Goal: Task Accomplishment & Management: Complete application form

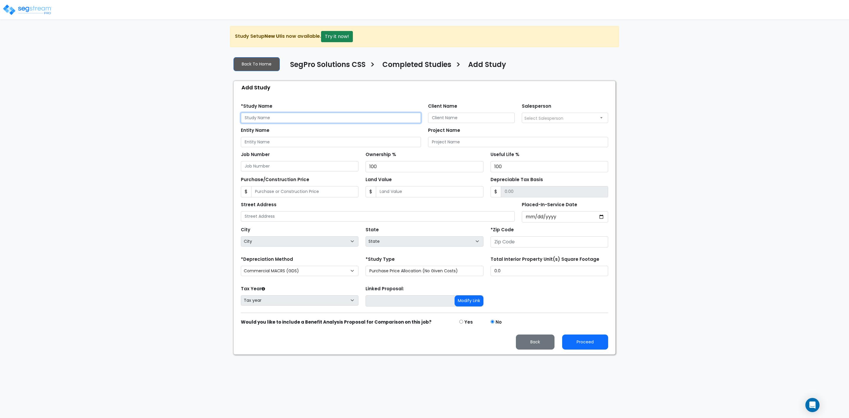
click at [289, 121] on input "text" at bounding box center [331, 118] width 180 height 10
type input "N"
type input "[STREET_ADDRESS] - [PERSON_NAME]"
click at [415, 121] on input "Client Name" at bounding box center [471, 118] width 87 height 10
type input "[PERSON_NAME]"
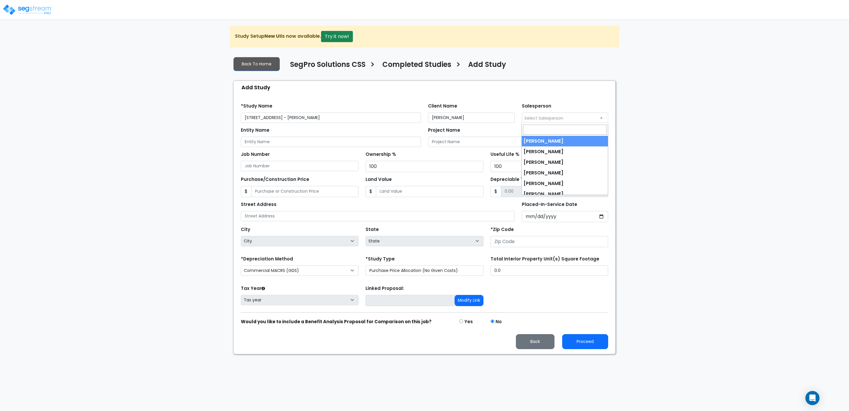
click at [415, 121] on span "Select Salesperson" at bounding box center [543, 118] width 39 height 6
select select "190"
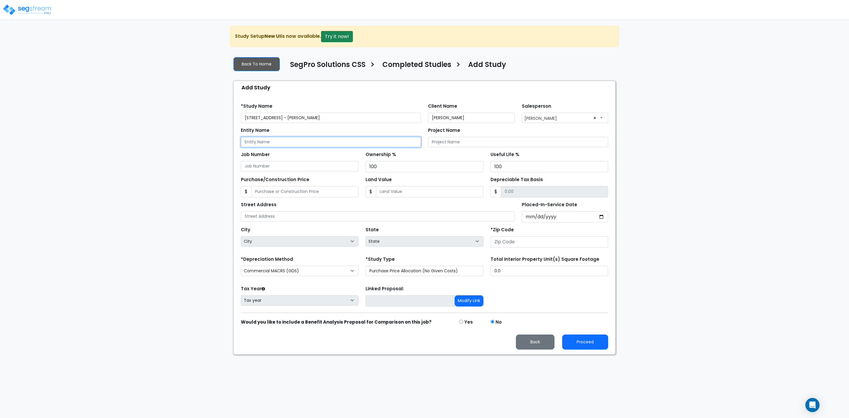
click at [285, 147] on input "Entity Name" at bounding box center [331, 142] width 180 height 10
type input "Striker Management Series LLC"
click at [415, 144] on input "Project Name" at bounding box center [518, 142] width 180 height 10
click at [280, 190] on input "Purchase/Construction Price" at bounding box center [304, 191] width 107 height 11
type input "3"
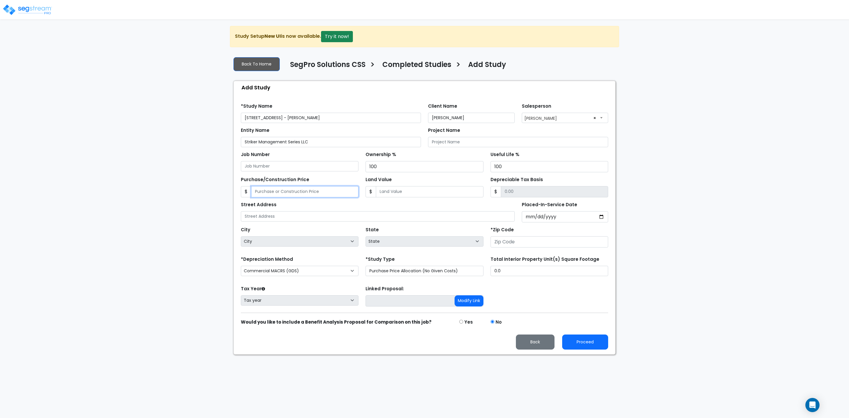
type input "3.00"
type input "30"
type input "30.00"
type input "305"
type input "305.00"
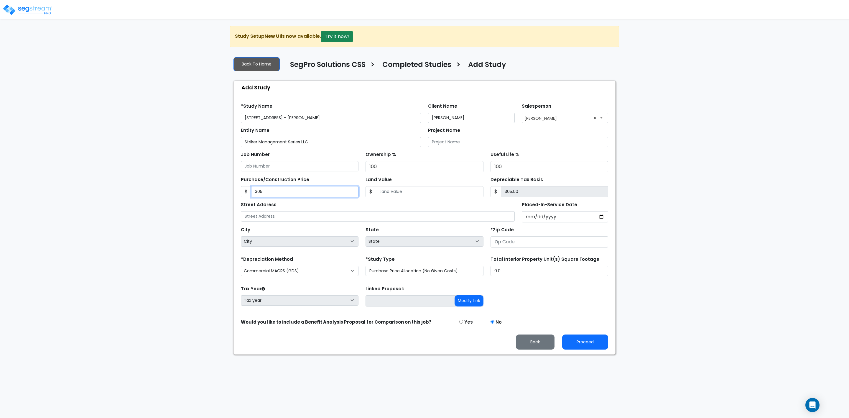
type input "3057"
type input "3,057.00"
type input "3,0573"
type input "30,573.00"
type input "30,5730"
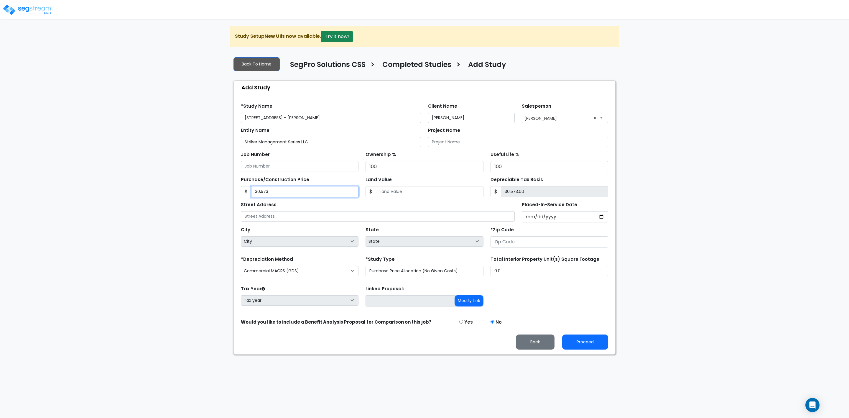
type input "305,730.00"
type input "3"
type input "3.00"
type input "38"
type input "38.00"
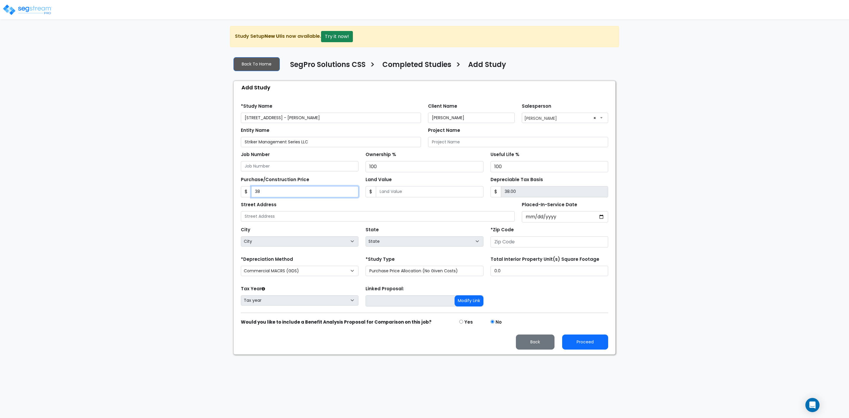
type input "389"
type input "389.00"
type input "3899"
type input "3,899.00"
type input "3,8995"
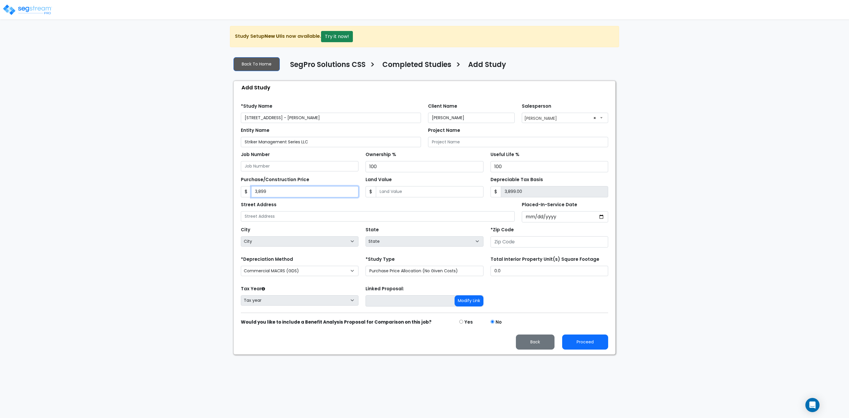
type input "38,995.00"
type input "38,9951"
type input "389,951.00"
drag, startPoint x: 263, startPoint y: 191, endPoint x: 262, endPoint y: 195, distance: 4.5
click at [263, 190] on input "389,951" at bounding box center [304, 191] width 107 height 11
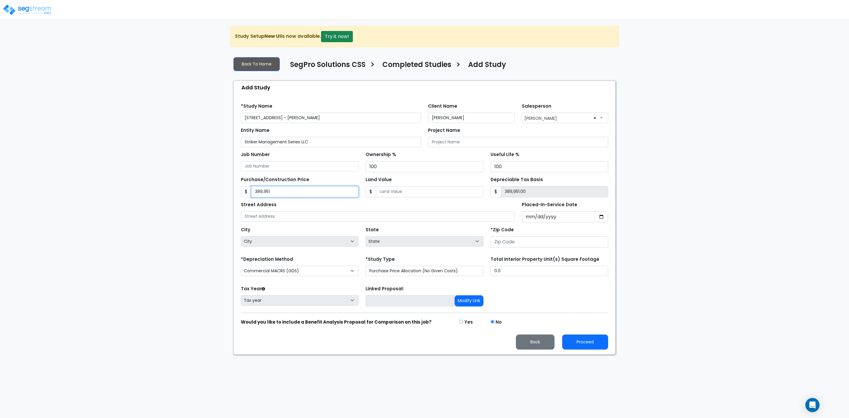
type input "38,951"
type input "38,951.00"
type input "386,951"
type input "386,951.00"
type input "386,951"
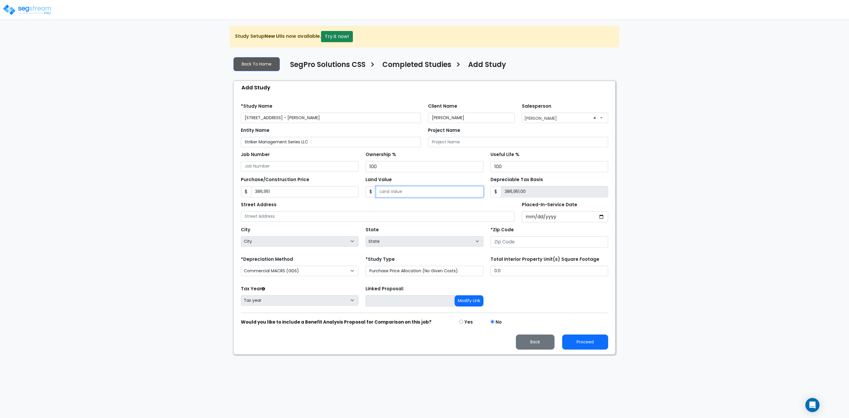
click at [415, 190] on input "Land Value" at bounding box center [429, 191] width 107 height 11
type input "8"
type input "386,943.00"
type input "81"
type input "386,870.00"
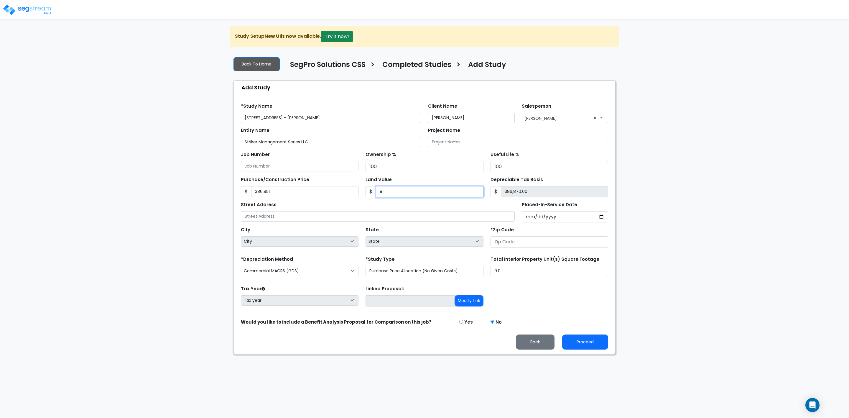
type input "812"
type input "386,139.00"
type input "8122"
type input "378,829.00"
type input "8,1221"
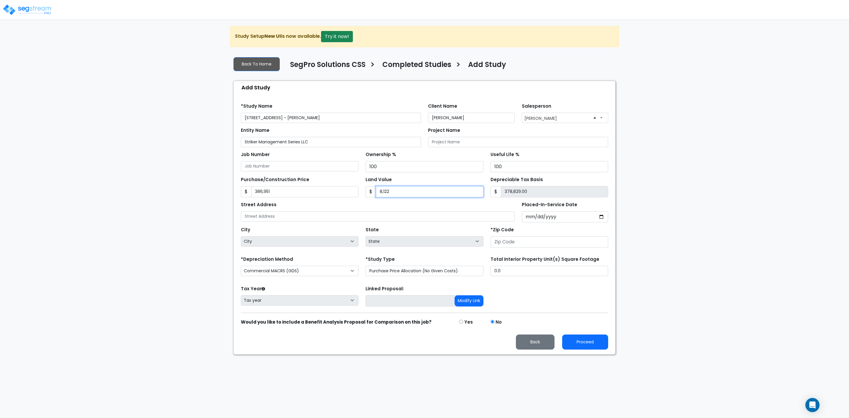
type input "305,730.00"
type input "81,221"
click at [415, 190] on input "305,730.00" at bounding box center [554, 191] width 107 height 11
click at [286, 190] on input "text" at bounding box center [378, 216] width 274 height 10
click at [268, 190] on input "7410" at bounding box center [378, 216] width 274 height 10
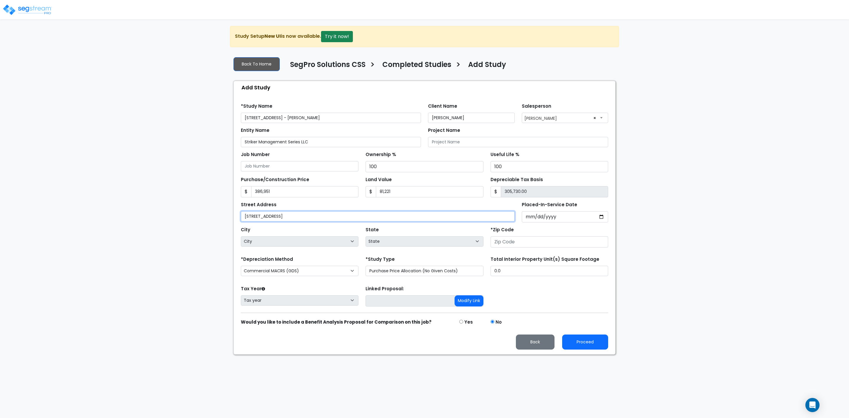
type input "[STREET_ADDRESS]"
click at [415, 190] on input "Placed-In-Service Date" at bounding box center [565, 216] width 87 height 11
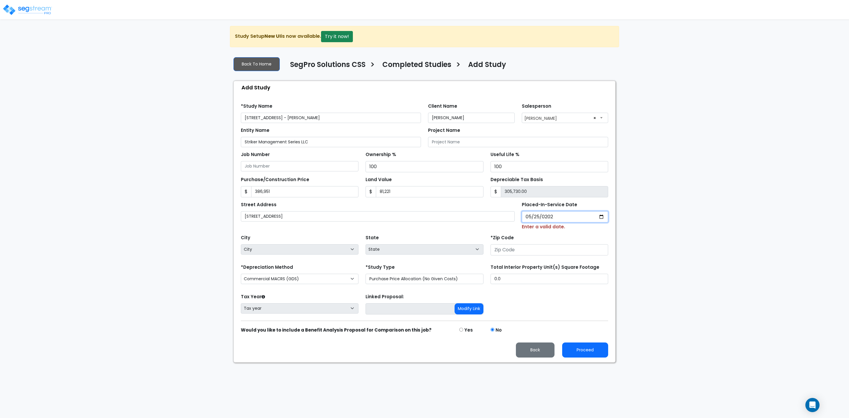
type input "2025-05-25"
select select "2025"
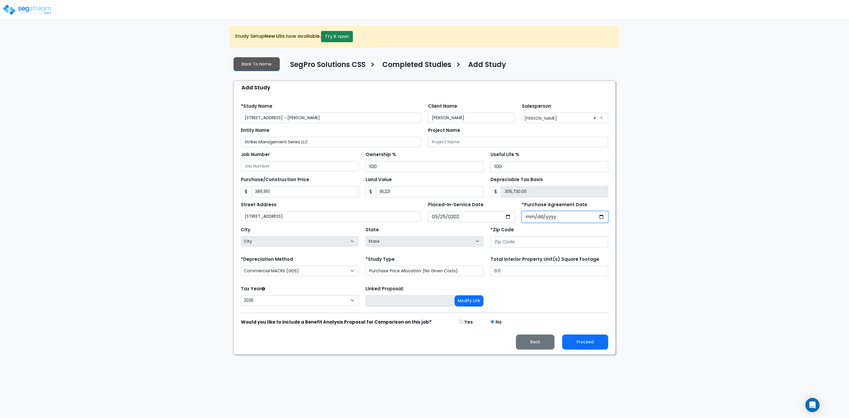
click at [415, 190] on input "*Purchase Agreement Date" at bounding box center [565, 216] width 87 height 11
click at [415, 190] on input "2025-05-25" at bounding box center [471, 216] width 87 height 11
type input "[DATE]"
click at [415, 190] on input "*Purchase Agreement Date" at bounding box center [565, 216] width 87 height 11
type input "[DATE]"
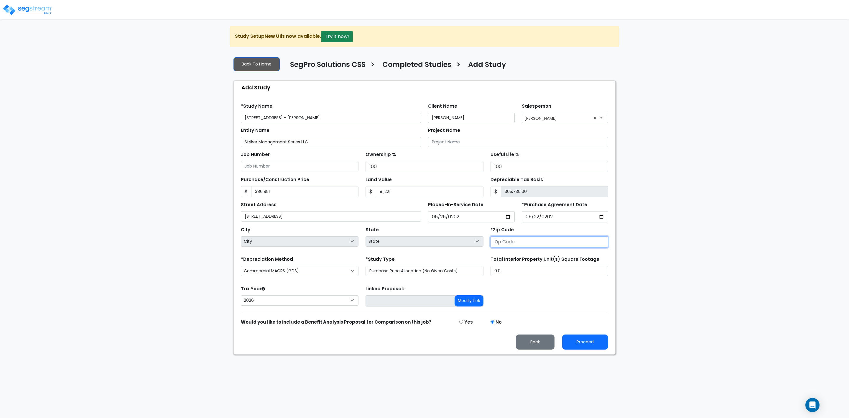
click at [415, 190] on input "number" at bounding box center [549, 241] width 118 height 11
type input "23226"
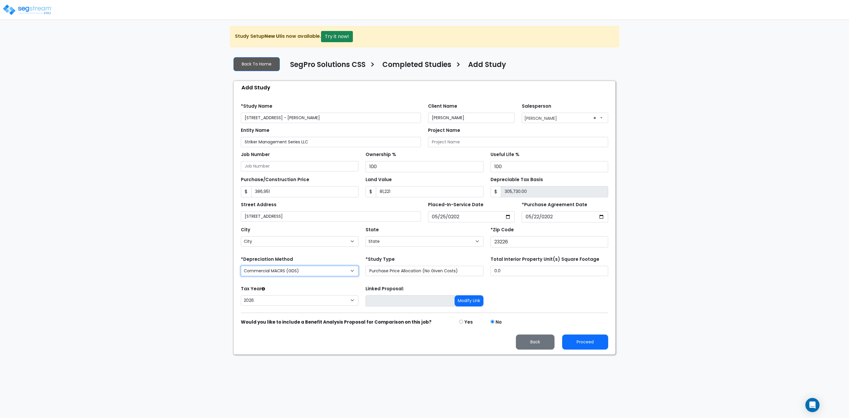
click at [288, 190] on select "Commercial MACRS (GDS) Residential Rental MACRS (GDS) Commercial MACRS (GDS) QIP" at bounding box center [300, 271] width 118 height 10
select select "RRM(_30"
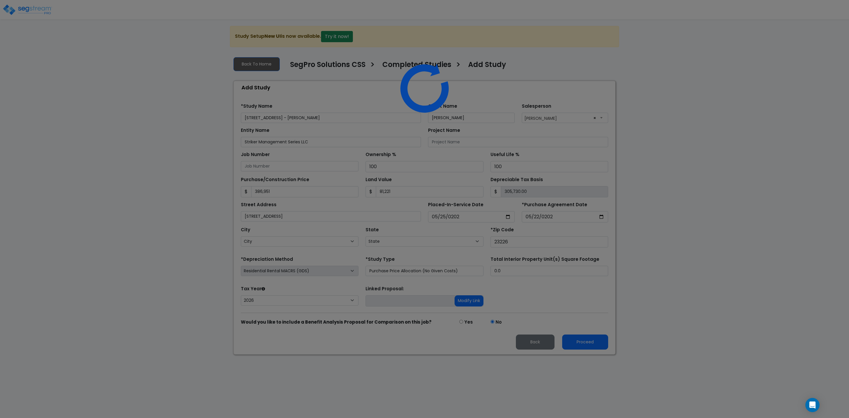
select select "VA"
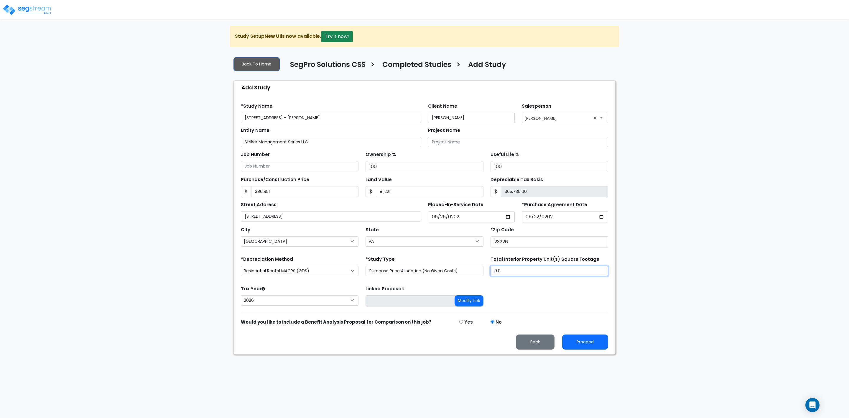
drag, startPoint x: 516, startPoint y: 273, endPoint x: 479, endPoint y: 274, distance: 36.5
click at [415, 190] on div "*Depreciation Method Commercial MACRS (GDS) Residential Rental MACRS (GDS) Comm…" at bounding box center [424, 267] width 374 height 24
type input "1,624"
click at [415, 190] on div "Tax Year Please Enter The Placed In Service Date First. 2026 2025 Prior Years D…" at bounding box center [424, 296] width 374 height 24
type input "3"
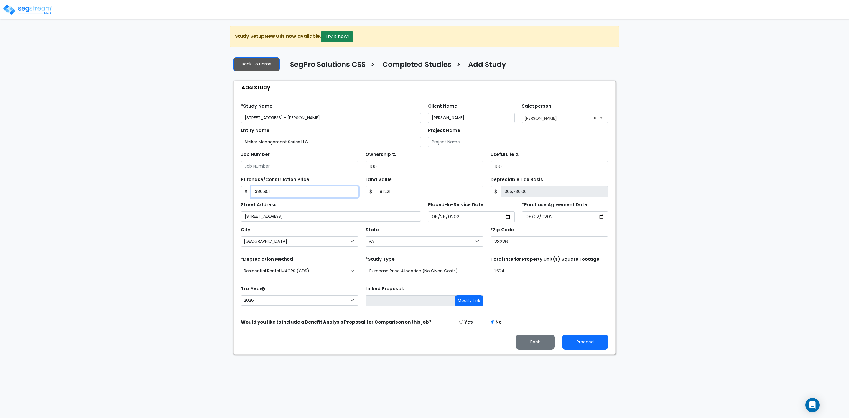
type input "-81,218.00"
type input "37"
type input "-81,184.00"
type input "378"
type input "-80,843.00"
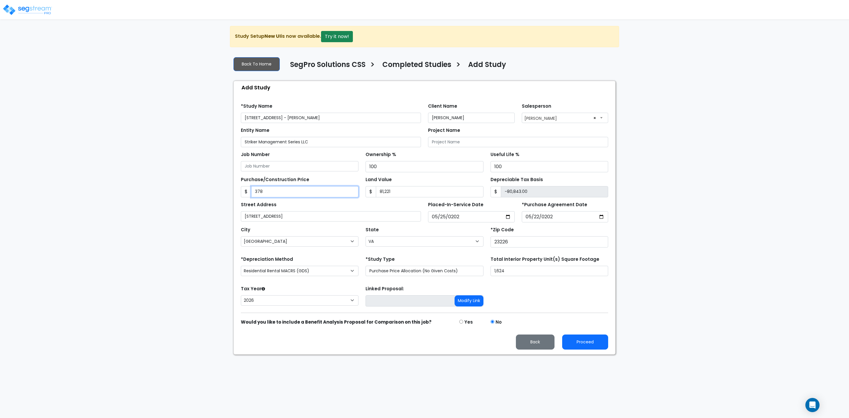
type input "37"
type input "-81,184.00"
type input "3"
type input "-81,218.00"
type input "38"
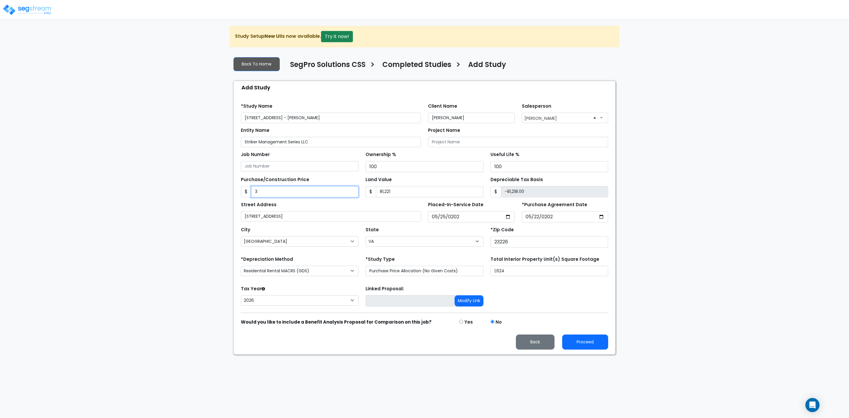
type input "-81,183.00"
type input "387"
type input "-80,834.00"
type input "3870"
type input "-77,351.00"
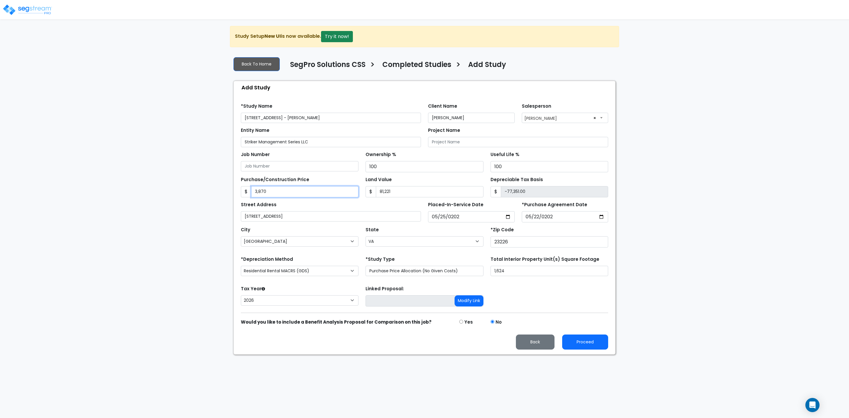
type input "3,8700"
type input "-42,521.00"
type input "38,7000"
type input "305,779.00"
type input "387,000"
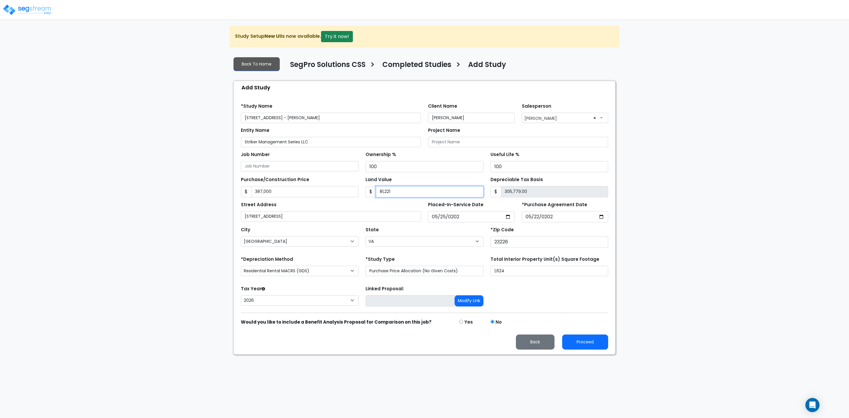
click at [410, 190] on input "81,221" at bounding box center [429, 191] width 107 height 11
type input "8"
type input "386,992.00"
type input "81"
type input "386,919.00"
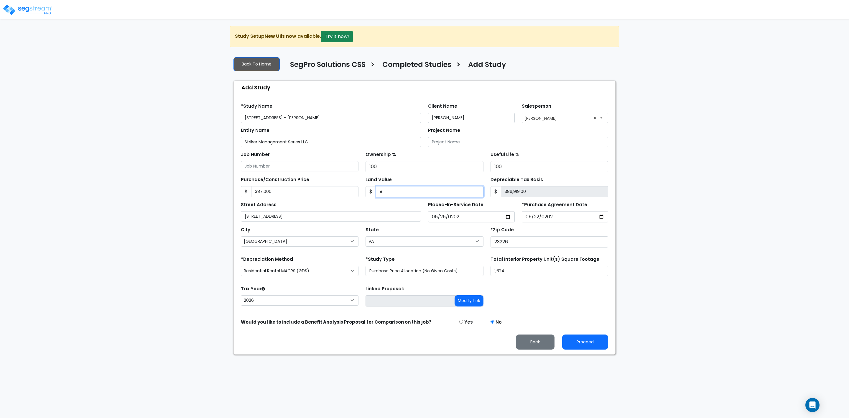
type input "810"
type input "386,190.00"
type input "8100"
type input "378,900.00"
type input "8,1000"
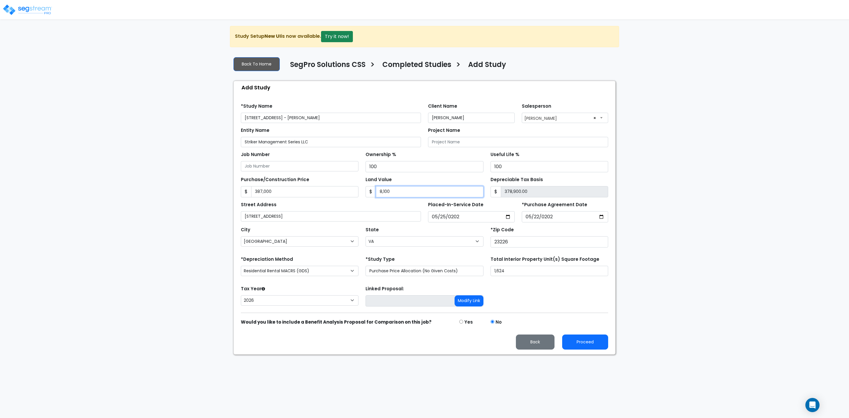
type input "306,000.00"
type input "81,00"
type input "378,900.00"
type input "8,10"
type input "386,190.00"
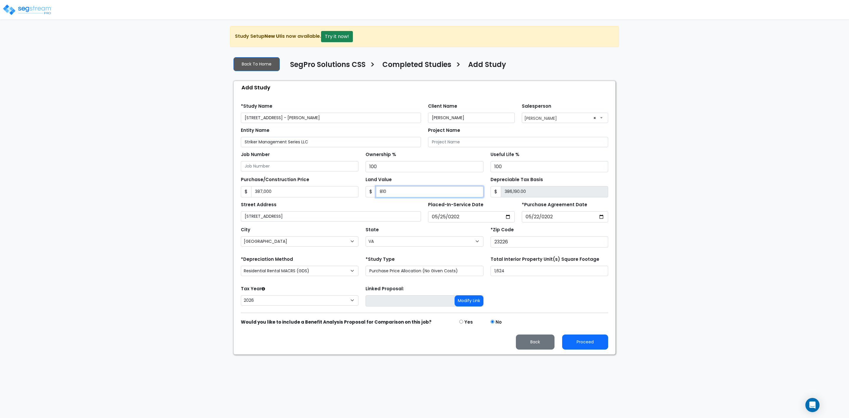
type input "81"
type input "386,919.00"
type input "815"
type input "386,185.00"
type input "8150"
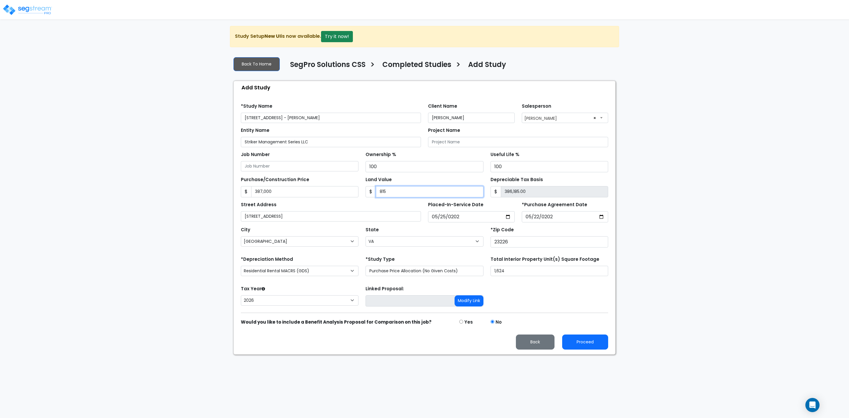
type input "378,850.00"
type input "8,1500"
type input "305,500.00"
type input "81,50"
type input "378,850.00"
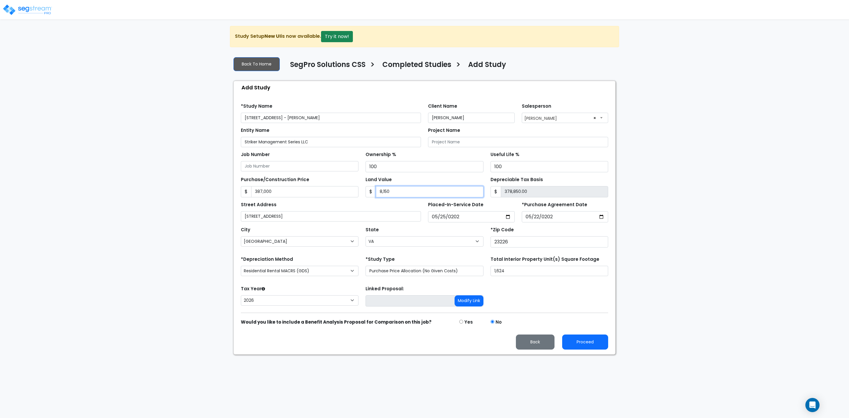
type input "8,15"
type input "386,185.00"
type input "81"
type input "386,919.00"
type input "813"
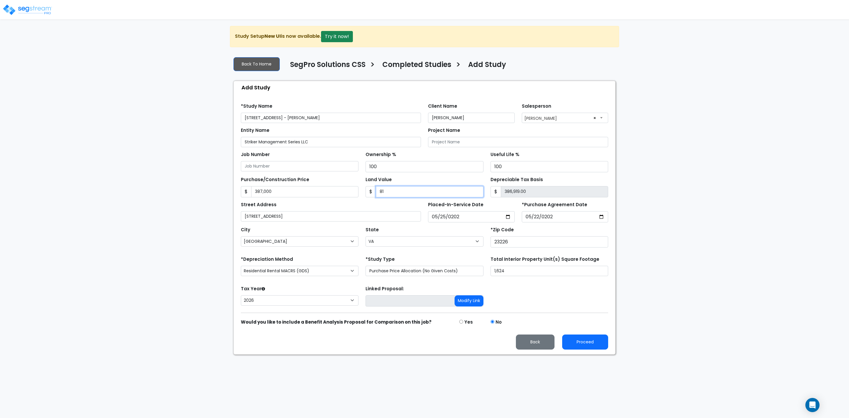
type input "386,187.00"
type input "8130"
type input "378,870.00"
type input "8,1300"
type input "305,700.00"
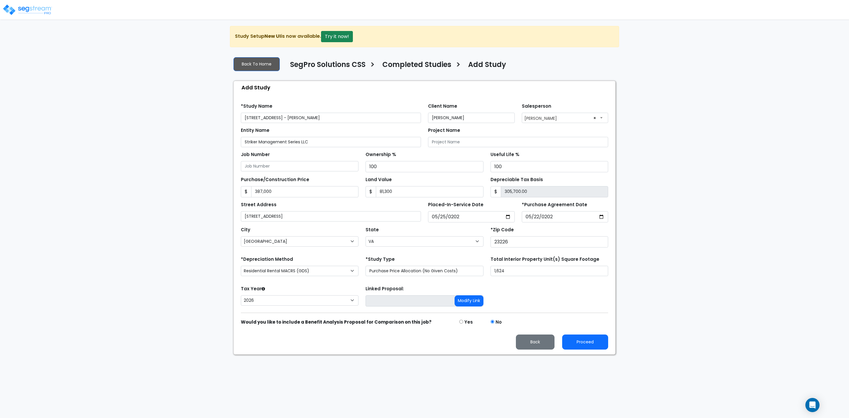
click at [360, 190] on div "Street Address 7410 Three Chopt Road" at bounding box center [331, 210] width 180 height 21
click at [404, 190] on input "81,300" at bounding box center [429, 191] width 107 height 11
type input "8"
type input "386,992.00"
type input "81"
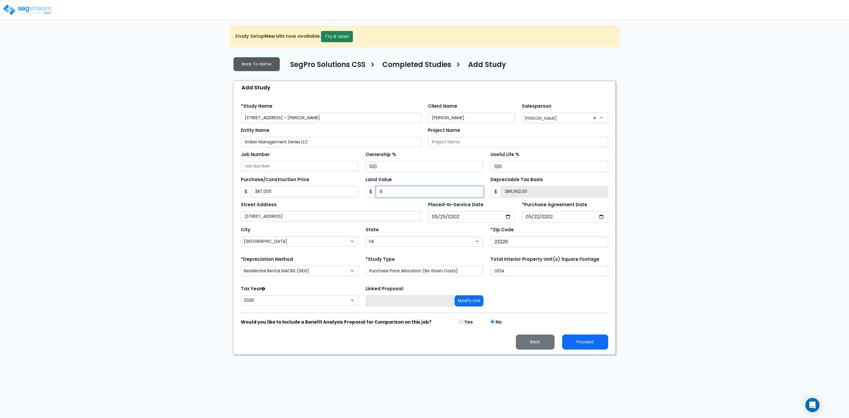
type input "386,919.00"
type input "812"
type input "386,188.00"
type input "8127"
type input "378,873.00"
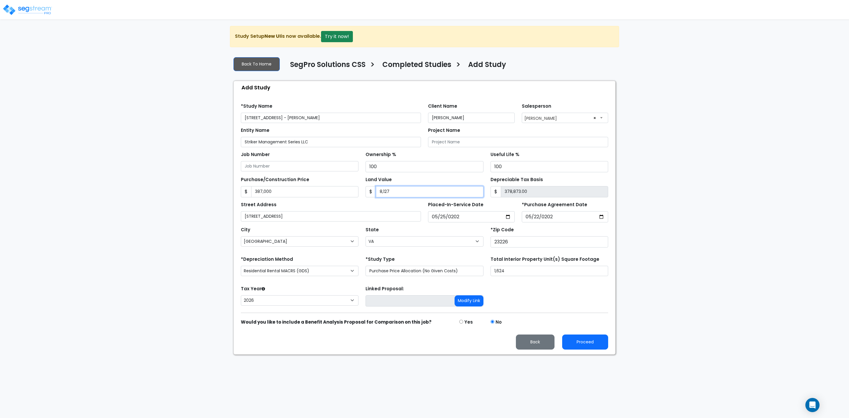
type input "8,1270"
type input "305,730.00"
type input "81,270"
click at [318, 190] on input "387,000" at bounding box center [304, 191] width 107 height 11
click at [415, 190] on button "Proceed" at bounding box center [585, 341] width 46 height 15
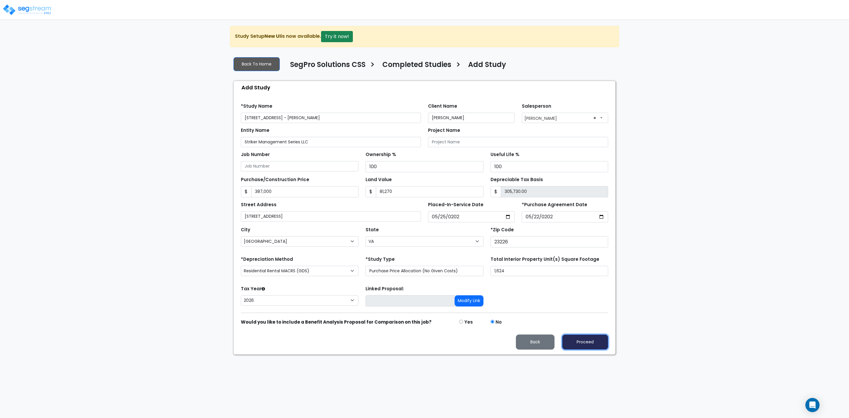
type input "387000"
type input "81270"
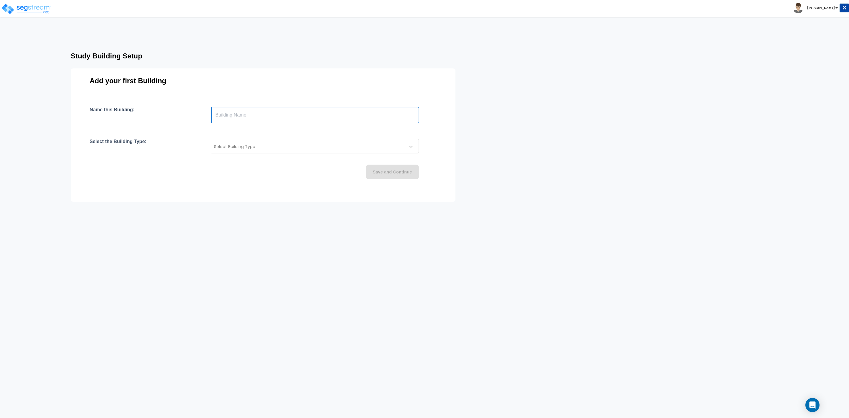
click at [230, 117] on input "text" at bounding box center [315, 115] width 208 height 17
type input "[STREET_ADDRESS] - [PERSON_NAME]"
click at [255, 147] on div at bounding box center [307, 146] width 186 height 7
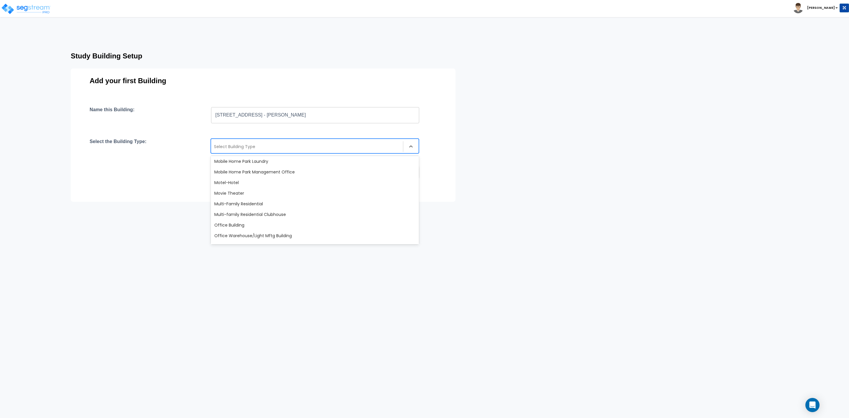
scroll to position [442, 0]
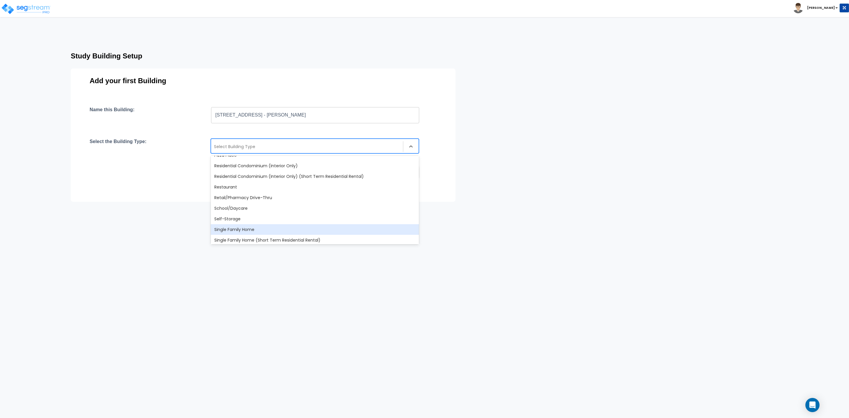
click at [248, 229] on div "Single Family Home" at bounding box center [315, 229] width 208 height 11
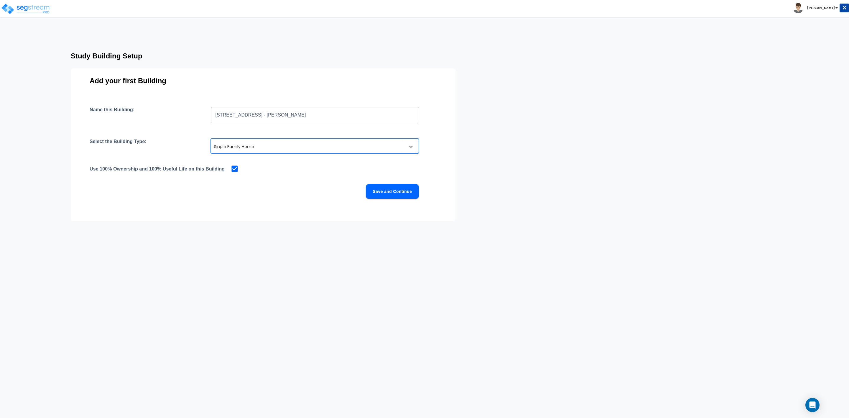
click at [401, 190] on button "Save and Continue" at bounding box center [392, 191] width 53 height 15
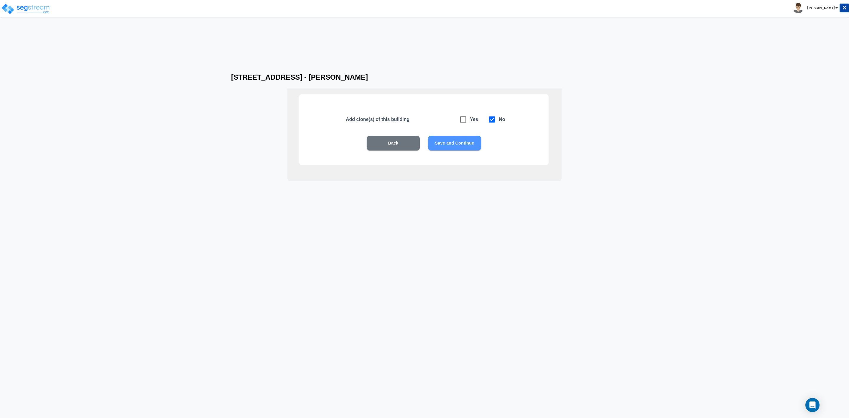
click at [451, 143] on button "Save and Continue" at bounding box center [454, 143] width 53 height 15
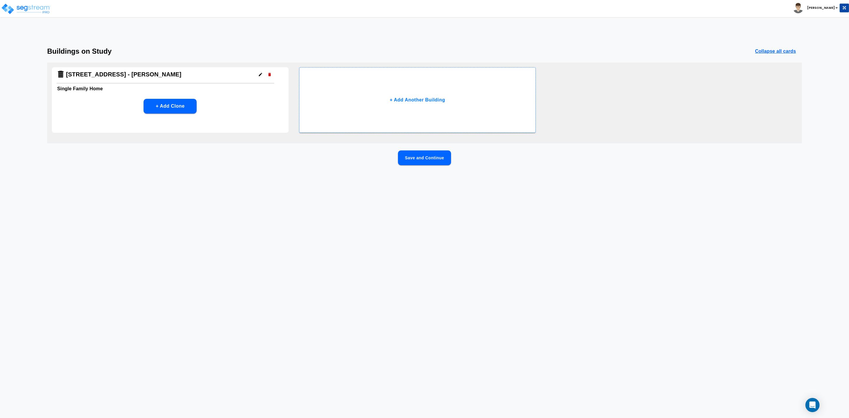
click at [416, 161] on button "Save and Continue" at bounding box center [424, 157] width 53 height 15
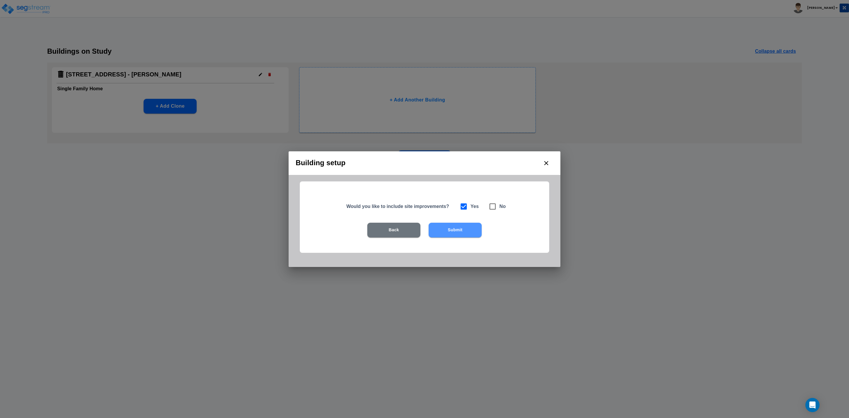
click at [457, 230] on button "Submit" at bounding box center [454, 229] width 53 height 15
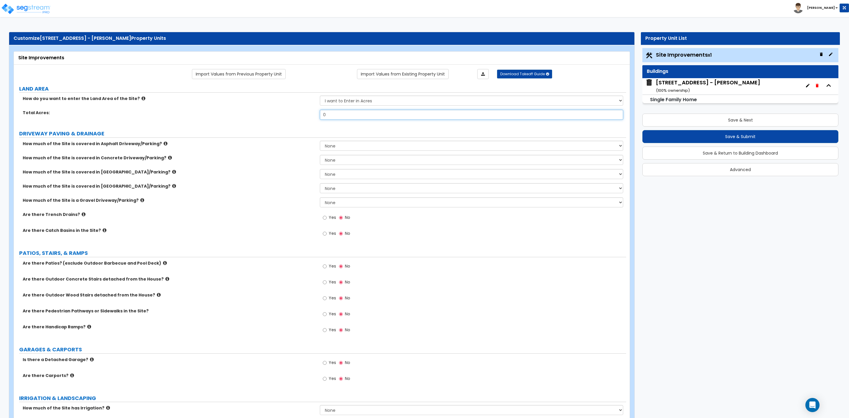
click at [339, 120] on input "0" at bounding box center [471, 115] width 303 height 10
type input ".37"
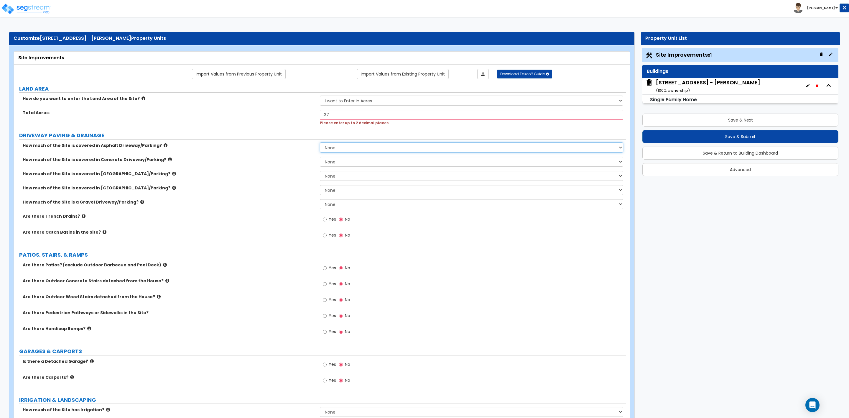
click at [340, 151] on select "None I want to Enter an Approximate Percentage I want to Enter the Square Foota…" at bounding box center [471, 147] width 303 height 10
click at [331, 134] on label "DRIVEWAY PAVING & DRAINAGE" at bounding box center [322, 135] width 607 height 8
click at [333, 204] on select "None I want to Enter an Approximate Percentage I want to Enter the Square Foota…" at bounding box center [471, 204] width 303 height 10
select select "2"
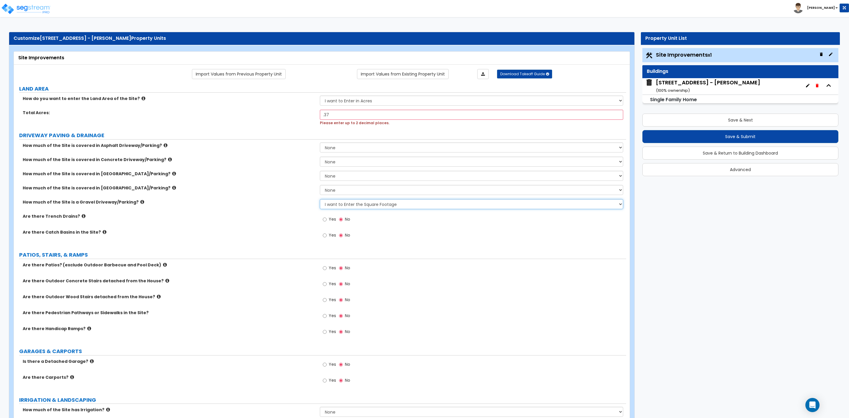
click at [320, 200] on select "None I want to Enter an Approximate Percentage I want to Enter the Square Foota…" at bounding box center [471, 204] width 303 height 10
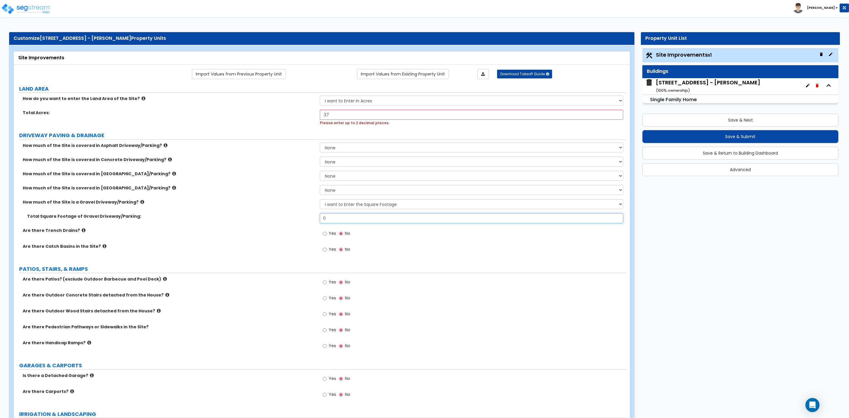
click at [356, 219] on input "0" at bounding box center [471, 218] width 303 height 10
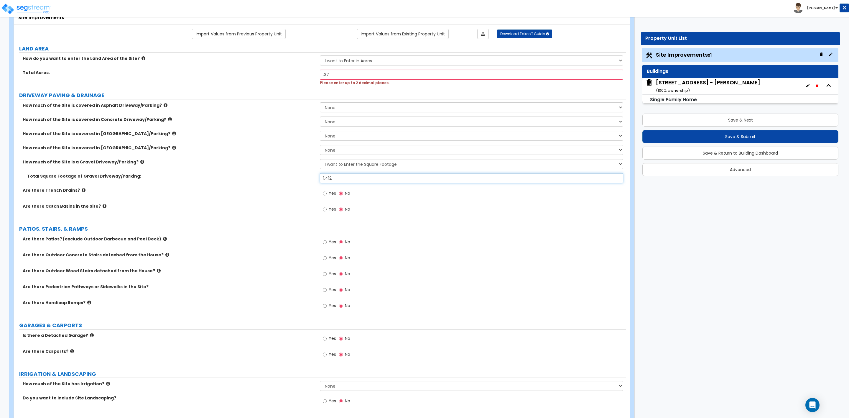
scroll to position [88, 0]
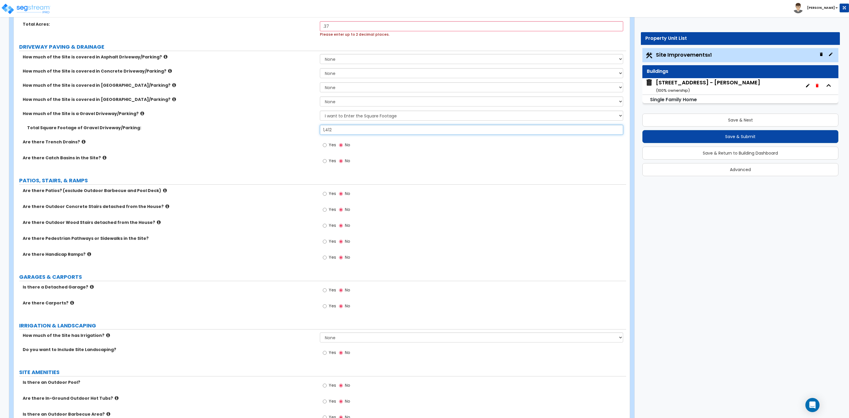
type input "1,412"
click at [325, 194] on input "Yes" at bounding box center [325, 193] width 4 height 6
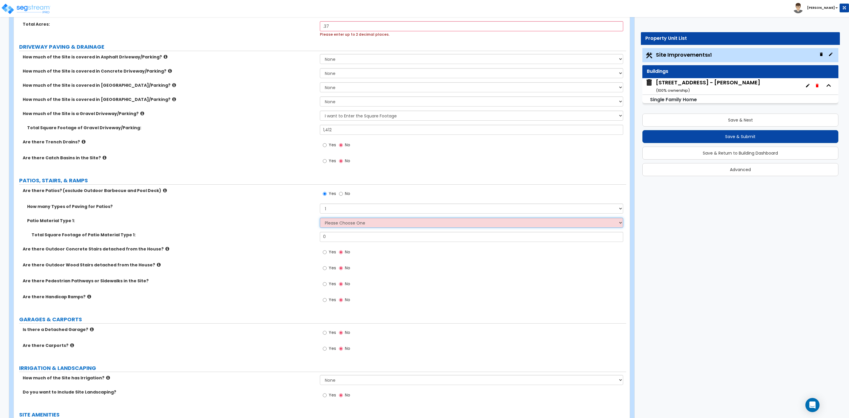
click at [343, 224] on select "Please Choose One Bare Concrete Stamped Concrete Brick Pavers Stone Pavers Tile…" at bounding box center [471, 222] width 303 height 10
click at [341, 194] on input "No" at bounding box center [341, 193] width 4 height 6
radio input "false"
radio input "true"
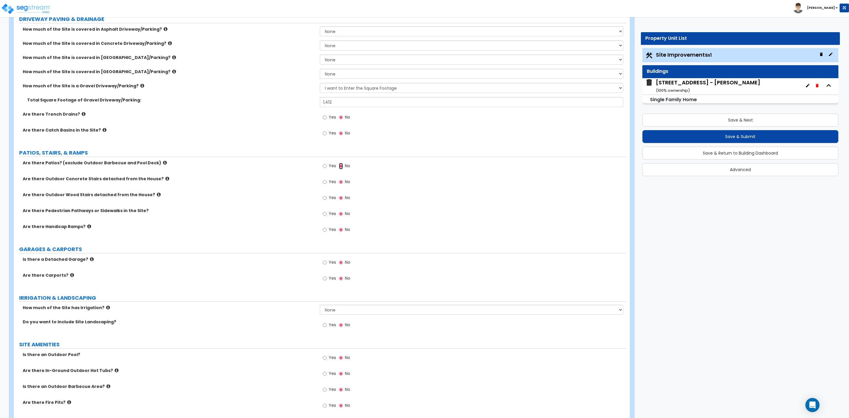
scroll to position [177, 0]
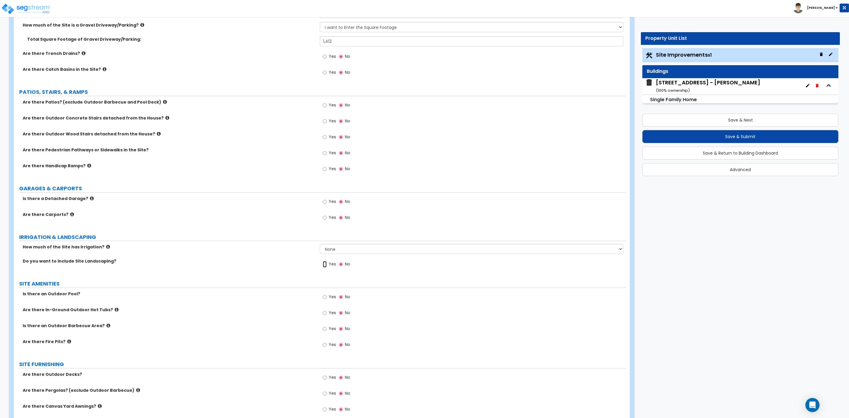
click at [323, 265] on input "Yes" at bounding box center [325, 264] width 4 height 6
click at [341, 267] on input "No" at bounding box center [341, 264] width 4 height 6
radio input "false"
radio input "true"
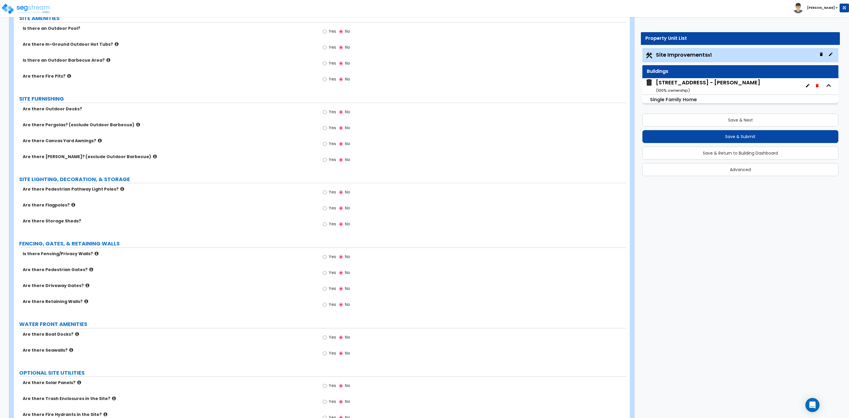
scroll to position [530, 0]
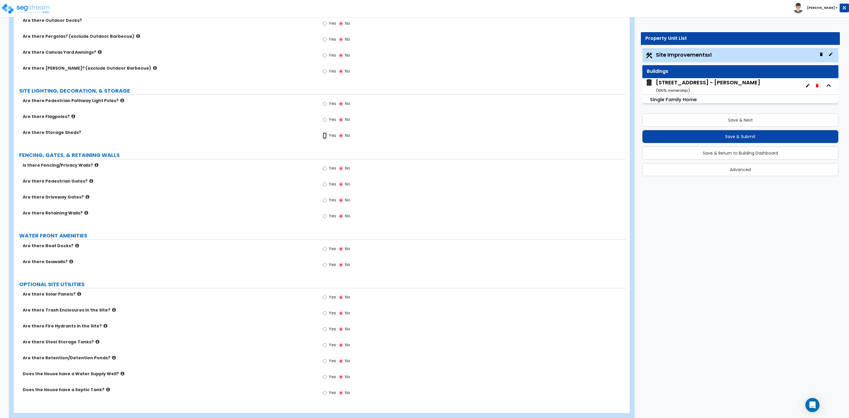
click at [324, 136] on input "Yes" at bounding box center [325, 135] width 4 height 6
radio input "true"
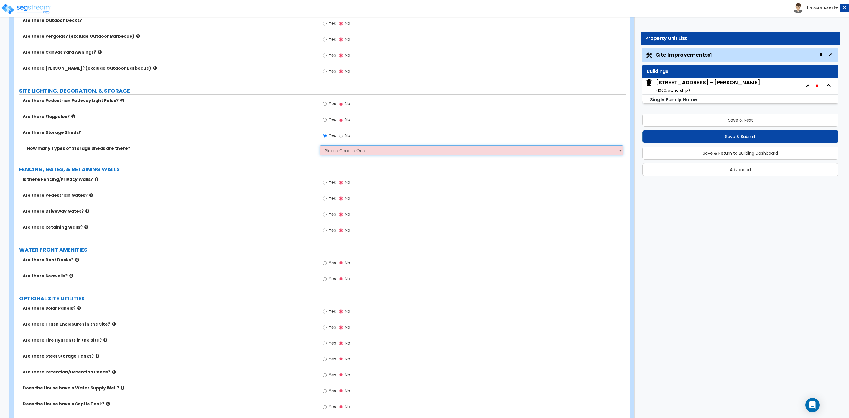
click at [355, 150] on select "Please Choose One 1 2" at bounding box center [471, 150] width 303 height 10
select select "1"
click at [320, 147] on select "Please Choose One 1 2" at bounding box center [471, 150] width 303 height 10
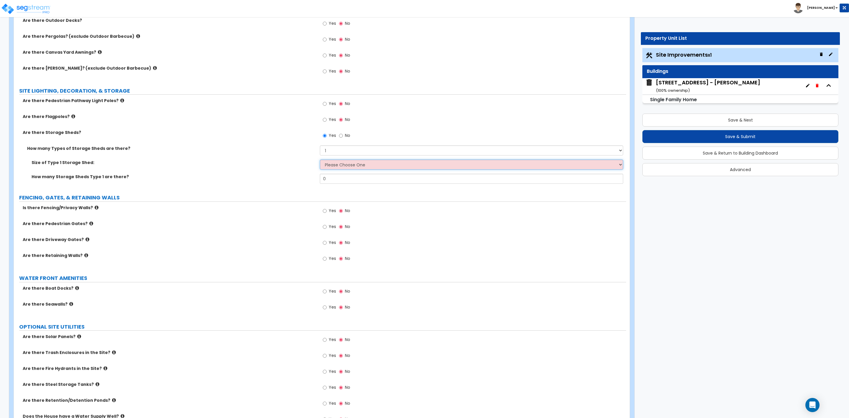
click at [338, 165] on select "Please Choose One 16' x 32' 30' x 64'" at bounding box center [471, 164] width 303 height 10
select select "1"
click at [320, 161] on select "Please Choose One 16' x 32' 30' x 64'" at bounding box center [471, 164] width 303 height 10
drag, startPoint x: 332, startPoint y: 182, endPoint x: 312, endPoint y: 181, distance: 20.1
click at [312, 181] on div "How many Storage Sheds Type 1 are there? 0" at bounding box center [320, 181] width 612 height 14
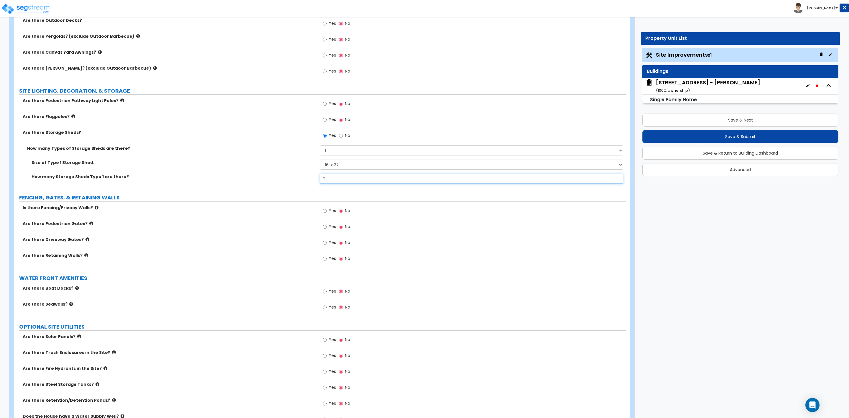
type input "2"
click at [278, 196] on label "FENCING, GATES, & RETAINING WALLS" at bounding box center [322, 198] width 607 height 8
drag, startPoint x: 327, startPoint y: 212, endPoint x: 324, endPoint y: 215, distance: 4.1
click at [327, 212] on label "Yes" at bounding box center [329, 211] width 13 height 10
click at [327, 212] on input "Yes" at bounding box center [325, 210] width 4 height 6
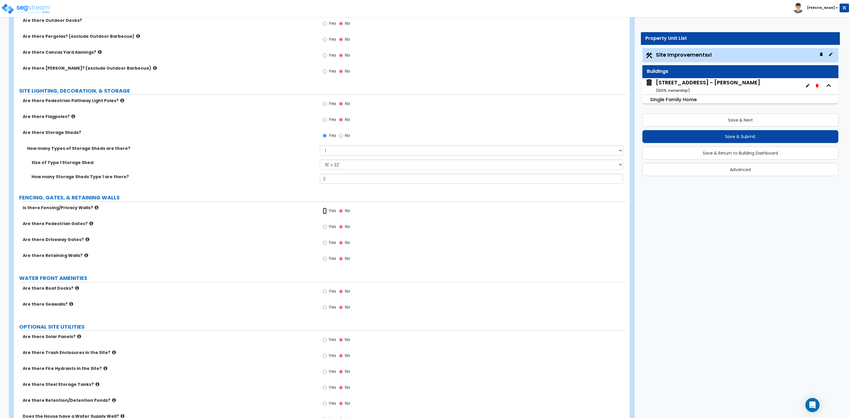
radio input "true"
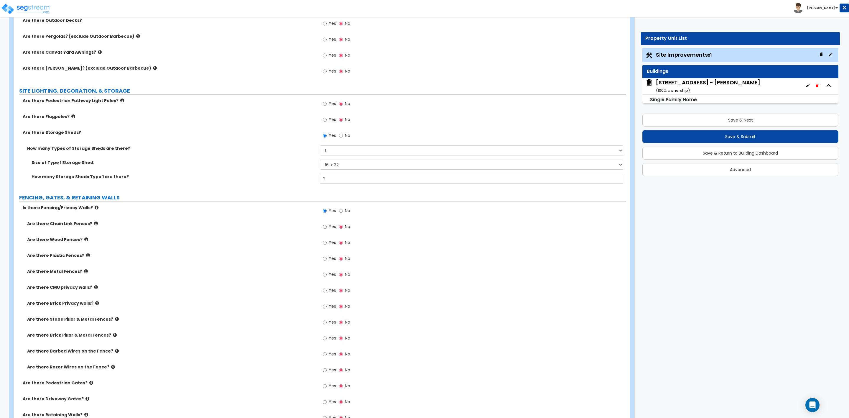
click at [327, 244] on label "Yes" at bounding box center [329, 243] width 13 height 10
click at [327, 244] on input "Yes" at bounding box center [325, 242] width 4 height 6
radio input "true"
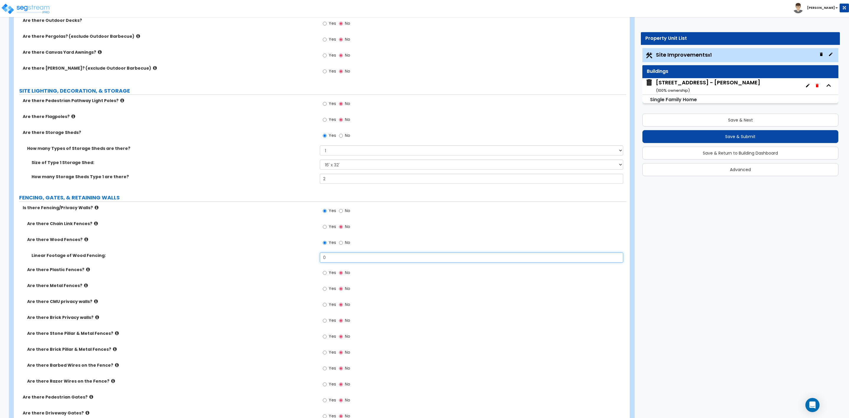
drag, startPoint x: 334, startPoint y: 262, endPoint x: 316, endPoint y: 261, distance: 18.9
click at [316, 261] on div "Linear Footage of Wood Fencing: 0" at bounding box center [320, 259] width 612 height 14
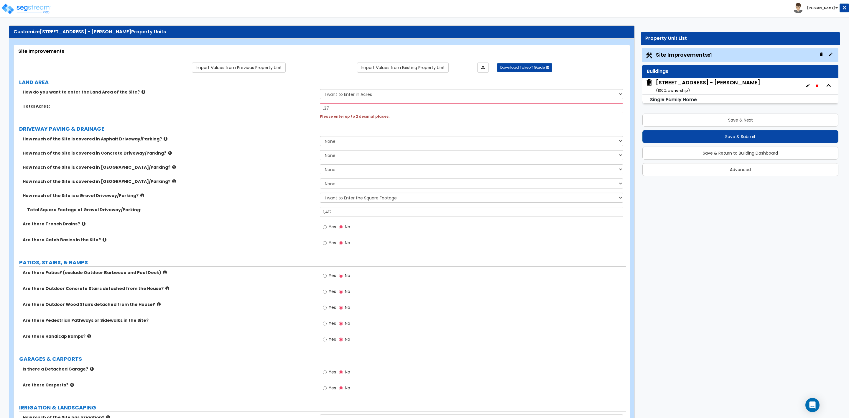
scroll to position [0, 0]
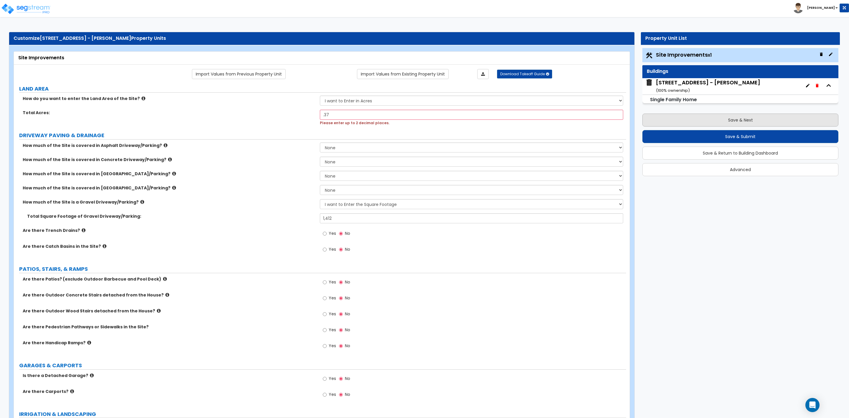
type input "325"
click at [720, 118] on button "Save & Next" at bounding box center [740, 119] width 196 height 13
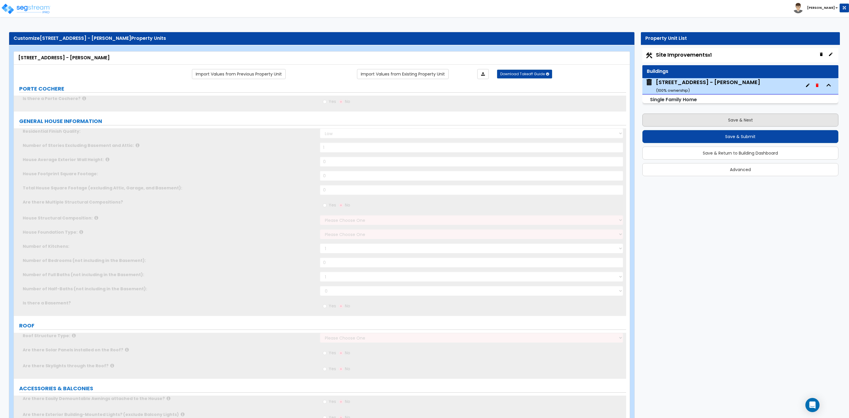
type input "1"
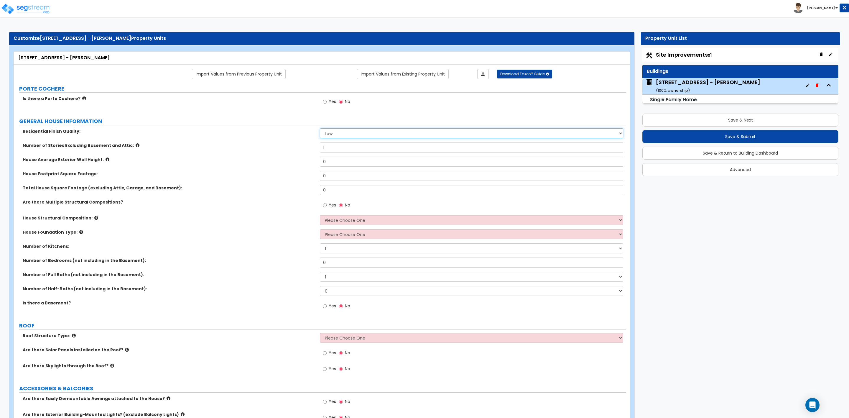
click at [352, 133] on select "Low Average High" at bounding box center [471, 133] width 303 height 10
select select "1"
click at [320, 129] on select "Low Average High" at bounding box center [471, 133] width 303 height 10
drag, startPoint x: 327, startPoint y: 163, endPoint x: 305, endPoint y: 162, distance: 22.1
click at [305, 162] on div "House Average Exterior Wall Height: 0" at bounding box center [320, 163] width 612 height 14
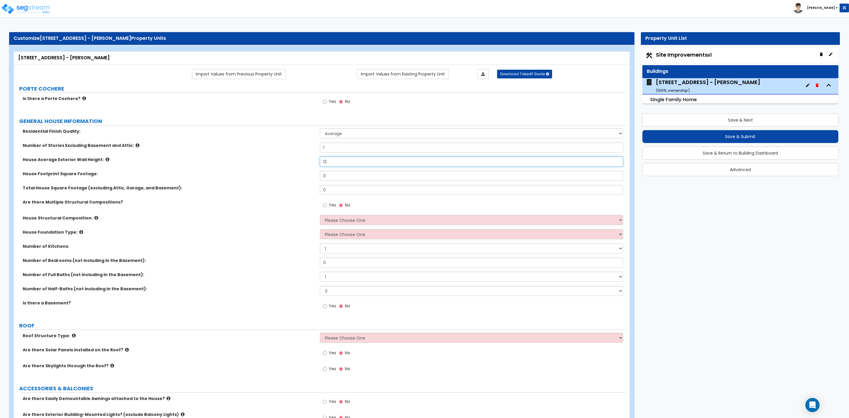
type input "12"
drag, startPoint x: 332, startPoint y: 175, endPoint x: 319, endPoint y: 177, distance: 13.4
click at [319, 177] on div "House Footprint Square Footage: 0" at bounding box center [320, 178] width 612 height 14
type input "2,014"
drag, startPoint x: 340, startPoint y: 192, endPoint x: 309, endPoint y: 192, distance: 31.2
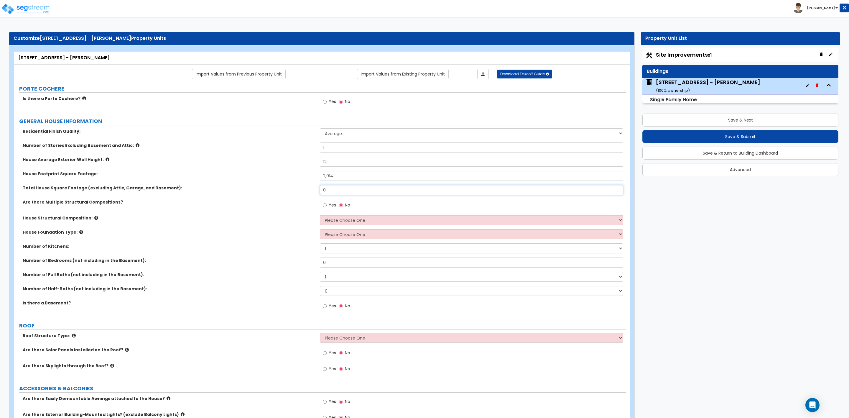
click at [310, 192] on div "Total House Square Footage (excluding Attic, Garage, and Basement): 0" at bounding box center [320, 192] width 612 height 14
type input "1,624"
click at [326, 222] on select "Please Choose One Reinforced Concrete Structural Steel Brick Masonry CMU Masonr…" at bounding box center [471, 220] width 303 height 10
select select "7"
click at [320, 216] on select "Please Choose One Reinforced Concrete Structural Steel Brick Masonry CMU Masonr…" at bounding box center [471, 220] width 303 height 10
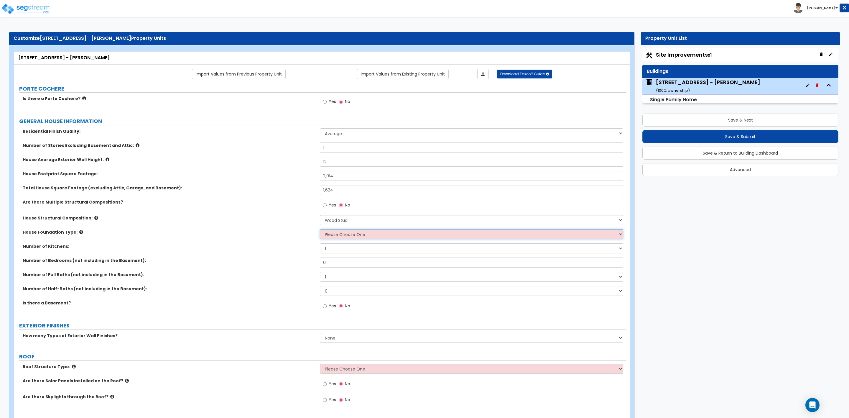
click at [322, 236] on select "Please Choose One Crawl Space Pier-Elevated First floor Slab on Grade" at bounding box center [471, 234] width 303 height 10
select select "3"
click at [320, 230] on select "Please Choose One Crawl Space Pier-Elevated First floor Slab on Grade" at bounding box center [471, 234] width 303 height 10
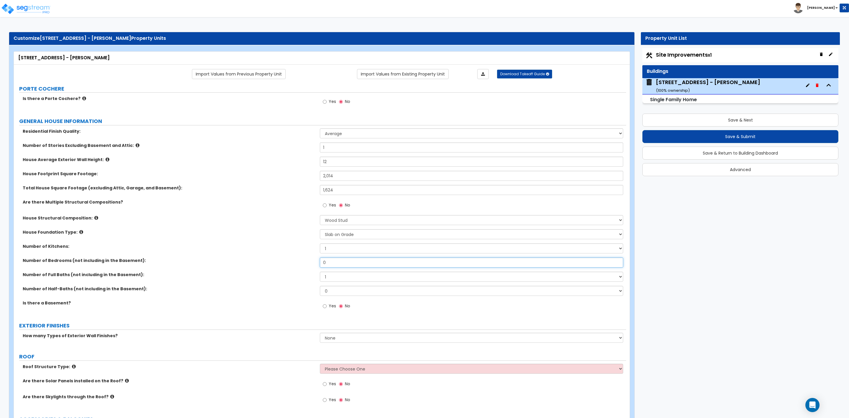
drag, startPoint x: 337, startPoint y: 264, endPoint x: 316, endPoint y: 263, distance: 21.2
click at [316, 263] on div "Number of Bedrooms (not including in the Basement): 0" at bounding box center [320, 264] width 612 height 14
type input "3"
drag, startPoint x: 341, startPoint y: 276, endPoint x: 317, endPoint y: 276, distance: 23.3
click at [317, 276] on div "Number of Full Baths (not including in the Basement): 1 2 3 4 5 6 7 8 9 10" at bounding box center [320, 278] width 612 height 14
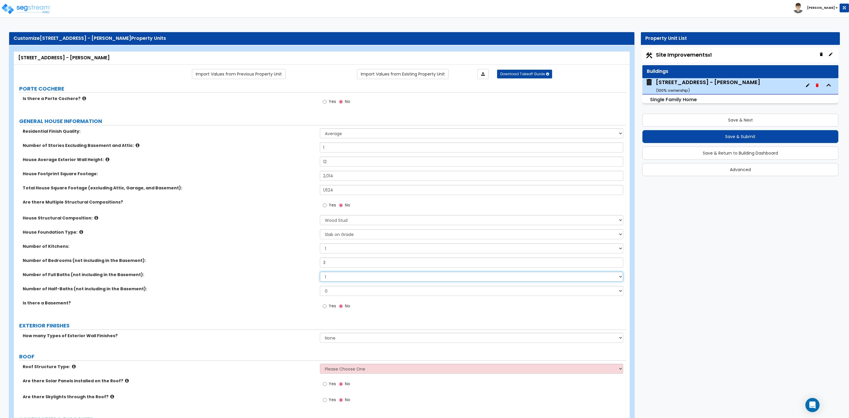
select select "2"
click at [320, 272] on select "1 2 3 4 5 6 7 8 9 10" at bounding box center [471, 276] width 303 height 10
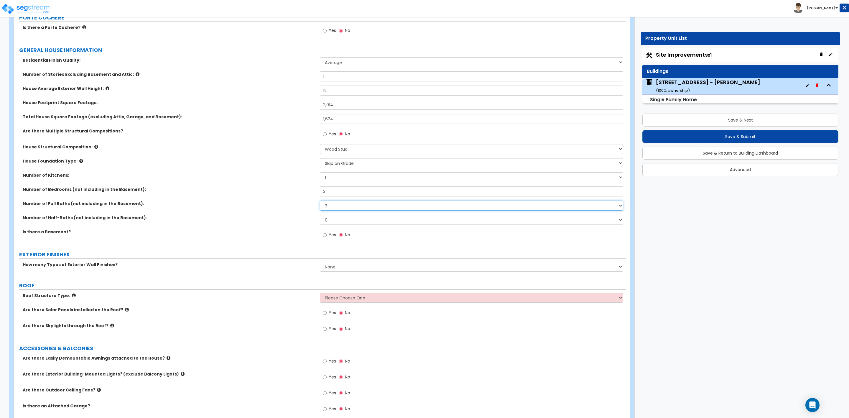
scroll to position [88, 0]
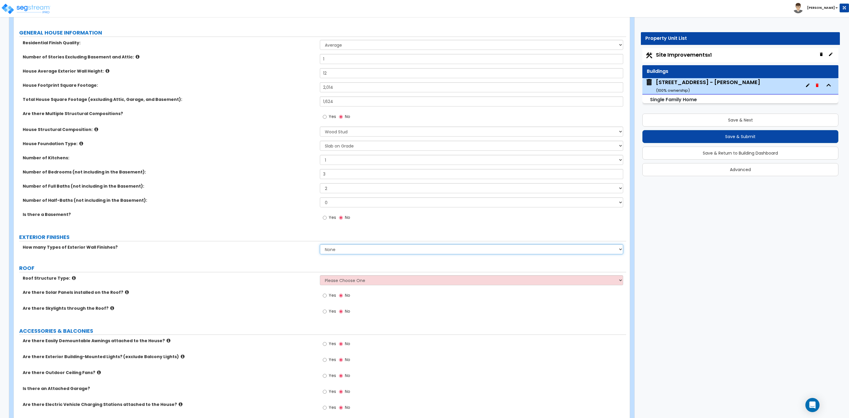
click at [327, 250] on select "None 1 2 3" at bounding box center [471, 249] width 303 height 10
select select "1"
click at [320, 245] on select "None 1 2 3" at bounding box center [471, 249] width 303 height 10
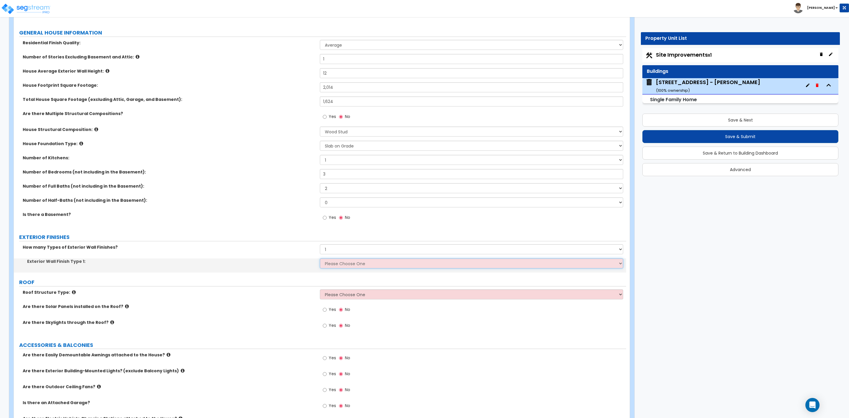
click at [334, 263] on select "Please Choose One No Finish/Shared Wall No Wall Brick Finish Stone Finish Wood …" at bounding box center [471, 263] width 303 height 10
click at [320, 259] on select "Please Choose One No Finish/Shared Wall No Wall Brick Finish Stone Finish Wood …" at bounding box center [471, 263] width 303 height 10
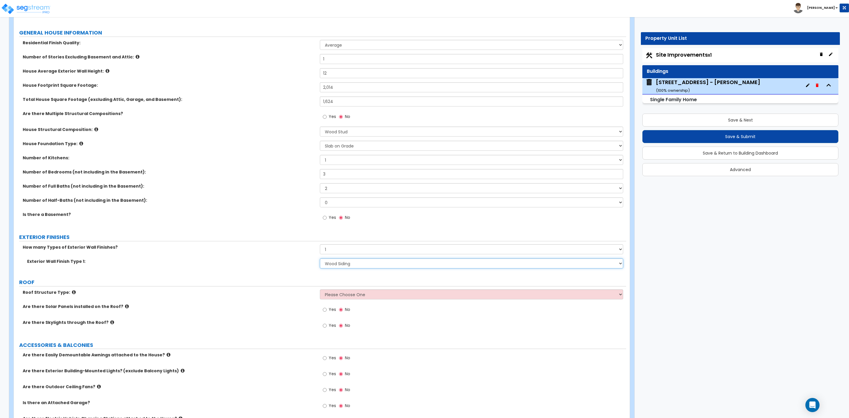
click at [339, 265] on select "Please Choose One No Finish/Shared Wall No Wall Brick Finish Stone Finish Wood …" at bounding box center [471, 263] width 303 height 10
select select "2"
click at [320, 259] on select "Please Choose One No Finish/Shared Wall No Wall Brick Finish Stone Finish Wood …" at bounding box center [471, 263] width 303 height 10
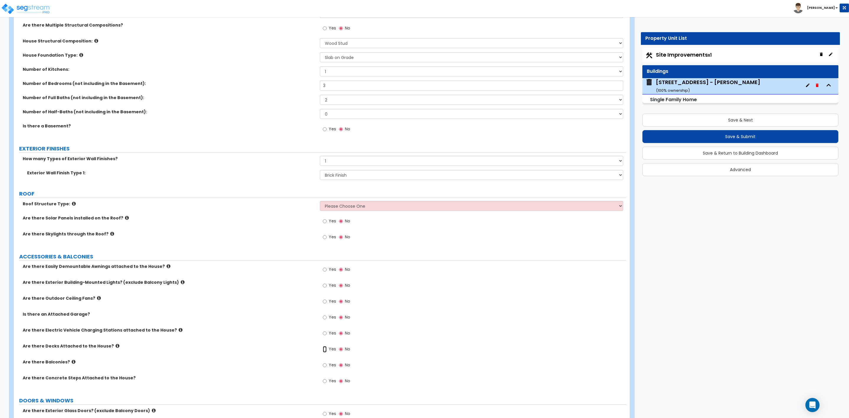
click at [326, 349] on input "Yes" at bounding box center [325, 349] width 4 height 6
radio input "true"
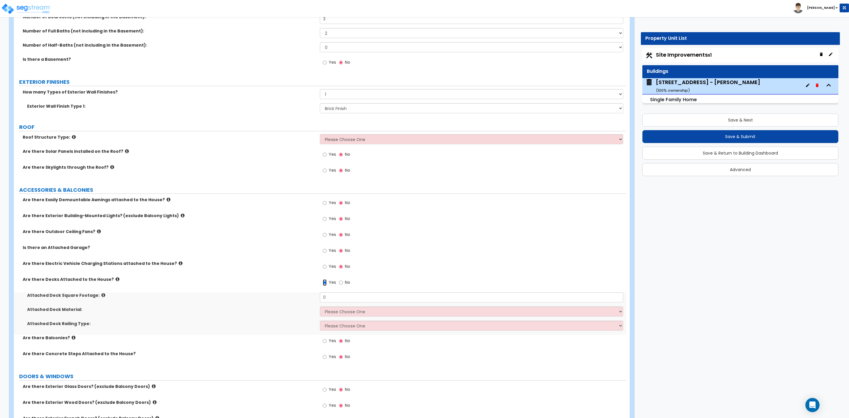
scroll to position [354, 0]
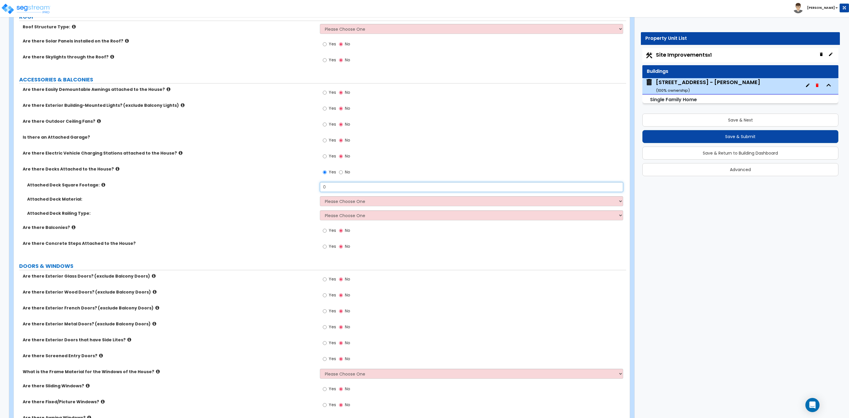
drag, startPoint x: 332, startPoint y: 188, endPoint x: 316, endPoint y: 189, distance: 16.0
click at [316, 189] on div "Attached Deck Square Footage: 0" at bounding box center [320, 189] width 612 height 14
type input "400"
click at [331, 201] on select "Please Choose One Wood Plastic/PVC" at bounding box center [471, 201] width 303 height 10
select select "1"
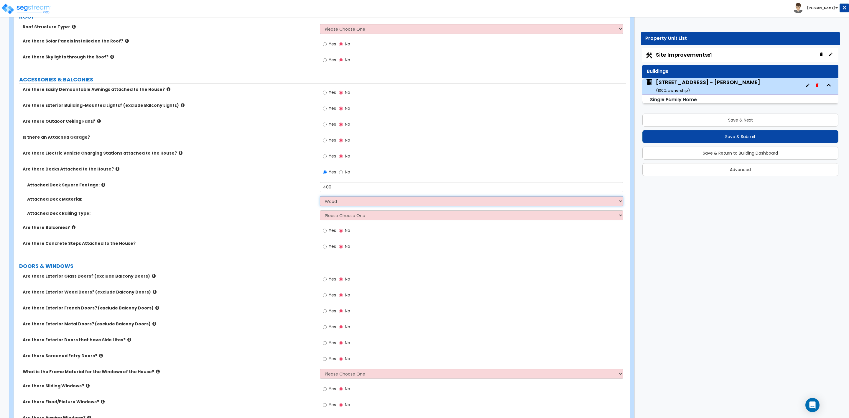
click at [320, 197] on select "Please Choose One Wood Plastic/PVC" at bounding box center [471, 201] width 303 height 10
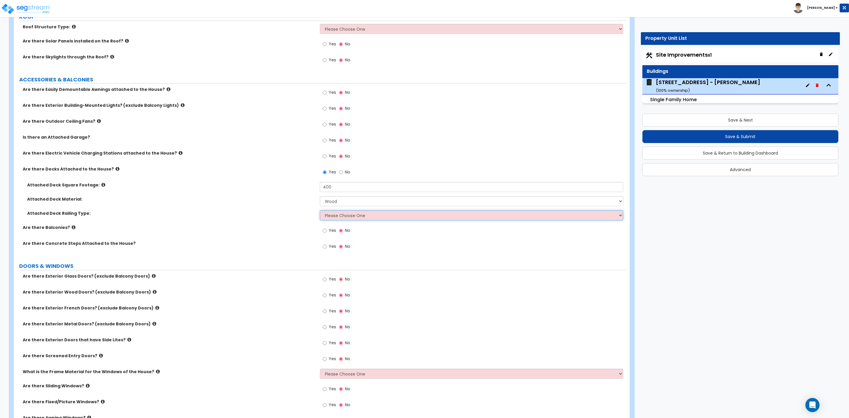
click at [335, 217] on select "Please Choose One Wood Plastic" at bounding box center [471, 215] width 303 height 10
select select "1"
click at [320, 211] on select "Please Choose One Wood Plastic" at bounding box center [471, 215] width 303 height 10
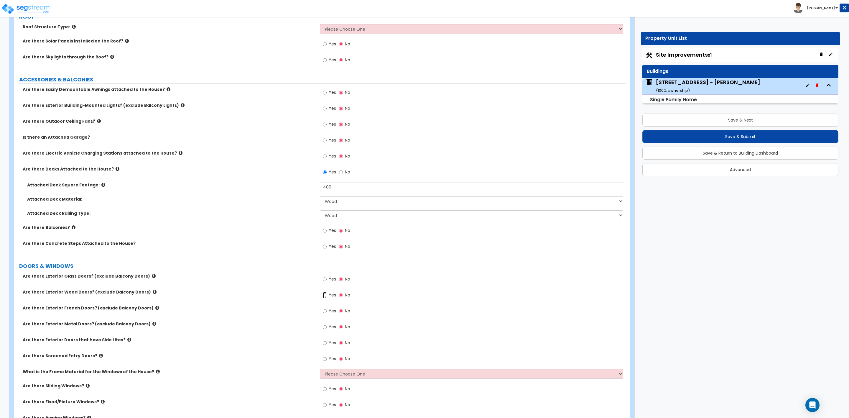
click at [324, 296] on input "Yes" at bounding box center [325, 295] width 4 height 6
radio input "true"
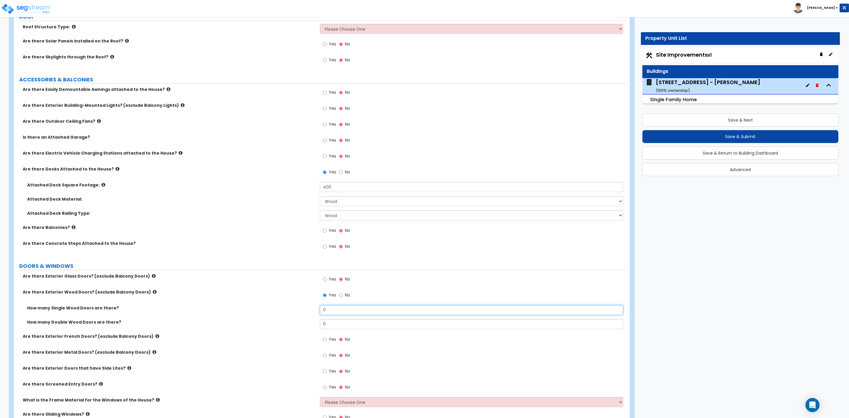
drag, startPoint x: 333, startPoint y: 314, endPoint x: 315, endPoint y: 314, distance: 17.7
click at [315, 314] on div "How many Single Wood Doors are there? 0" at bounding box center [320, 312] width 612 height 14
type input "2"
click at [152, 354] on icon at bounding box center [154, 351] width 4 height 4
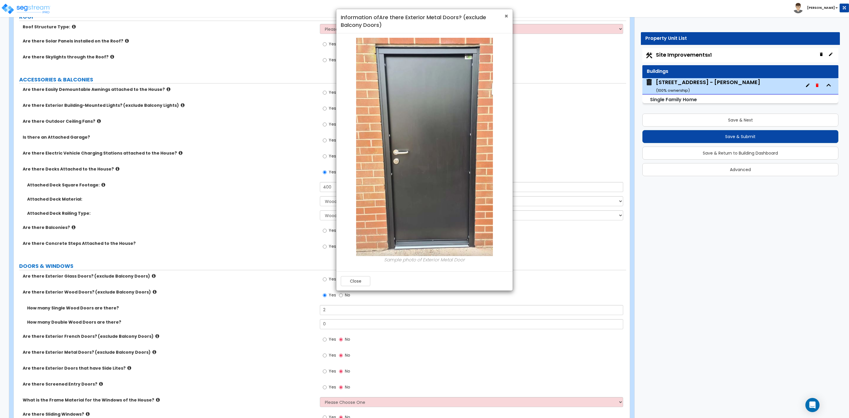
click at [507, 19] on span "×" at bounding box center [506, 16] width 4 height 9
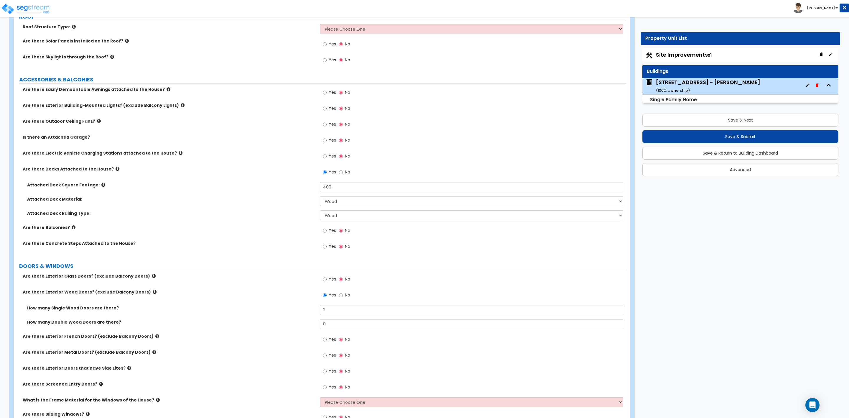
scroll to position [442, 0]
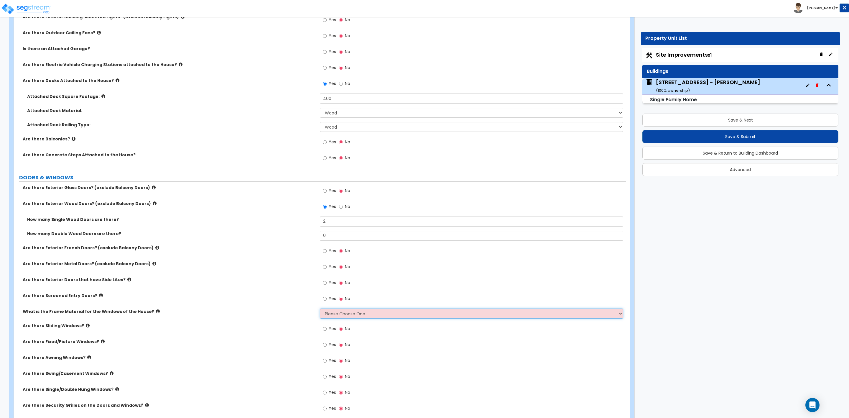
click at [330, 315] on select "Please Choose One Vinyl Aluminum Wood" at bounding box center [471, 313] width 303 height 10
select select "1"
click at [320, 309] on select "Please Choose One Vinyl Aluminum Wood" at bounding box center [471, 313] width 303 height 10
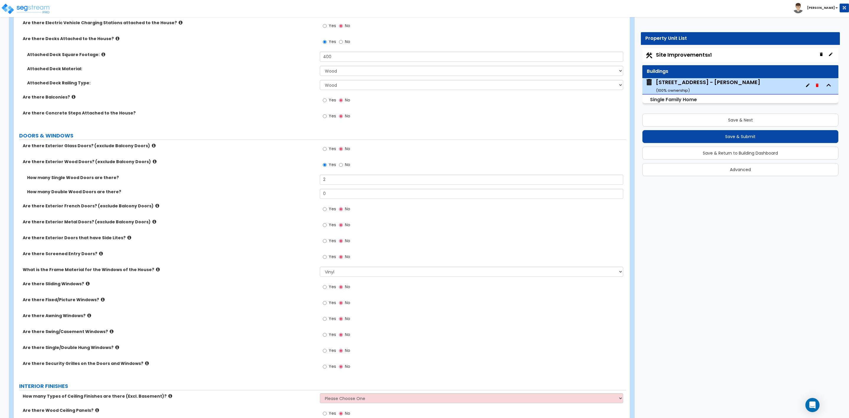
scroll to position [530, 0]
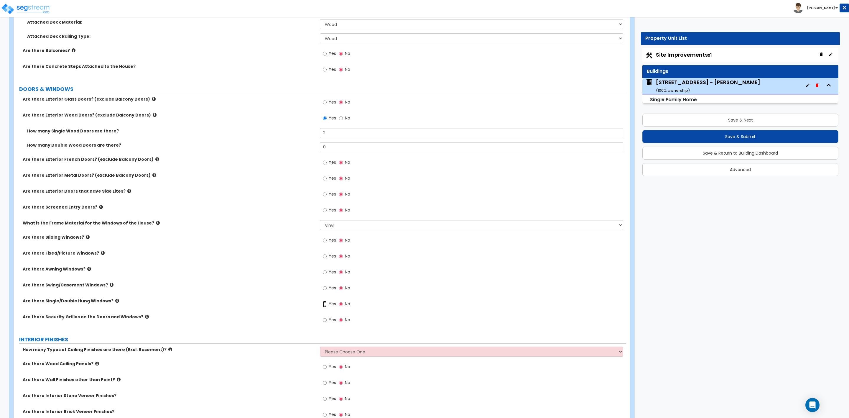
click at [324, 304] on input "Yes" at bounding box center [325, 304] width 4 height 6
radio input "true"
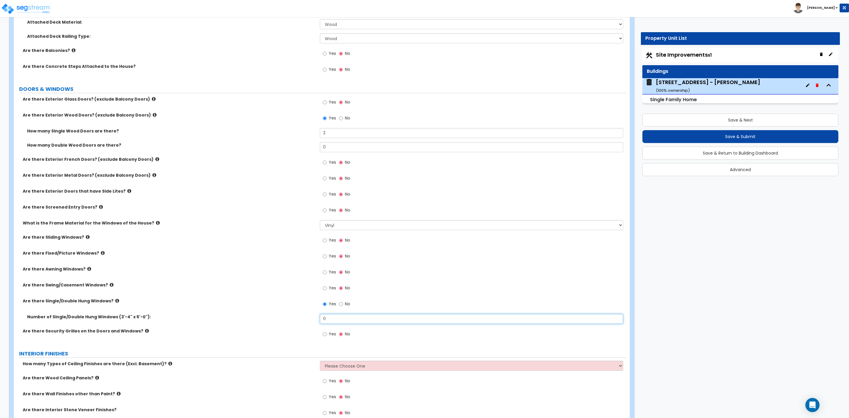
drag, startPoint x: 326, startPoint y: 320, endPoint x: 310, endPoint y: 319, distance: 16.6
click at [313, 319] on div "Number of Single/Double Hung Windows (3'-4" x 5'-0"): 0" at bounding box center [320, 321] width 612 height 14
type input "8"
click at [326, 256] on input "Yes" at bounding box center [325, 256] width 4 height 6
radio input "true"
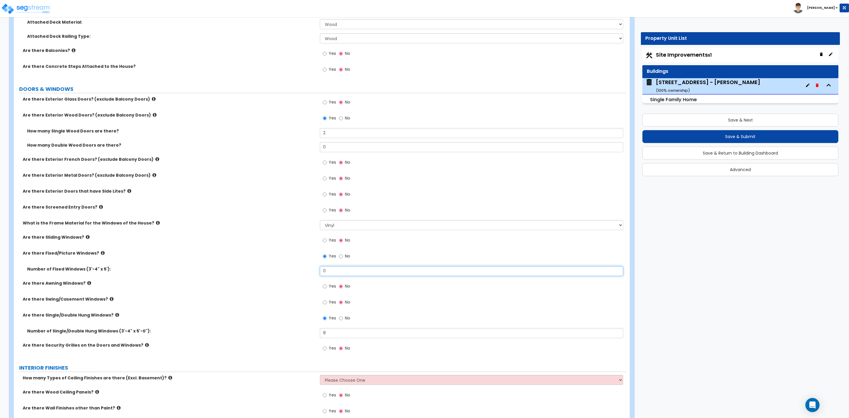
drag, startPoint x: 332, startPoint y: 271, endPoint x: 301, endPoint y: 272, distance: 31.5
click at [302, 272] on div "Number of Fixed Windows (3'-4" x 5'): 0" at bounding box center [320, 273] width 612 height 14
drag, startPoint x: 328, startPoint y: 271, endPoint x: 309, endPoint y: 274, distance: 19.4
click at [309, 274] on div "Number of Fixed Windows (3'-4" x 5'): 6" at bounding box center [320, 273] width 612 height 14
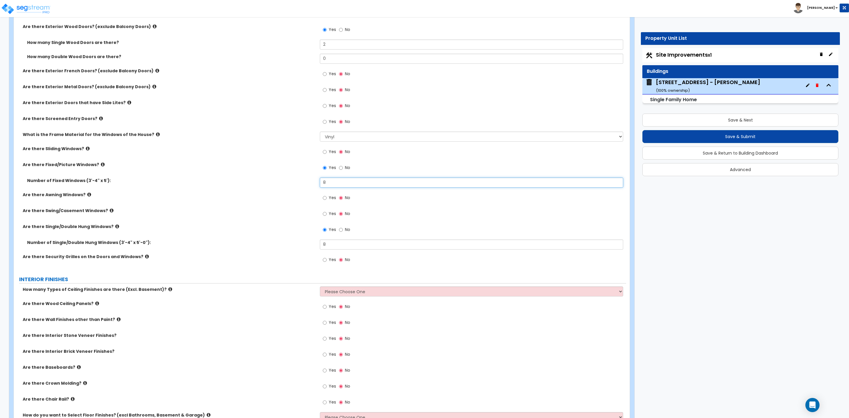
scroll to position [707, 0]
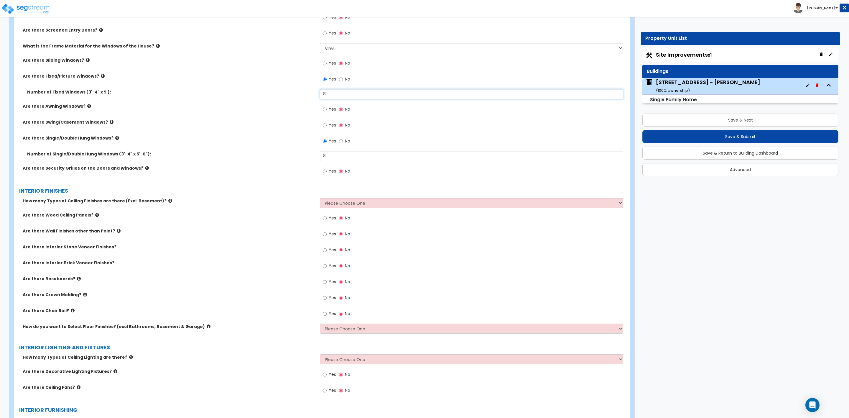
type input "8"
click at [349, 206] on select "Please Choose One 1 2 3" at bounding box center [471, 203] width 303 height 10
select select "1"
click at [320, 199] on select "Please Choose One 1 2 3" at bounding box center [471, 203] width 303 height 10
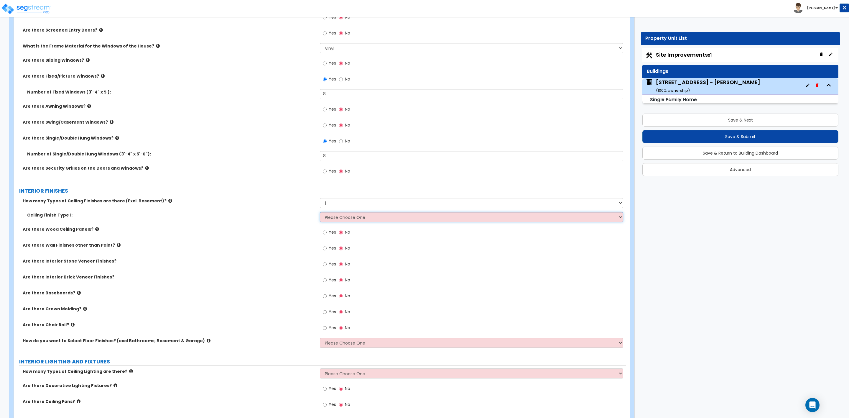
click at [366, 217] on select "Please Choose One Drop Ceiling Drywall Ceiling Open Ceiling" at bounding box center [471, 217] width 303 height 10
select select "2"
click at [320, 213] on select "Please Choose One Drop Ceiling Drywall Ceiling Open Ceiling" at bounding box center [471, 217] width 303 height 10
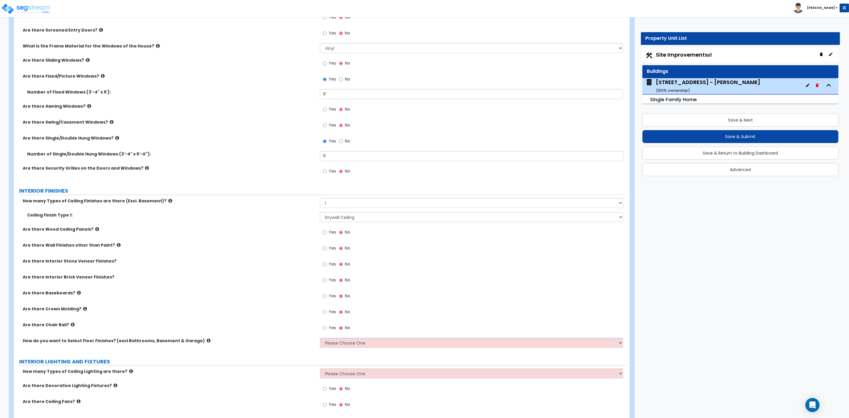
click at [328, 248] on label "Yes" at bounding box center [329, 249] width 13 height 10
click at [327, 248] on input "Yes" at bounding box center [325, 248] width 4 height 6
radio input "true"
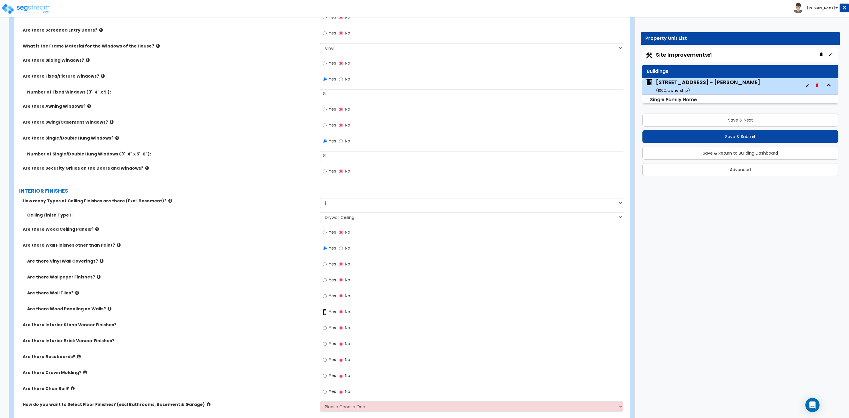
click at [326, 311] on input "Yes" at bounding box center [325, 312] width 4 height 6
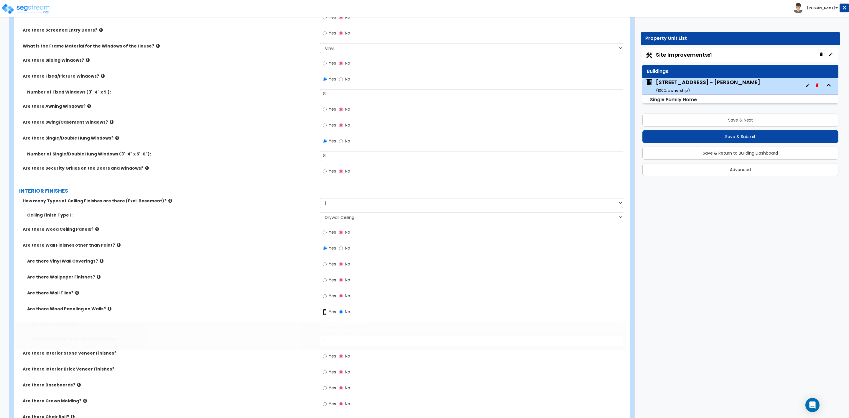
radio input "true"
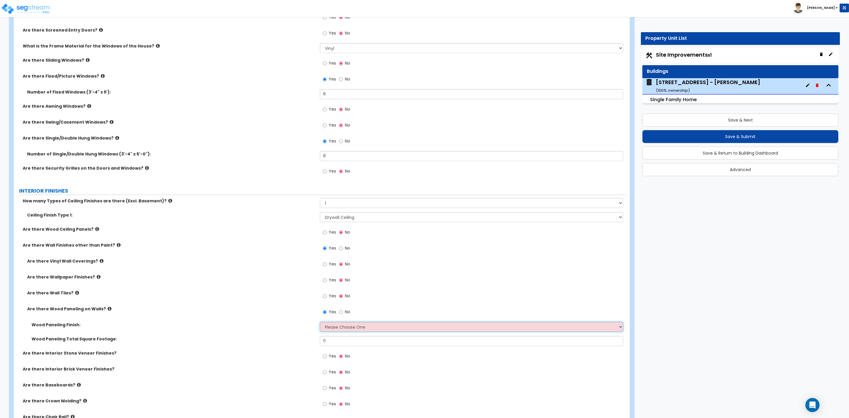
click at [332, 327] on select "Please Choose One Birch Mahogany Oak or Cherry Rosewood Teak I Don't Know, Plea…" at bounding box center [471, 327] width 303 height 10
select select "6"
click at [320, 323] on select "Please Choose One Birch Mahogany Oak or Cherry Rosewood Teak I Don't Know, Plea…" at bounding box center [471, 327] width 303 height 10
click at [332, 344] on input "0" at bounding box center [471, 341] width 303 height 10
drag, startPoint x: 328, startPoint y: 339, endPoint x: 298, endPoint y: 338, distance: 30.1
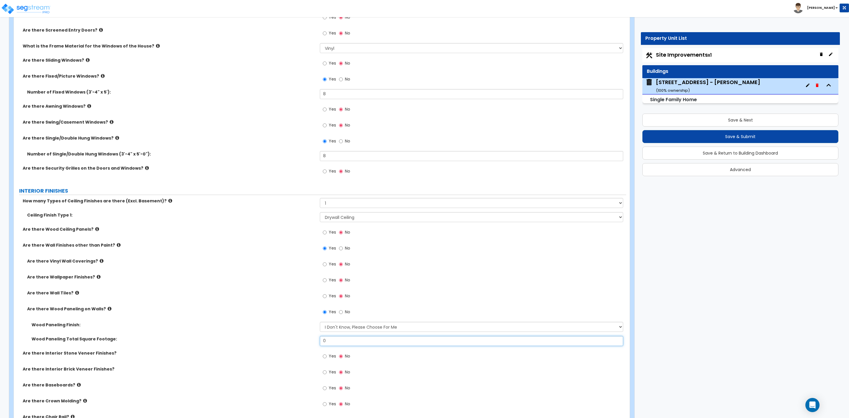
click at [311, 338] on div "Wood Paneling Total Square Footage: 0" at bounding box center [320, 343] width 612 height 14
type input "800"
click at [328, 388] on label "Yes" at bounding box center [329, 388] width 13 height 10
click at [327, 388] on input "Yes" at bounding box center [325, 388] width 4 height 6
radio input "true"
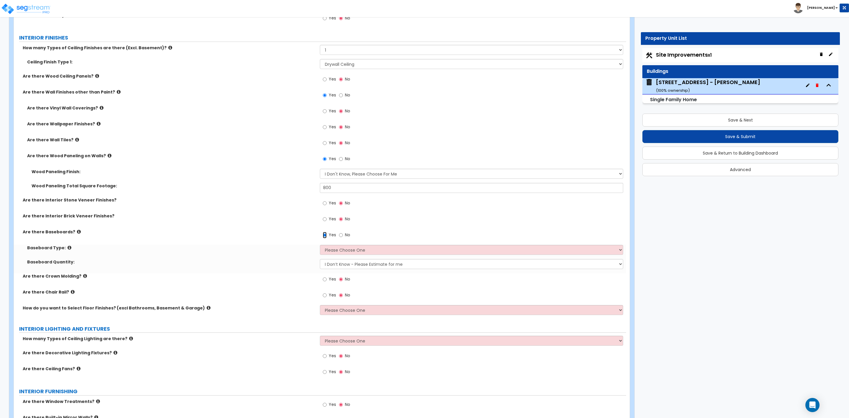
scroll to position [884, 0]
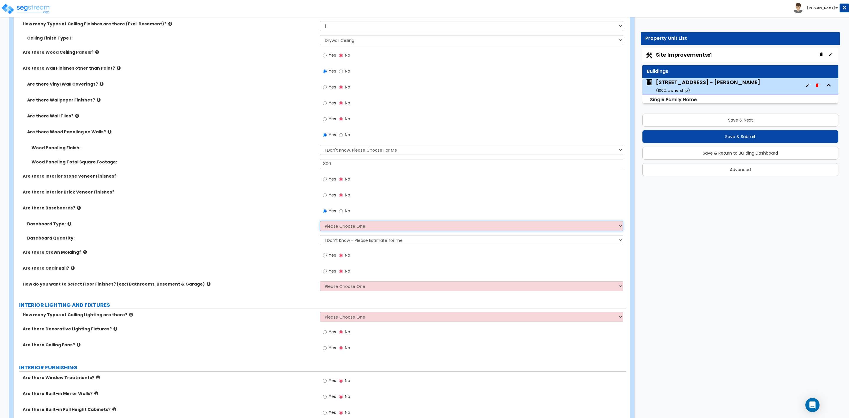
click at [334, 225] on select "Please Choose One Wood Vinyl Carpet Tile" at bounding box center [471, 226] width 303 height 10
select select "1"
click at [320, 222] on select "Please Choose One Wood Vinyl Carpet Tile" at bounding box center [471, 226] width 303 height 10
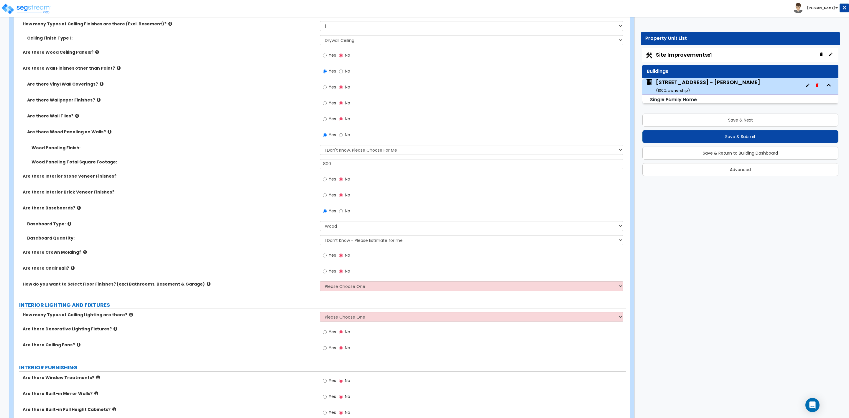
click at [327, 256] on label "Yes" at bounding box center [329, 256] width 13 height 10
click at [327, 256] on input "Yes" at bounding box center [325, 255] width 4 height 6
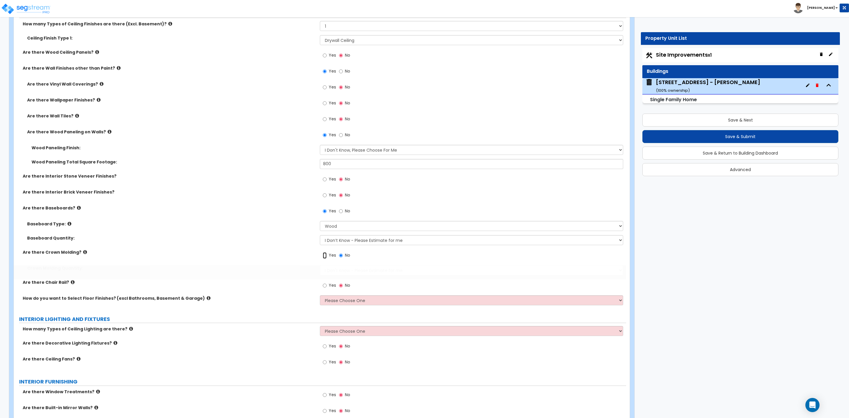
radio input "true"
click at [351, 268] on select "I Don't Know - Please Estimate for me I want to Enter the Linear Footage" at bounding box center [471, 270] width 303 height 10
click at [334, 271] on select "I Don't Know - Please Estimate for me I want to Enter the Linear Footage" at bounding box center [471, 270] width 303 height 10
click at [320, 266] on select "I Don't Know - Please Estimate for me I want to Enter the Linear Footage" at bounding box center [471, 270] width 303 height 10
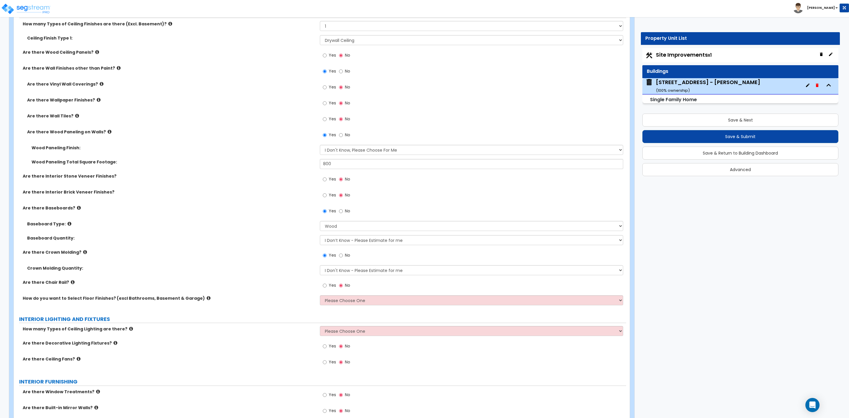
click at [289, 277] on div "Crown Molding Quantity: I Don't Know - Please Estimate for me I want to Enter t…" at bounding box center [320, 272] width 612 height 14
click at [336, 299] on select "Please Choose One I want to Select Floor Finishes for the Areas of the House I …" at bounding box center [471, 300] width 303 height 10
select select "2"
click at [320, 296] on select "Please Choose One I want to Select Floor Finishes for the Areas of the House I …" at bounding box center [471, 300] width 303 height 10
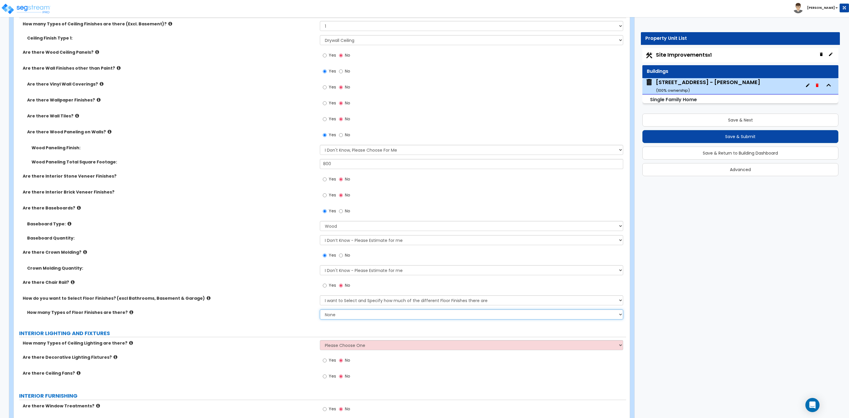
click at [328, 316] on select "None 1 2 3 4" at bounding box center [471, 314] width 303 height 10
select select "2"
click at [320, 310] on select "None 1 2 3 4" at bounding box center [471, 314] width 303 height 10
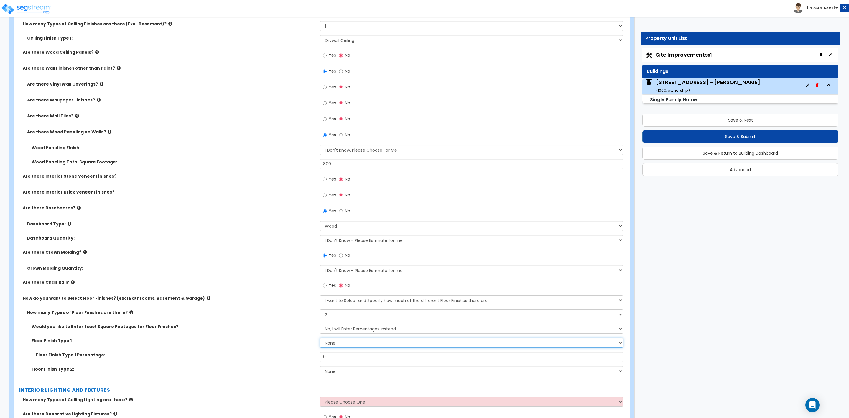
click at [334, 343] on select "None Tile Flooring Hardwood Flooring Resilient Laminate Flooring VCT Flooring S…" at bounding box center [471, 342] width 303 height 10
select select "2"
click at [320, 338] on select "None Tile Flooring Hardwood Flooring Resilient Laminate Flooring VCT Flooring S…" at bounding box center [471, 342] width 303 height 10
drag, startPoint x: 337, startPoint y: 357, endPoint x: 315, endPoint y: 358, distance: 22.1
click at [315, 358] on div "Floor Finish Type 1 Percentage: 0" at bounding box center [320, 359] width 612 height 14
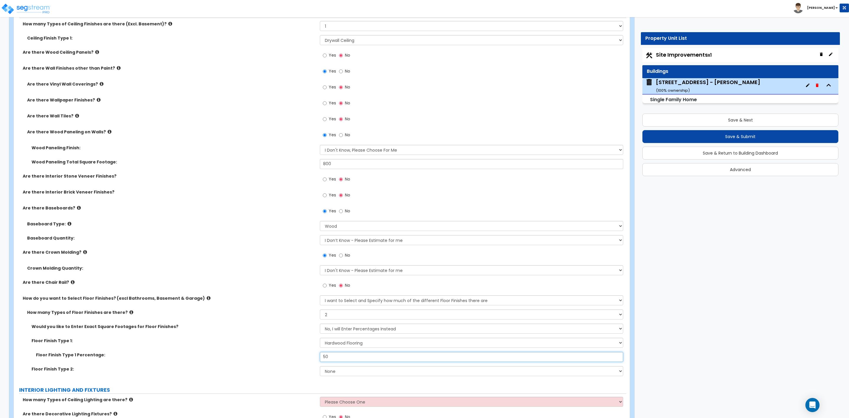
type input "50"
click at [360, 374] on select "None Tile Flooring Hardwood Flooring Resilient Laminate Flooring VCT Flooring S…" at bounding box center [471, 371] width 303 height 10
select select "5"
click at [320, 367] on select "None Tile Flooring Hardwood Flooring Resilient Laminate Flooring VCT Flooring S…" at bounding box center [471, 371] width 303 height 10
drag, startPoint x: 338, startPoint y: 357, endPoint x: 296, endPoint y: 355, distance: 41.3
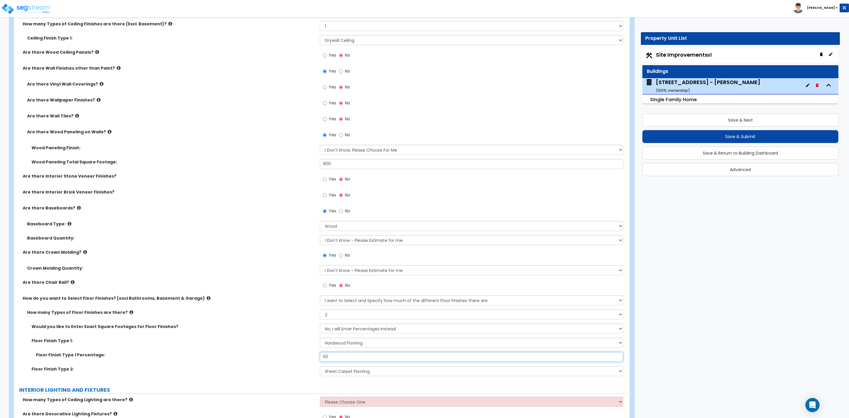
click at [312, 357] on div "Floor Finish Type 1 Percentage: 50" at bounding box center [320, 359] width 612 height 14
type input "8"
type input "90"
click at [336, 372] on select "None Tile Flooring Hardwood Flooring Resilient Laminate Flooring VCT Flooring S…" at bounding box center [471, 371] width 303 height 10
select select "1"
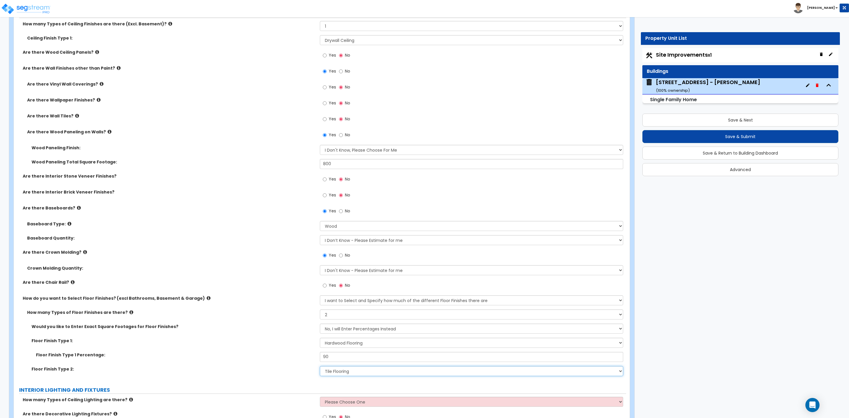
click at [320, 367] on select "None Tile Flooring Hardwood Flooring Resilient Laminate Flooring VCT Flooring S…" at bounding box center [471, 371] width 303 height 10
drag, startPoint x: 331, startPoint y: 357, endPoint x: 319, endPoint y: 357, distance: 11.5
click at [319, 357] on div "Floor Finish Type 1 Percentage: 90" at bounding box center [320, 359] width 612 height 14
drag, startPoint x: 302, startPoint y: 367, endPoint x: 291, endPoint y: 367, distance: 11.2
click at [302, 367] on label "Floor Finish Type 2:" at bounding box center [174, 369] width 284 height 6
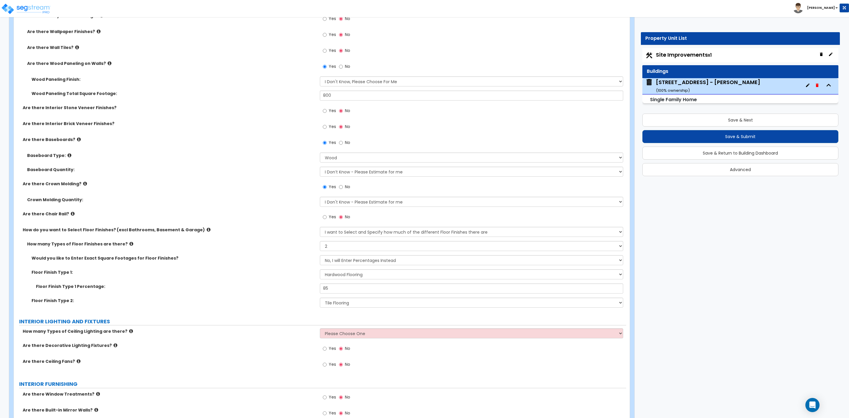
scroll to position [972, 0]
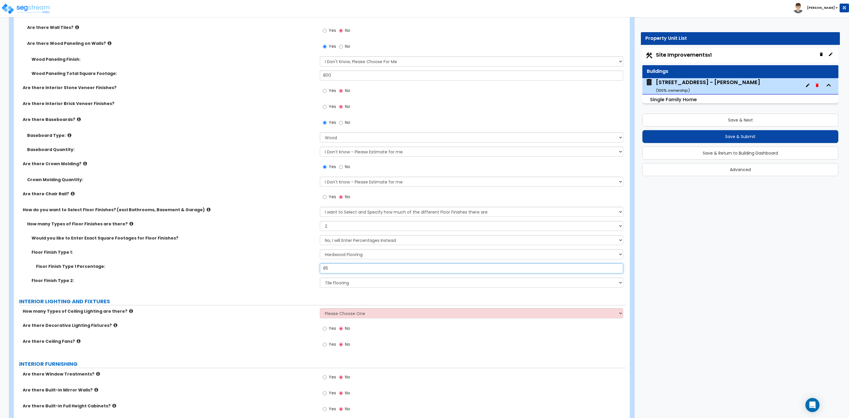
click at [332, 271] on input "85" at bounding box center [471, 268] width 303 height 10
type input "80"
click at [339, 314] on select "Please Choose One 1 2 3" at bounding box center [471, 313] width 303 height 10
click at [320, 309] on select "Please Choose One 1 2 3" at bounding box center [471, 313] width 303 height 10
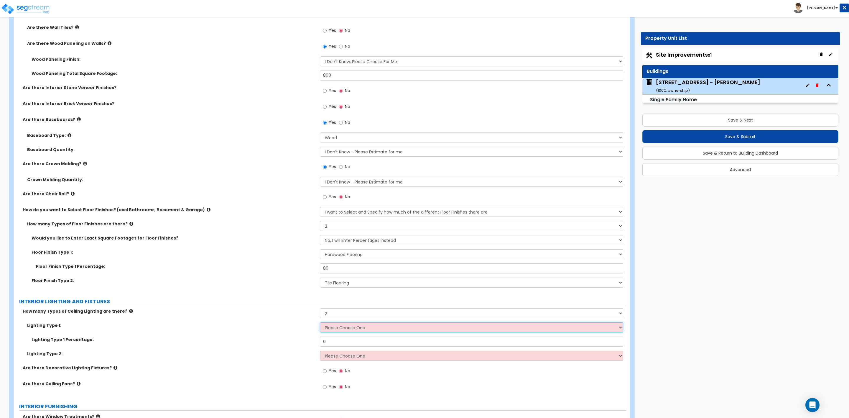
click at [332, 330] on select "Please Choose One LED Surface-Mounted LED Recessed Fluorescent Surface-Mounted …" at bounding box center [471, 327] width 303 height 10
click at [334, 314] on select "Please Choose One 1 2 3" at bounding box center [471, 313] width 303 height 10
select select "3"
click at [320, 309] on select "Please Choose One 1 2 3" at bounding box center [471, 313] width 303 height 10
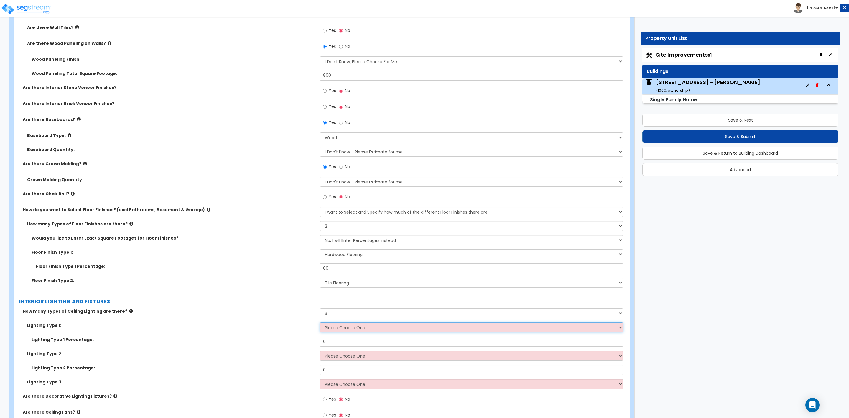
click at [342, 327] on select "Please Choose One LED Surface-Mounted LED Recessed Fluorescent Surface-Mounted …" at bounding box center [471, 327] width 303 height 10
select select "2"
click at [320, 323] on select "Please Choose One LED Surface-Mounted LED Recessed Fluorescent Surface-Mounted …" at bounding box center [471, 327] width 303 height 10
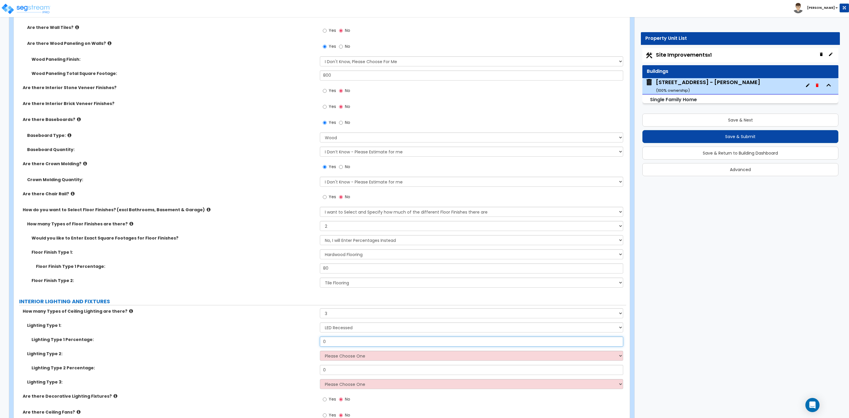
drag, startPoint x: 336, startPoint y: 342, endPoint x: 311, endPoint y: 342, distance: 24.8
click at [316, 342] on div "Lighting Type 1 Percentage: 0" at bounding box center [320, 343] width 612 height 14
type input "25"
click at [329, 359] on select "Please Choose One LED Surface-Mounted LED Recessed Fluorescent Surface-Mounted …" at bounding box center [471, 355] width 303 height 10
select select "3"
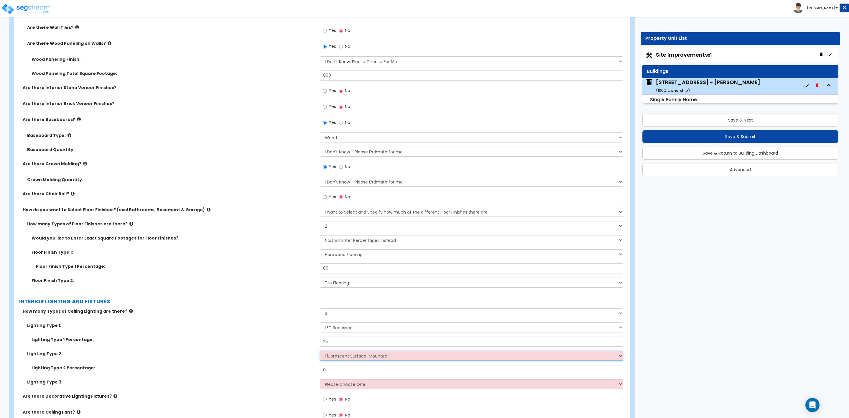
click at [320, 352] on select "Please Choose One LED Surface-Mounted LED Recessed Fluorescent Surface-Mounted …" at bounding box center [471, 355] width 303 height 10
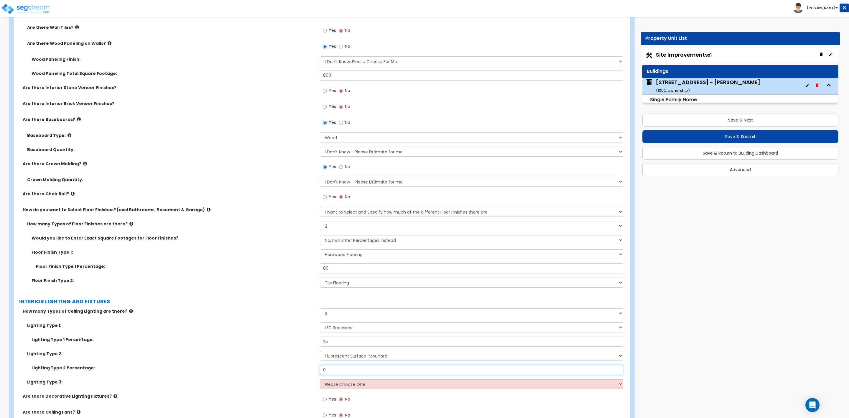
drag, startPoint x: 339, startPoint y: 372, endPoint x: 315, endPoint y: 368, distance: 23.8
click at [315, 368] on div "Lighting Type 2 Percentage: 0" at bounding box center [320, 372] width 612 height 14
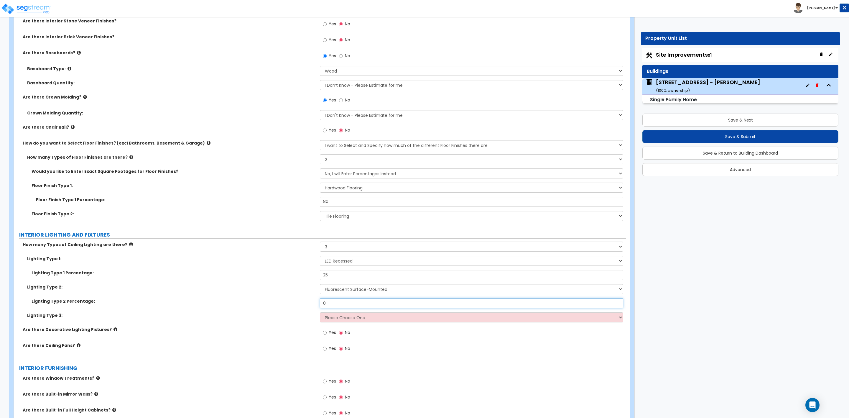
scroll to position [1061, 0]
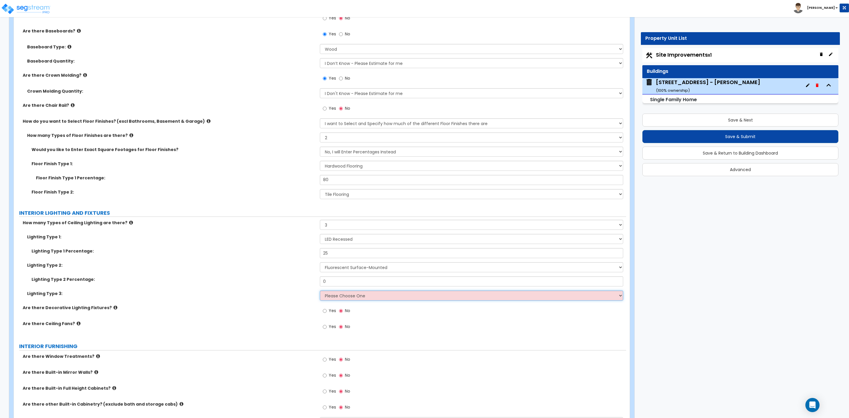
click at [344, 297] on select "Please Choose One LED Surface-Mounted LED Recessed Fluorescent Surface-Mounted …" at bounding box center [471, 295] width 303 height 10
drag, startPoint x: 329, startPoint y: 227, endPoint x: 324, endPoint y: 227, distance: 5.3
click at [324, 227] on select "Please Choose One 1 2 3" at bounding box center [471, 225] width 303 height 10
select select "2"
click at [320, 221] on select "Please Choose One 1 2 3" at bounding box center [471, 225] width 303 height 10
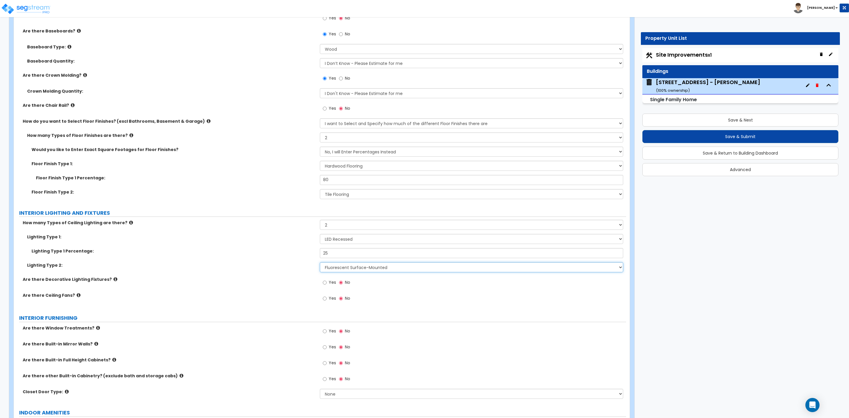
click at [344, 269] on select "Please Choose One LED Surface-Mounted LED Recessed Fluorescent Surface-Mounted …" at bounding box center [471, 267] width 303 height 10
drag, startPoint x: 329, startPoint y: 254, endPoint x: 319, endPoint y: 244, distance: 14.0
click at [315, 252] on div "Lighting Type 1 Percentage: 25" at bounding box center [320, 255] width 612 height 14
type input "50"
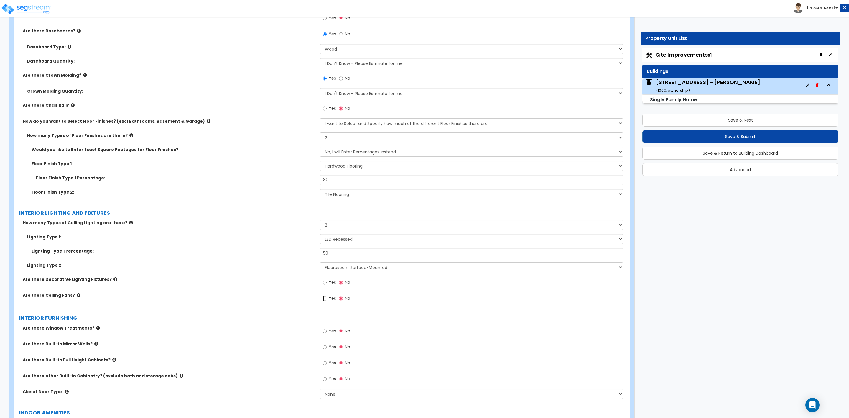
click at [325, 301] on input "Yes" at bounding box center [325, 298] width 4 height 6
radio input "true"
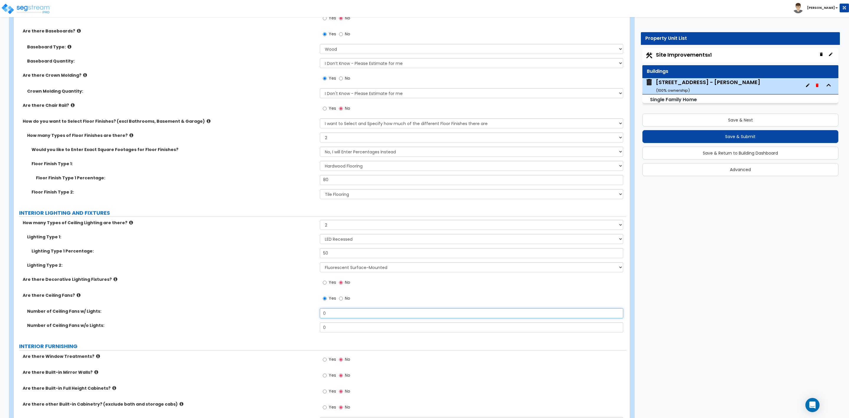
drag, startPoint x: 332, startPoint y: 314, endPoint x: 308, endPoint y: 314, distance: 24.5
click at [308, 314] on div "Number of Ceiling Fans w/ Lights: 0" at bounding box center [320, 315] width 612 height 14
type input "5"
click at [324, 283] on input "Yes" at bounding box center [325, 282] width 4 height 6
radio input "true"
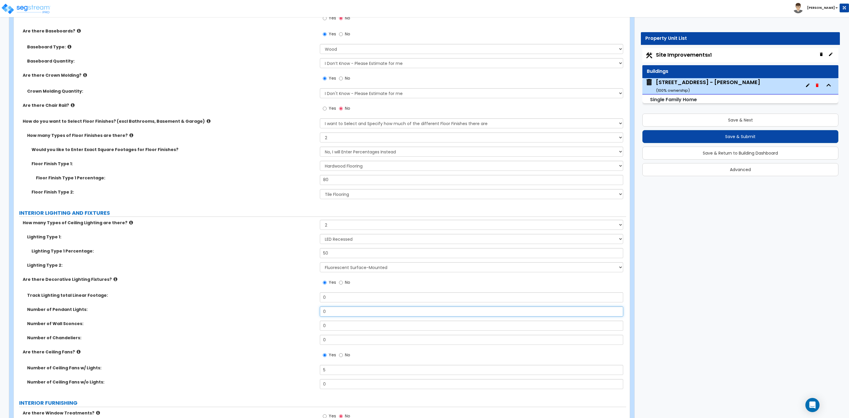
drag, startPoint x: 319, startPoint y: 314, endPoint x: 300, endPoint y: 314, distance: 18.9
click at [300, 314] on div "Number of Pendant Lights: 0" at bounding box center [320, 313] width 612 height 14
type input "2"
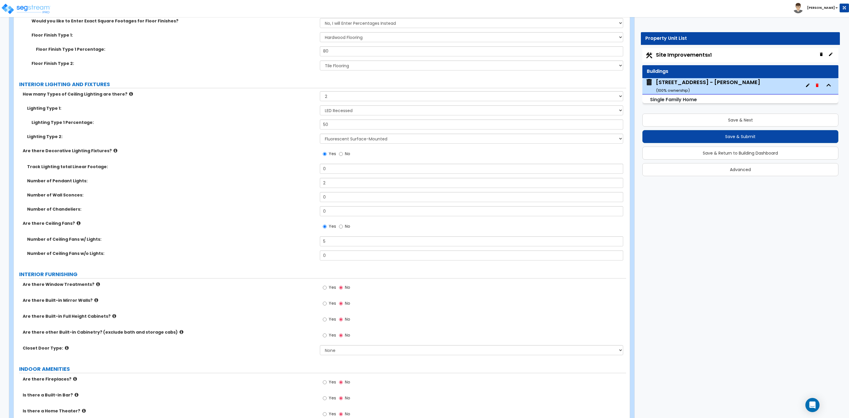
scroll to position [1238, 0]
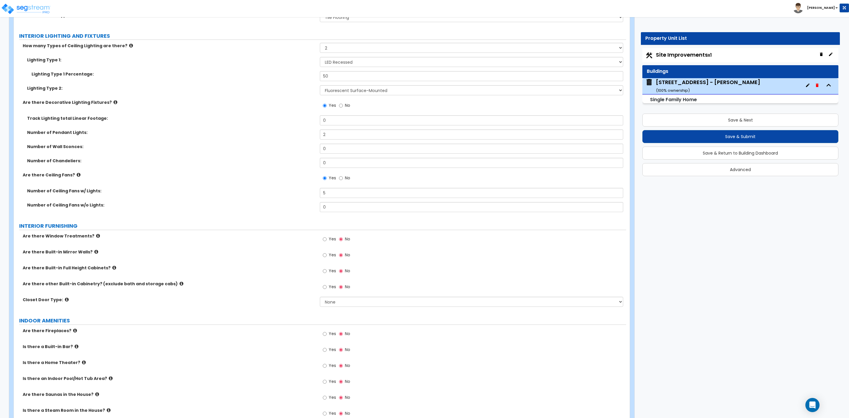
click at [327, 242] on label "Yes" at bounding box center [329, 240] width 13 height 10
click at [327, 242] on input "Yes" at bounding box center [325, 239] width 4 height 6
radio input "true"
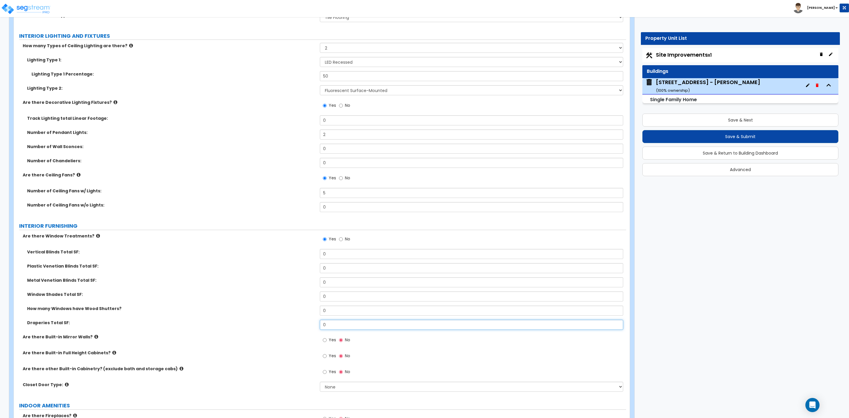
click at [330, 327] on input "0" at bounding box center [471, 324] width 303 height 10
drag, startPoint x: 330, startPoint y: 327, endPoint x: 309, endPoint y: 327, distance: 21.2
click at [309, 327] on div "Draperies Total SF: 0" at bounding box center [320, 326] width 612 height 14
drag, startPoint x: 336, startPoint y: 283, endPoint x: 319, endPoint y: 283, distance: 17.7
click at [319, 283] on div "Metal Venetian Blinds Total SF: 0" at bounding box center [320, 284] width 612 height 14
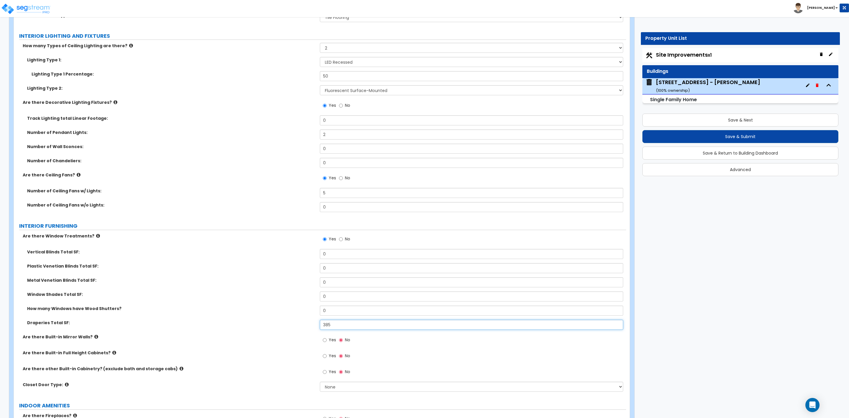
drag, startPoint x: 333, startPoint y: 324, endPoint x: 320, endPoint y: 320, distance: 13.6
click at [326, 324] on input "385" at bounding box center [471, 324] width 303 height 10
type input "350"
drag, startPoint x: 330, startPoint y: 284, endPoint x: 312, endPoint y: 284, distance: 18.0
click at [312, 284] on div "Metal Venetian Blinds Total SF: 0" at bounding box center [320, 284] width 612 height 14
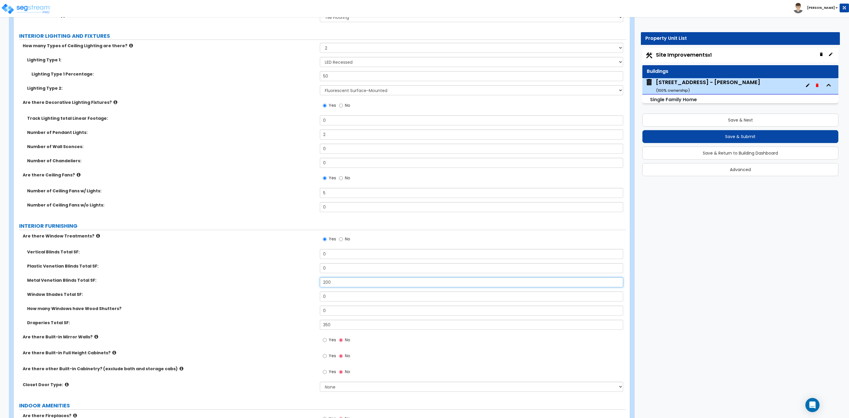
type input "200"
drag, startPoint x: 330, startPoint y: 298, endPoint x: 314, endPoint y: 298, distance: 15.6
click at [314, 298] on div "Window Shades Total SF: 0" at bounding box center [320, 298] width 612 height 14
type input "24"
click at [406, 356] on div "Yes No" at bounding box center [473, 357] width 306 height 16
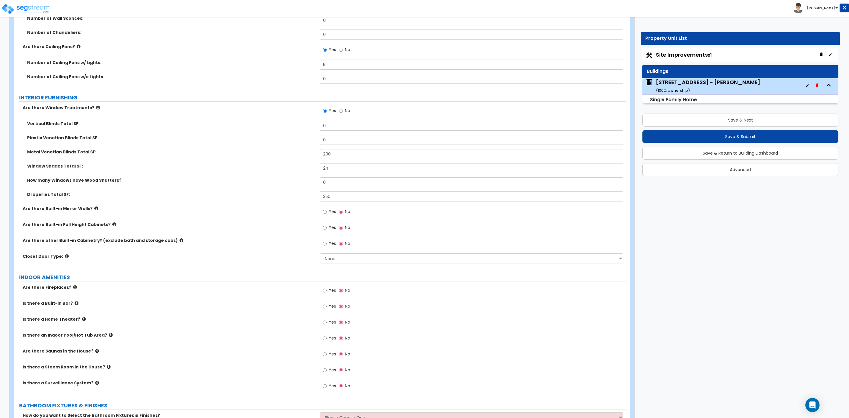
scroll to position [1414, 0]
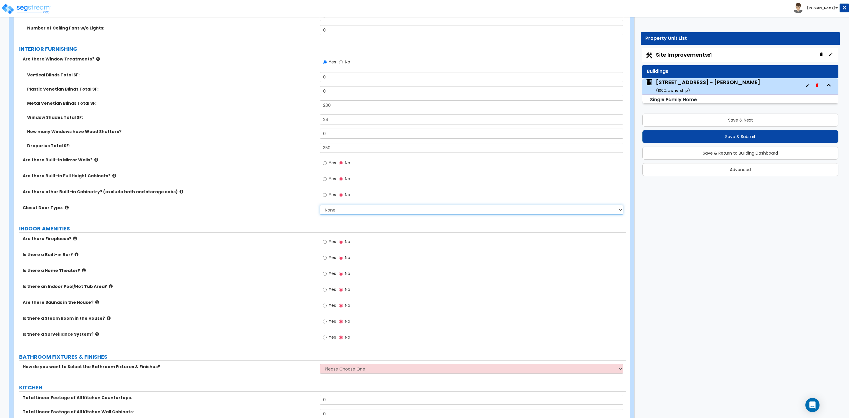
click at [332, 215] on select "None Bi-fold Louvered Doors Bi-fold Panel Doors Sliding Doors Hinged Wood Door" at bounding box center [471, 210] width 303 height 10
select select "3"
click at [320, 205] on select "None Bi-fold Louvered Doors Bi-fold Panel Doors Sliding Doors Hinged Wood Door" at bounding box center [471, 210] width 303 height 10
click at [325, 244] on input "Yes" at bounding box center [325, 241] width 4 height 6
radio input "true"
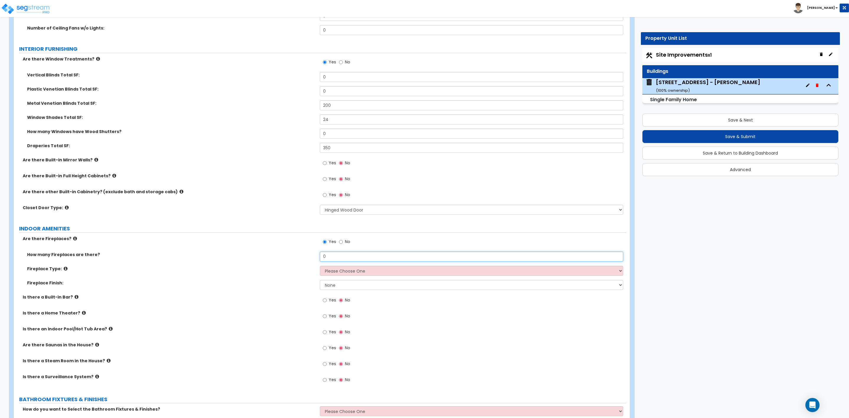
drag, startPoint x: 327, startPoint y: 258, endPoint x: 311, endPoint y: 258, distance: 15.9
click at [311, 258] on div "How many Fireplaces are there? 0" at bounding box center [320, 258] width 612 height 14
type input "1"
click at [349, 271] on select "Please Choose One Built-in Electric Fireplace Built-in Gas Fireplace Built-in W…" at bounding box center [471, 271] width 303 height 10
select select "3"
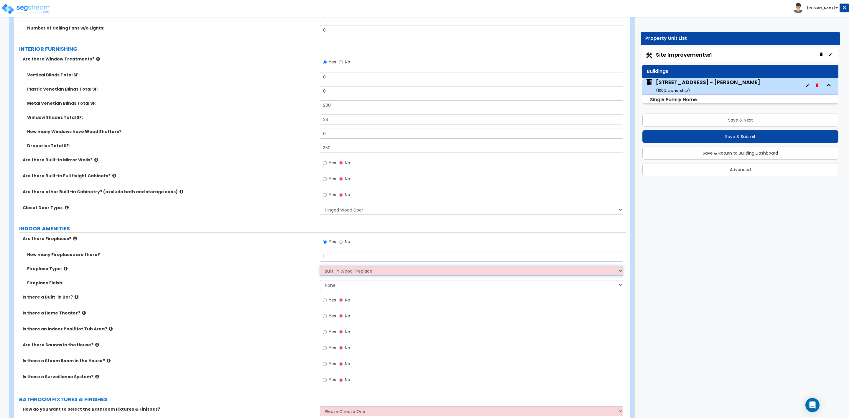
click at [320, 266] on select "Please Choose One Built-in Electric Fireplace Built-in Gas Fireplace Built-in W…" at bounding box center [471, 271] width 303 height 10
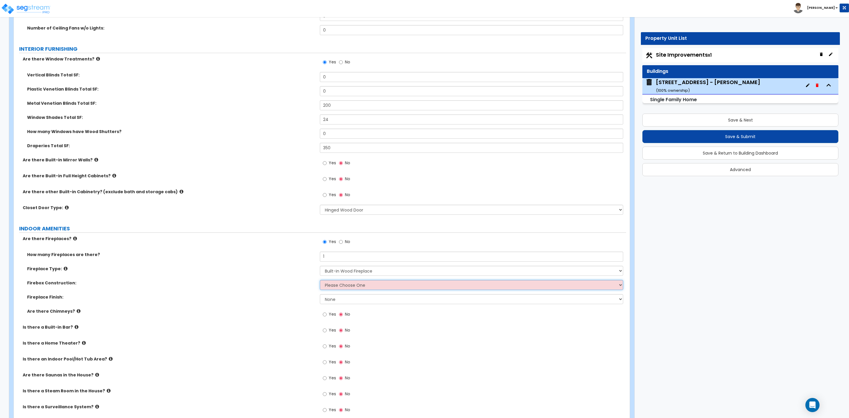
click at [333, 284] on select "Please Choose One Brick Stone I Don't Know, Please Choose for me" at bounding box center [471, 285] width 303 height 10
select select "1"
click at [320, 281] on select "Please Choose One Brick Stone I Don't Know, Please Choose for me" at bounding box center [471, 285] width 303 height 10
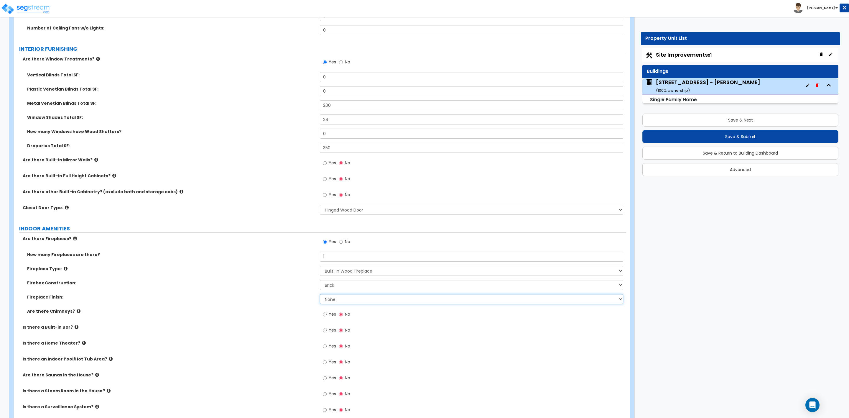
click at [331, 301] on select "None Brick Stone Tile Painted Molding" at bounding box center [471, 299] width 303 height 10
select select "1"
click at [320, 295] on select "None Brick Stone Tile Painted Molding" at bounding box center [471, 299] width 303 height 10
click at [324, 316] on input "Yes" at bounding box center [325, 314] width 4 height 6
radio input "true"
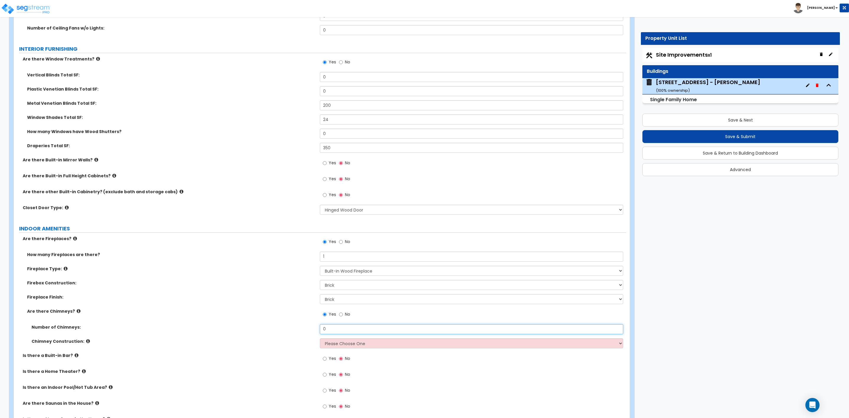
drag, startPoint x: 325, startPoint y: 330, endPoint x: 317, endPoint y: 331, distance: 7.4
click at [317, 331] on div "Number of Chimneys: 0" at bounding box center [320, 331] width 612 height 14
type input "1"
click at [340, 343] on select "Please Choose One Brick Construction Cinder Block Construction Stone Constructi…" at bounding box center [471, 343] width 303 height 10
select select "1"
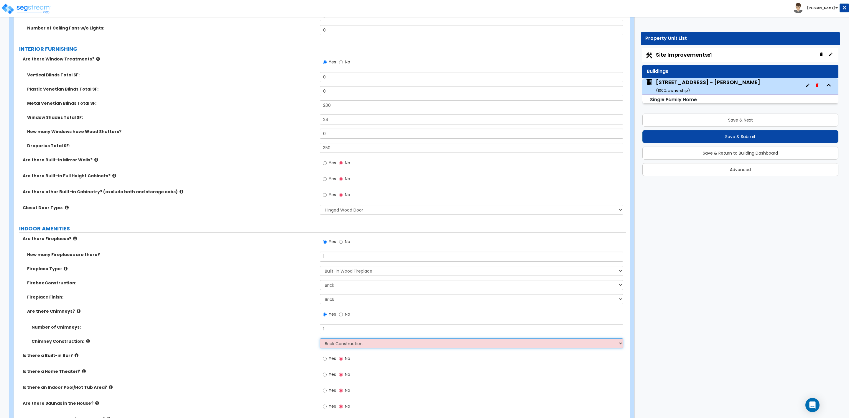
click at [320, 339] on select "Please Choose One Brick Construction Cinder Block Construction Stone Constructi…" at bounding box center [471, 343] width 303 height 10
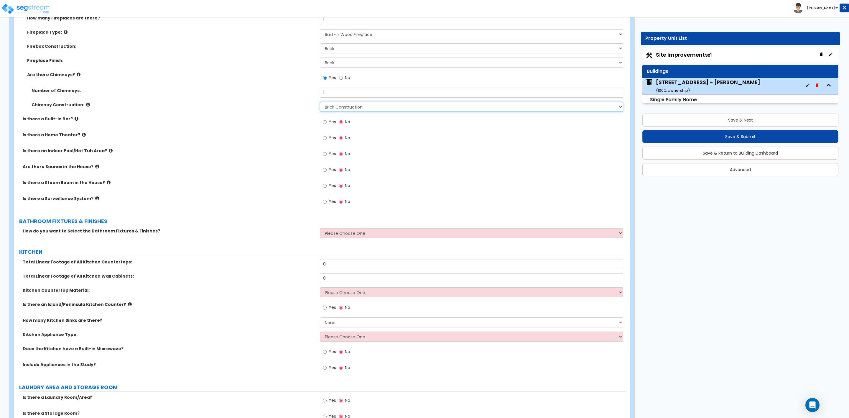
scroll to position [1680, 0]
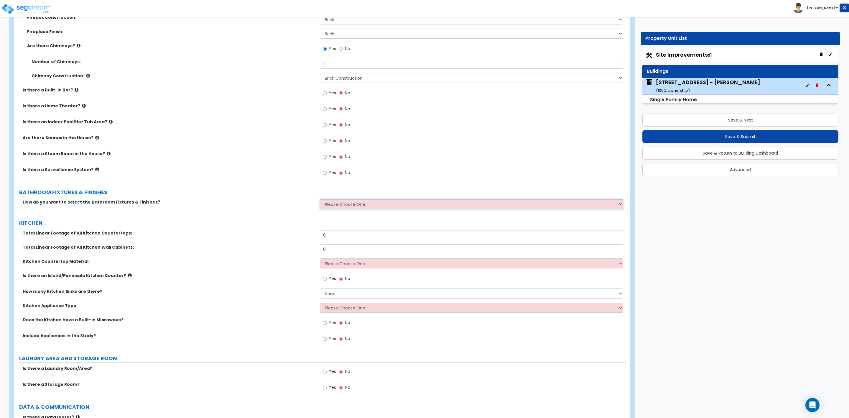
click at [337, 204] on select "Please Choose One I want to Select Fixtures and Finishes only for one Bath and …" at bounding box center [471, 204] width 303 height 10
select select "1"
click at [320, 200] on select "Please Choose One I want to Select Fixtures and Finishes only for one Bath and …" at bounding box center [471, 204] width 303 height 10
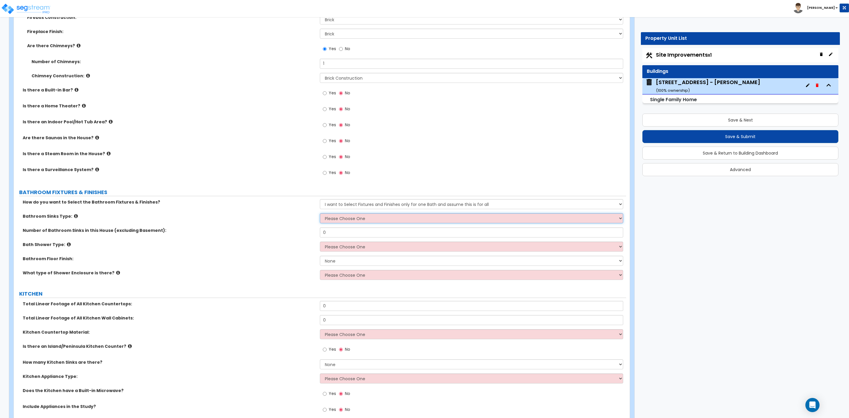
click at [345, 220] on select "Please Choose One Wall-mounted Pedestal-mounted Vanity-mounted" at bounding box center [471, 218] width 303 height 10
select select "3"
click at [320, 214] on select "Please Choose One Wall-mounted Pedestal-mounted Vanity-mounted" at bounding box center [471, 218] width 303 height 10
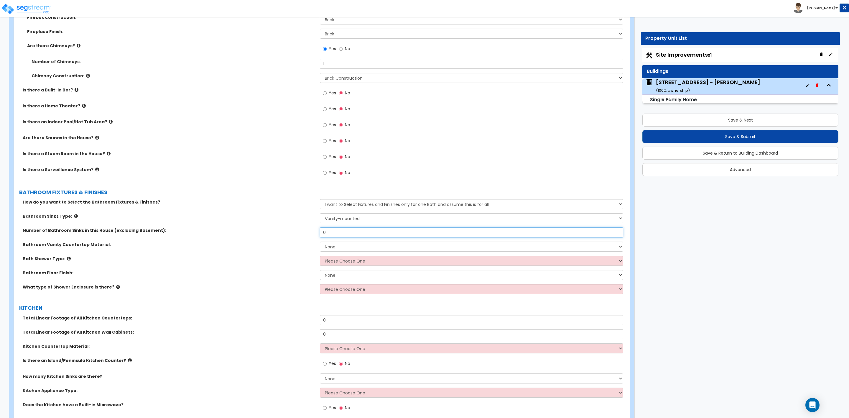
click at [334, 233] on input "0" at bounding box center [471, 232] width 303 height 10
type input "2"
click at [342, 250] on select "None Plastic Laminate Solid Surface Stone Quartz Marble Tile Wood Stainless Ste…" at bounding box center [471, 246] width 303 height 10
select select "2"
click at [320, 243] on select "None Plastic Laminate Solid Surface Stone Quartz Marble Tile Wood Stainless Ste…" at bounding box center [471, 246] width 303 height 10
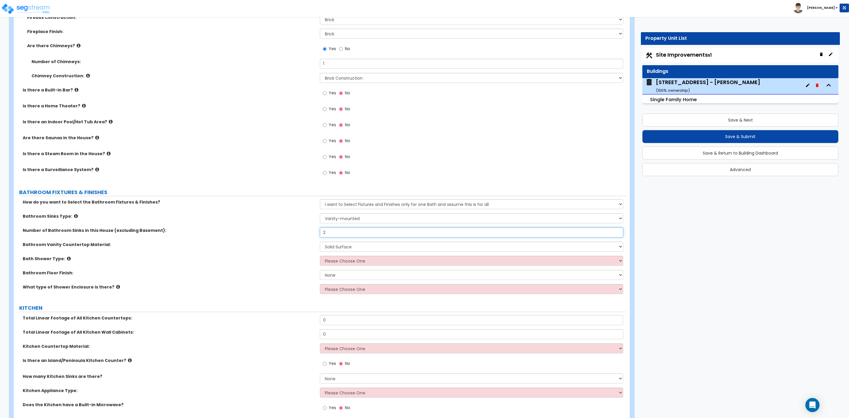
drag, startPoint x: 332, startPoint y: 232, endPoint x: 310, endPoint y: 233, distance: 21.6
click at [311, 233] on div "Number of Bathroom Sinks in this House (excluding Basement): 2" at bounding box center [320, 234] width 612 height 14
type input "4"
click at [354, 261] on select "Please Choose One Standalone Shower Bathtub - Shower Combination" at bounding box center [471, 260] width 303 height 10
select select "2"
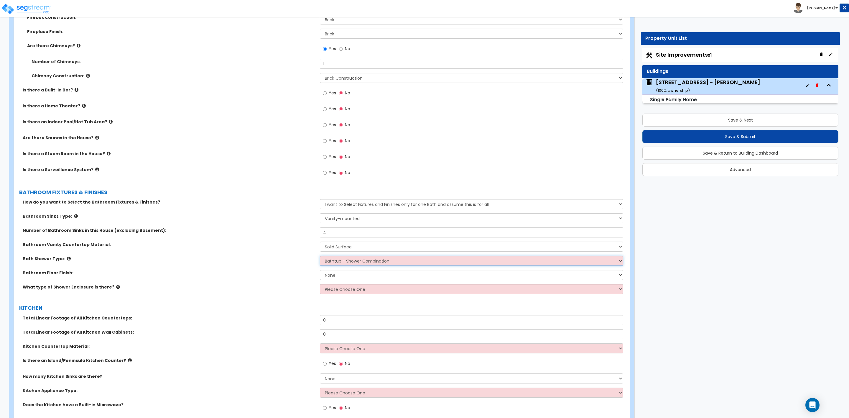
click at [320, 257] on select "Please Choose One Standalone Shower Bathtub - Shower Combination" at bounding box center [471, 260] width 303 height 10
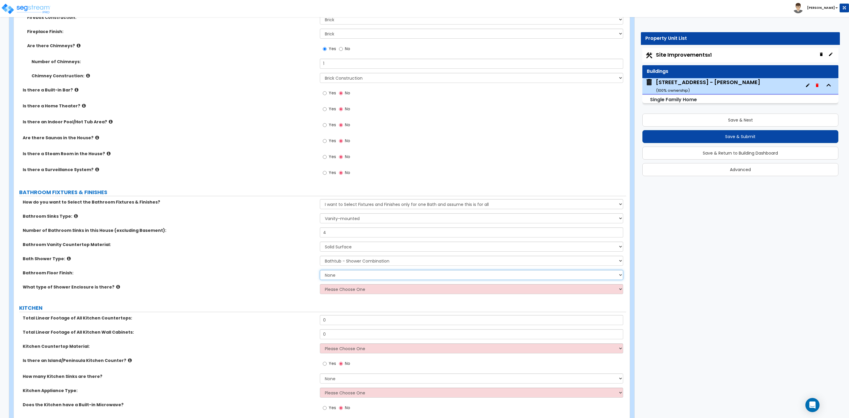
click at [347, 275] on select "None Tile Flooring Hardwood Flooring Resilient Laminate Flooring VCT Flooring S…" at bounding box center [471, 275] width 303 height 10
select select "1"
click at [320, 271] on select "None Tile Flooring Hardwood Flooring Resilient Laminate Flooring VCT Flooring S…" at bounding box center [471, 275] width 303 height 10
click at [329, 290] on select "Please Choose One Curtain & Rod Glass Sliding Doors Glass Hinged Doors" at bounding box center [471, 289] width 303 height 10
select select "2"
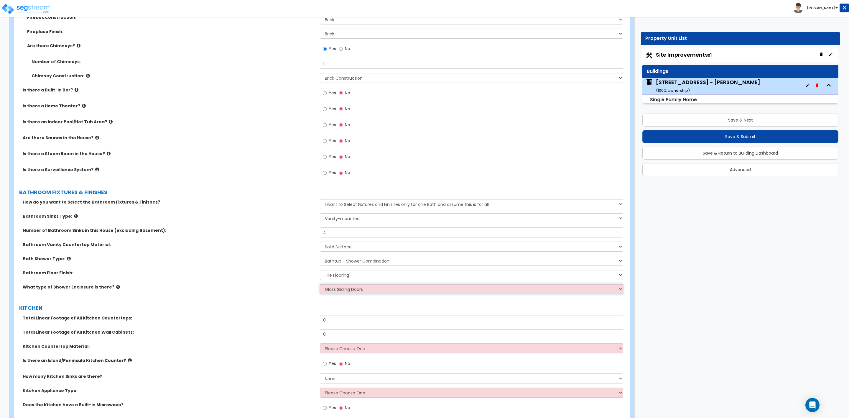
click at [320, 285] on select "Please Choose One Curtain & Rod Glass Sliding Doors Glass Hinged Doors" at bounding box center [471, 289] width 303 height 10
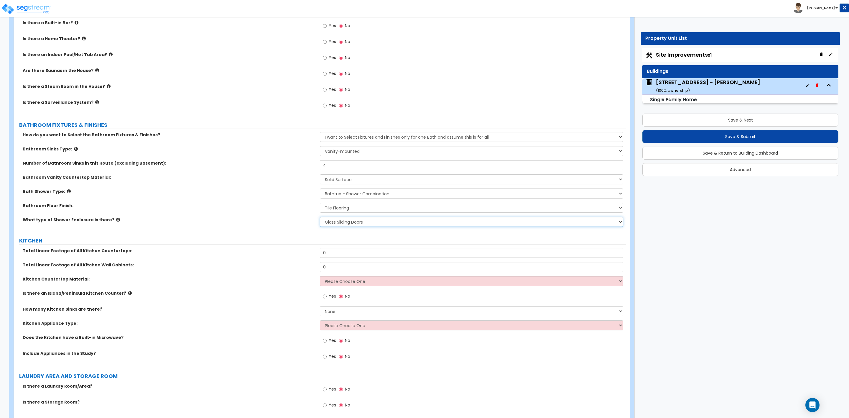
scroll to position [1768, 0]
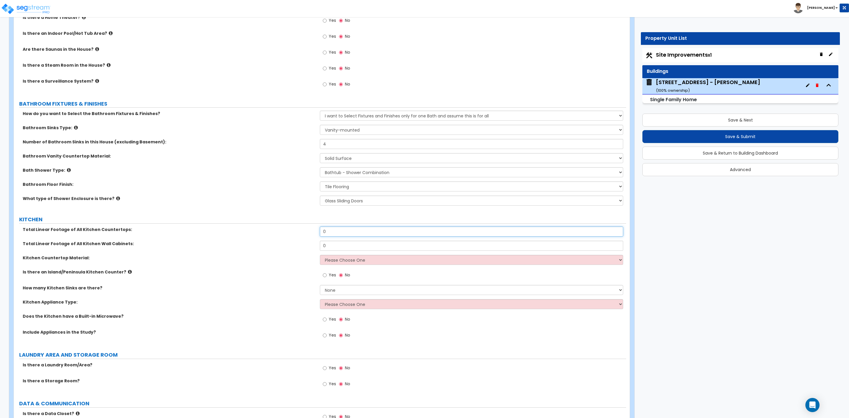
drag, startPoint x: 330, startPoint y: 232, endPoint x: 291, endPoint y: 232, distance: 38.9
click at [291, 232] on div "Total Linear Footage of All Kitchen Countertops: 0" at bounding box center [320, 233] width 612 height 14
type input "15"
drag, startPoint x: 344, startPoint y: 246, endPoint x: 300, endPoint y: 248, distance: 44.5
click at [307, 248] on div "Total Linear Footage of All Kitchen Wall Cabinets: 0" at bounding box center [320, 247] width 612 height 14
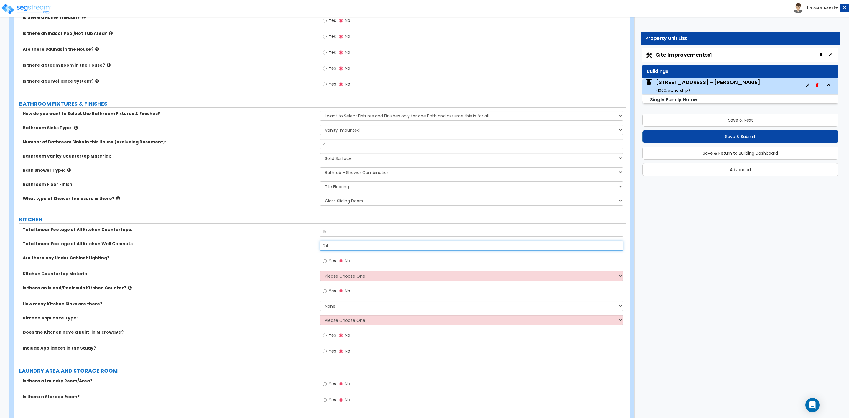
type input "24"
click at [329, 279] on select "Please Choose One Plastic Laminate Solid Surface Stone Quartz Marble Tile Wood …" at bounding box center [471, 276] width 303 height 10
select select "2"
click at [320, 272] on select "Please Choose One Plastic Laminate Solid Surface Stone Quartz Marble Tile Wood …" at bounding box center [471, 276] width 303 height 10
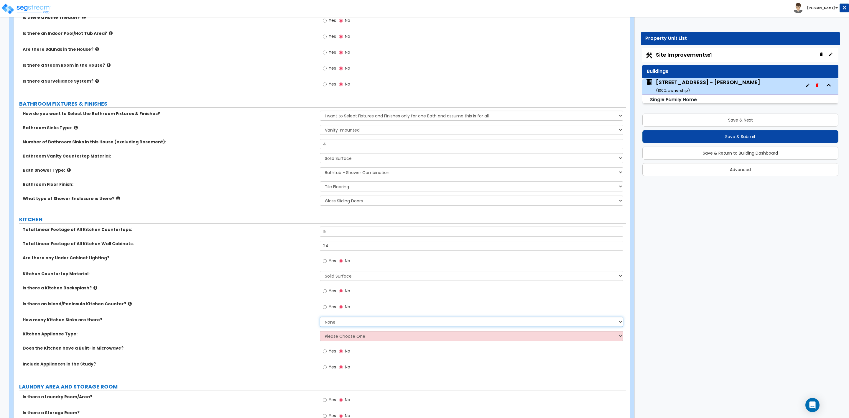
click at [324, 322] on select "None 1 2 3" at bounding box center [471, 321] width 303 height 10
select select "1"
click at [320, 318] on select "None 1 2 3" at bounding box center [471, 321] width 303 height 10
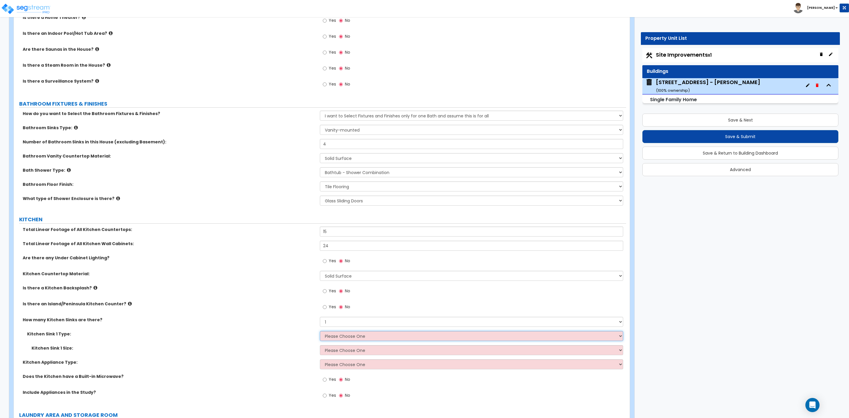
click at [332, 338] on select "Please Choose One Stainless Steel Porcelain Enamel Cast Iron Granite Composite" at bounding box center [471, 336] width 303 height 10
select select "1"
click at [320, 332] on select "Please Choose One Stainless Steel Porcelain Enamel Cast Iron Granite Composite" at bounding box center [471, 336] width 303 height 10
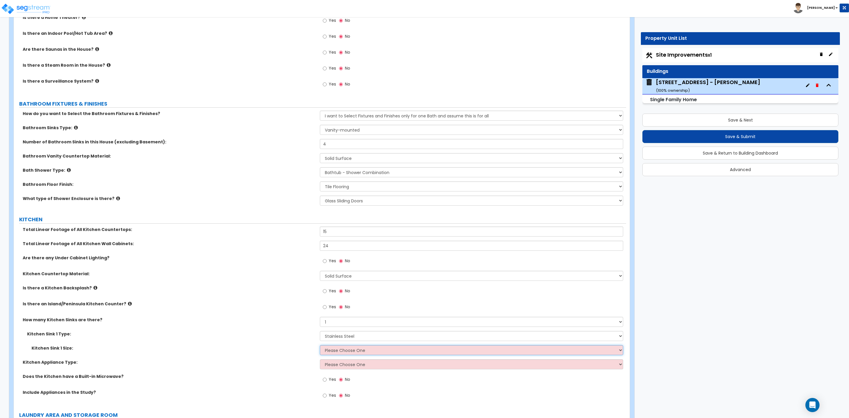
click at [334, 348] on select "Please Choose One Single Sink Double Sink" at bounding box center [471, 350] width 303 height 10
select select "2"
click at [320, 346] on select "Please Choose One Single Sink Double Sink" at bounding box center [471, 350] width 303 height 10
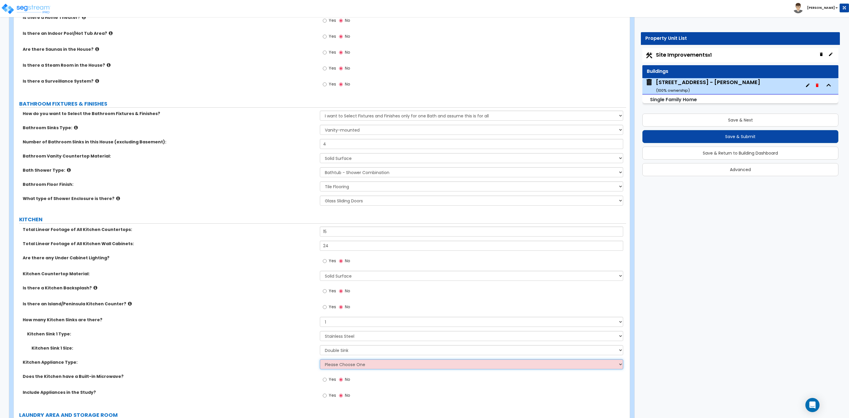
click at [330, 365] on select "Please Choose One Gas Electric" at bounding box center [471, 364] width 303 height 10
select select "2"
click at [320, 360] on select "Please Choose One Gas Electric" at bounding box center [471, 364] width 303 height 10
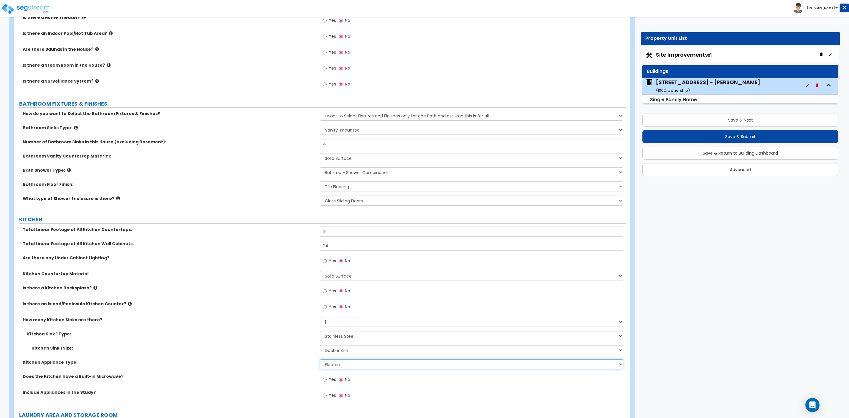
scroll to position [1857, 0]
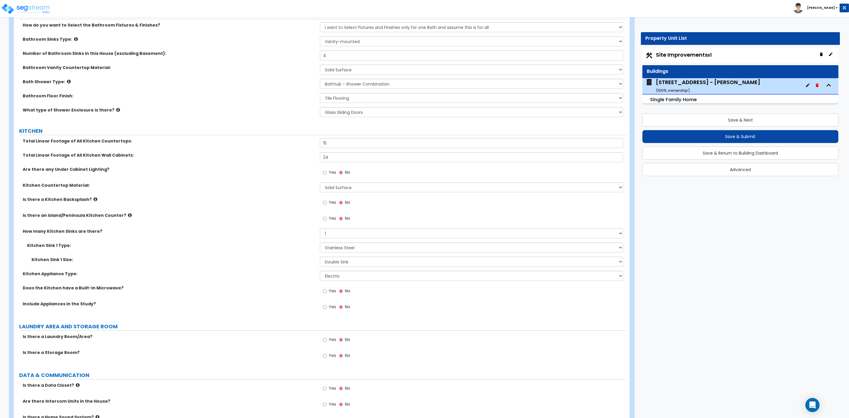
click at [327, 306] on label "Yes" at bounding box center [329, 307] width 13 height 10
click at [327, 306] on input "Yes" at bounding box center [325, 307] width 4 height 6
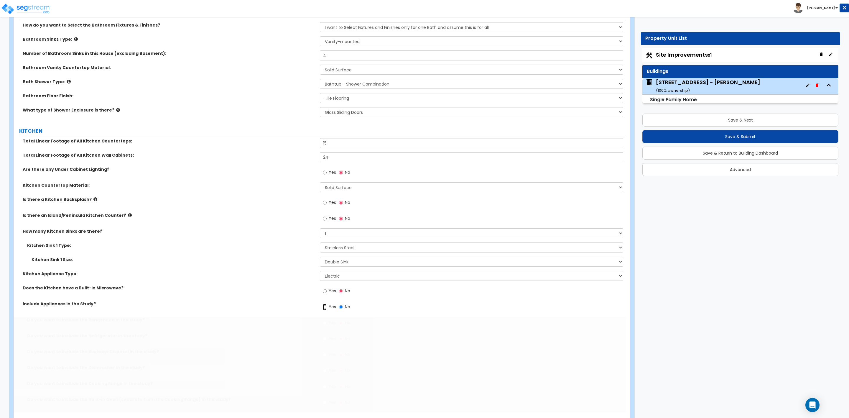
radio input "true"
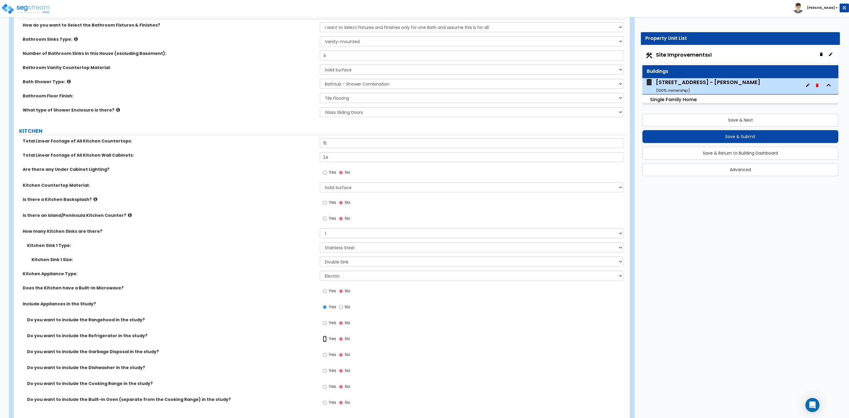
click at [325, 340] on input "Yes" at bounding box center [325, 338] width 4 height 6
radio input "true"
click at [325, 354] on input "Yes" at bounding box center [325, 354] width 4 height 6
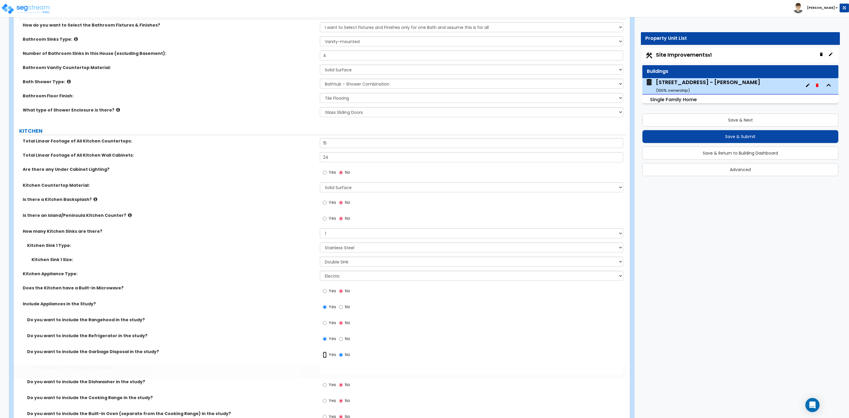
radio input "true"
click at [324, 371] on input "0" at bounding box center [471, 369] width 303 height 10
type input "1"
drag, startPoint x: 324, startPoint y: 385, endPoint x: 310, endPoint y: 395, distance: 17.2
click at [324, 386] on input "Yes" at bounding box center [325, 384] width 4 height 6
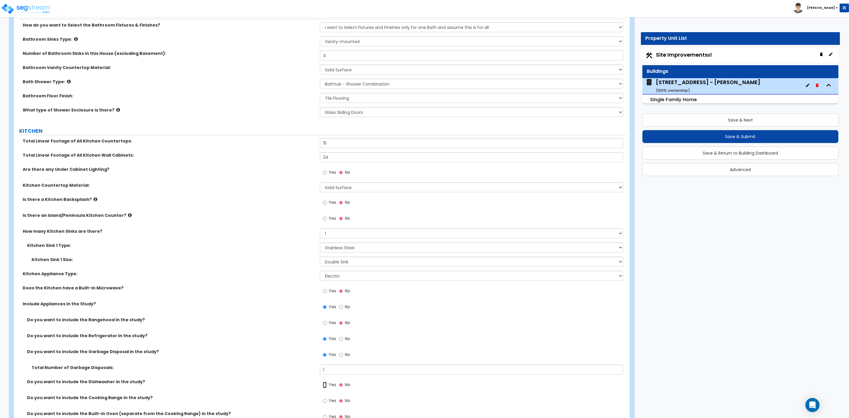
radio input "true"
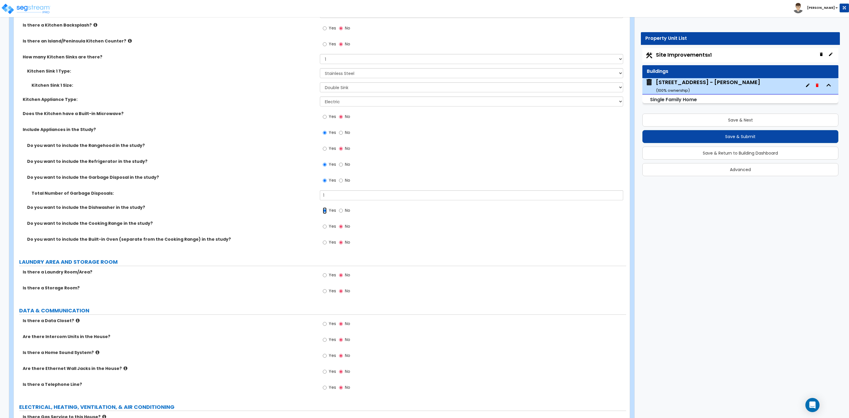
scroll to position [2033, 0]
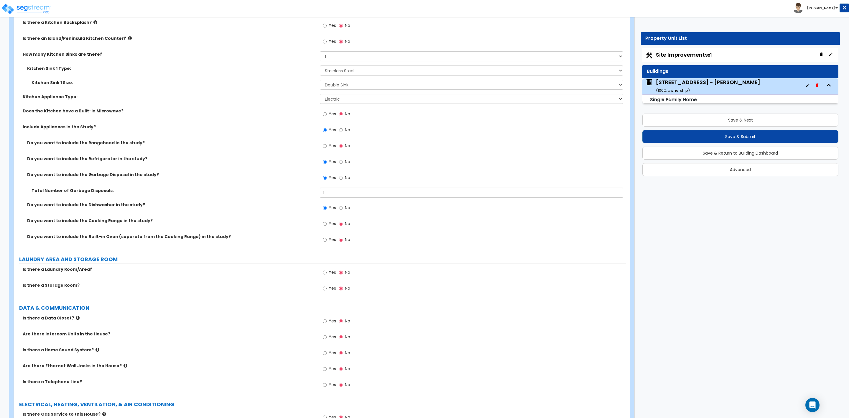
click at [322, 224] on div "Yes No" at bounding box center [336, 224] width 33 height 14
drag, startPoint x: 324, startPoint y: 223, endPoint x: 308, endPoint y: 235, distance: 20.2
click at [324, 224] on input "Yes" at bounding box center [325, 223] width 4 height 6
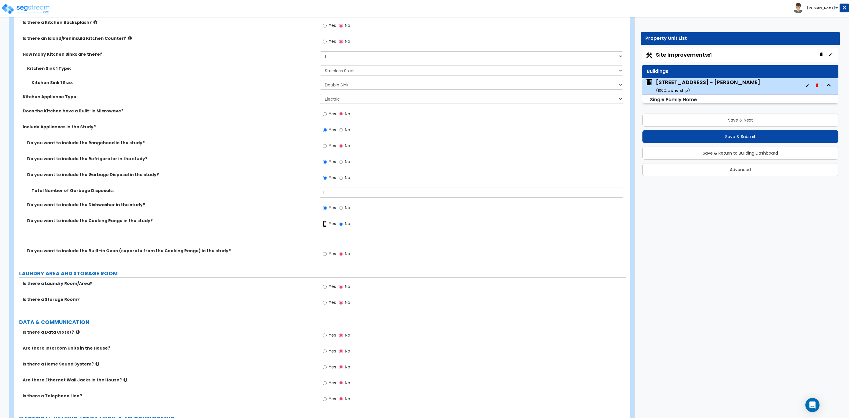
radio input "true"
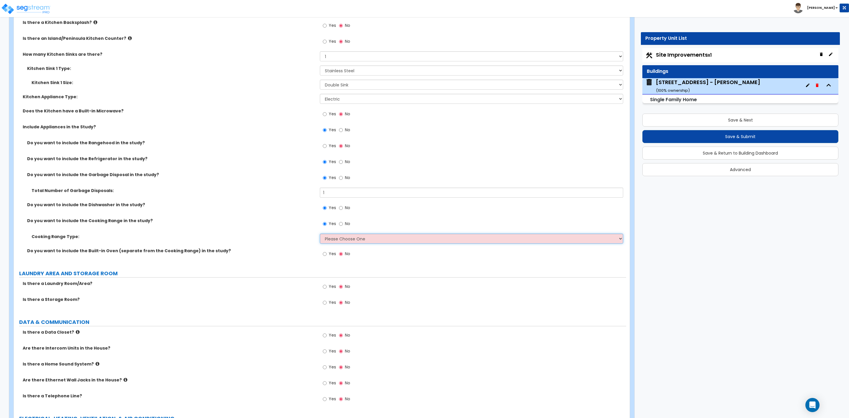
click at [332, 237] on select "Please Choose One Cook Top Only Range with Oven" at bounding box center [471, 238] width 303 height 10
select select "2"
click at [320, 234] on select "Please Choose One Cook Top Only Range with Oven" at bounding box center [471, 238] width 303 height 10
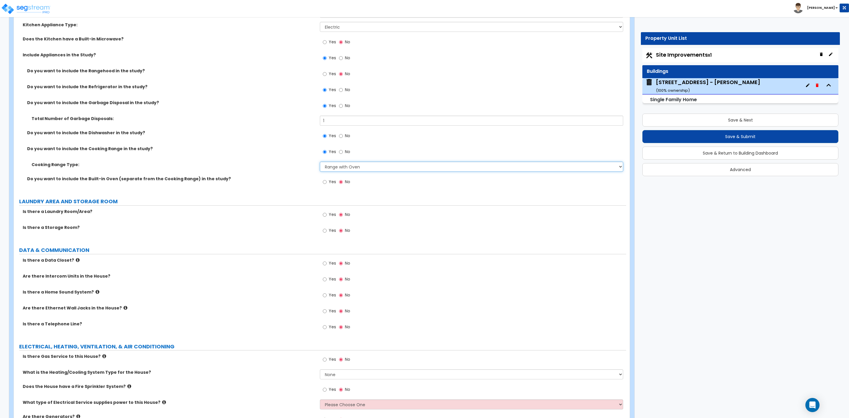
scroll to position [2122, 0]
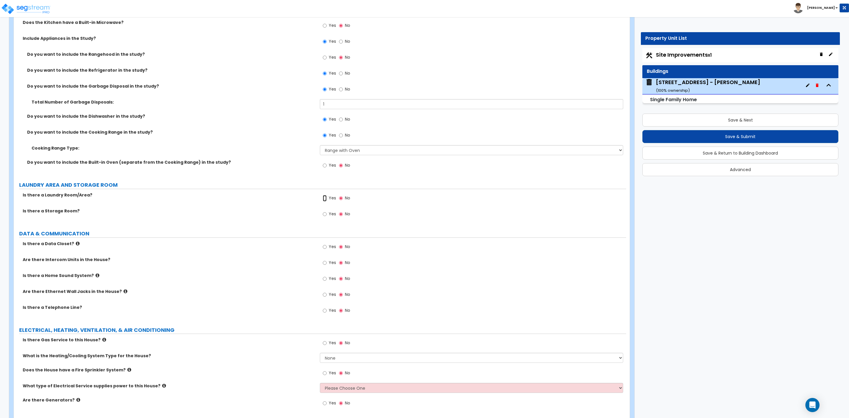
click at [326, 199] on input "Yes" at bounding box center [325, 198] width 4 height 6
radio input "true"
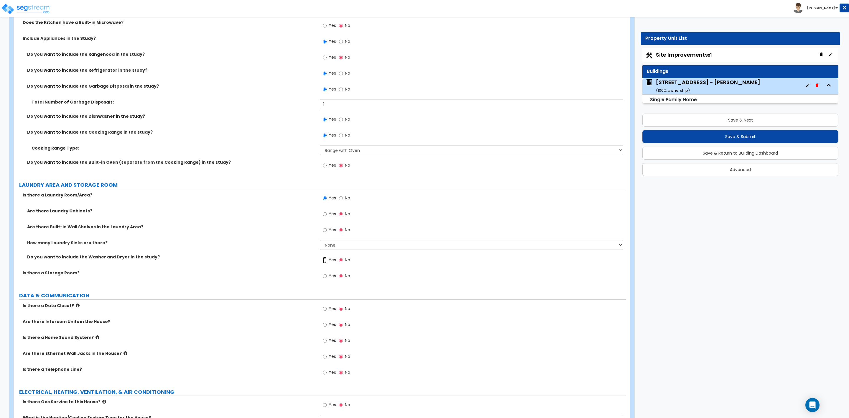
drag, startPoint x: 325, startPoint y: 262, endPoint x: 322, endPoint y: 266, distance: 4.7
click at [325, 262] on input "Yes" at bounding box center [325, 260] width 4 height 6
radio input "true"
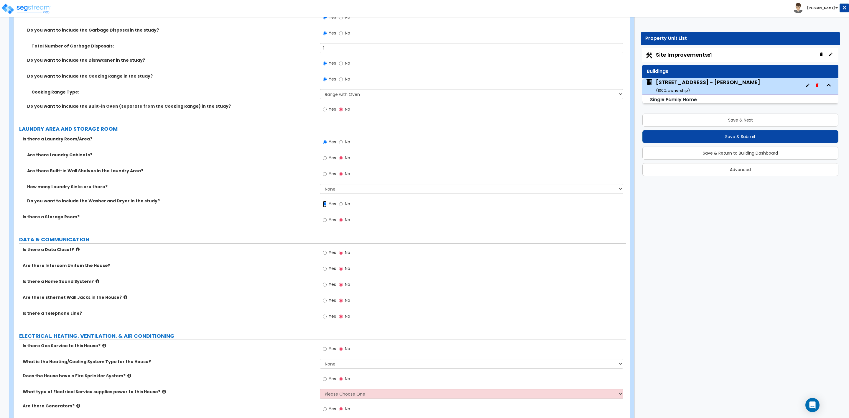
scroll to position [2207, 0]
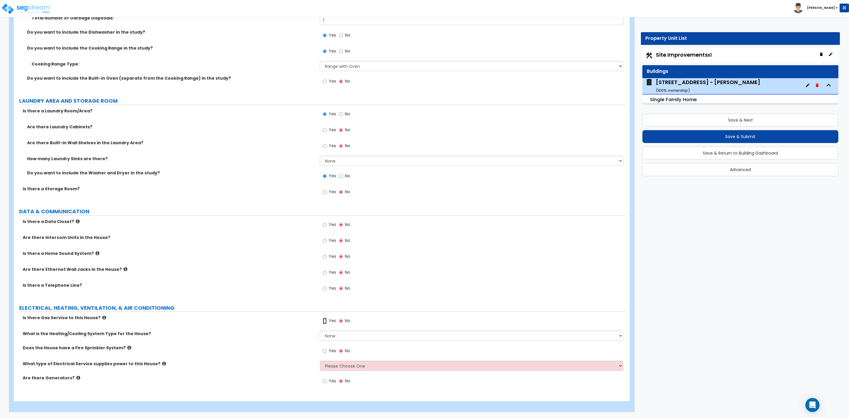
drag, startPoint x: 325, startPoint y: 319, endPoint x: 311, endPoint y: 326, distance: 15.0
click at [324, 321] on input "Yes" at bounding box center [325, 320] width 4 height 6
radio input "true"
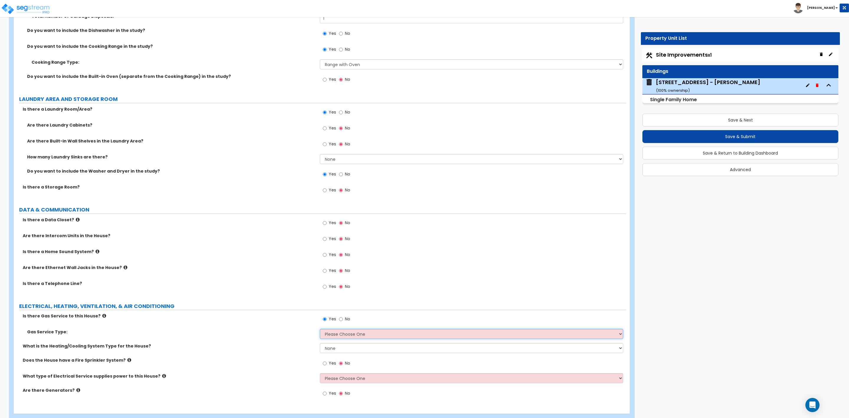
click at [333, 335] on select "Please Choose One Natural Gas Service Propane Tank On-site" at bounding box center [471, 334] width 303 height 10
select select "1"
click at [320, 330] on select "Please Choose One Natural Gas Service Propane Tank On-site" at bounding box center [471, 334] width 303 height 10
click at [330, 352] on select "None Heat Only Centralized Heating & Cooling Thru Wall Air Conditioners Mini Sp…" at bounding box center [471, 348] width 303 height 10
select select "2"
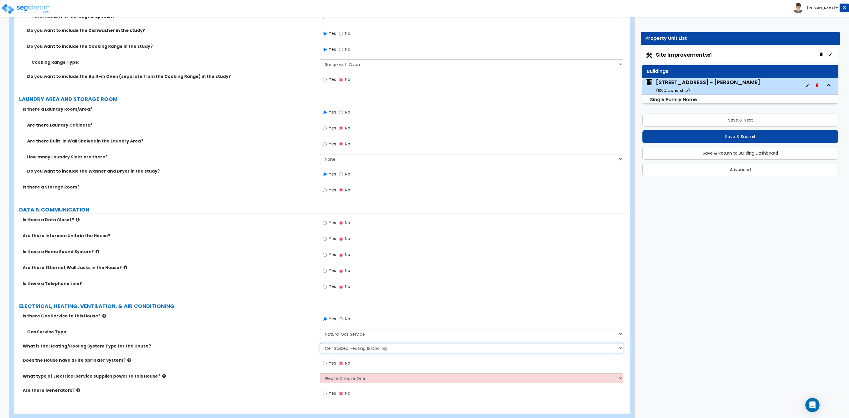
click at [320, 344] on select "None Heat Only Centralized Heating & Cooling Thru Wall Air Conditioners Mini Sp…" at bounding box center [471, 348] width 303 height 10
click at [339, 382] on select "Please Choose One Overhead Underground" at bounding box center [471, 378] width 303 height 10
select select "1"
click at [320, 374] on select "Please Choose One Overhead Underground" at bounding box center [471, 378] width 303 height 10
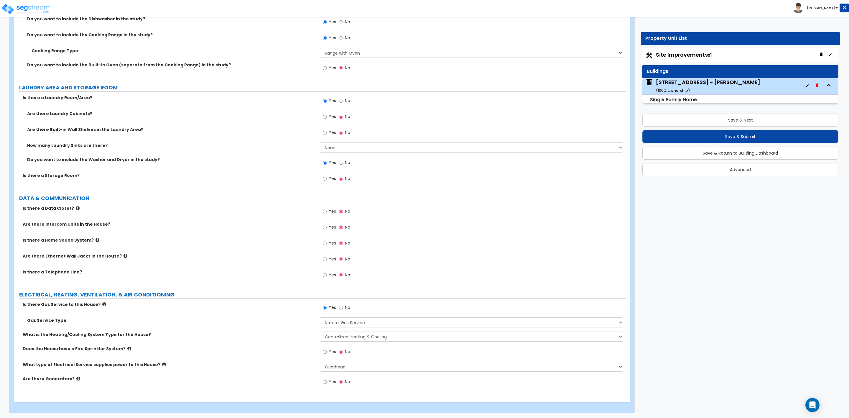
scroll to position [2222, 0]
click at [706, 121] on button "Save & Next" at bounding box center [740, 119] width 196 height 13
select select "2"
select select "1"
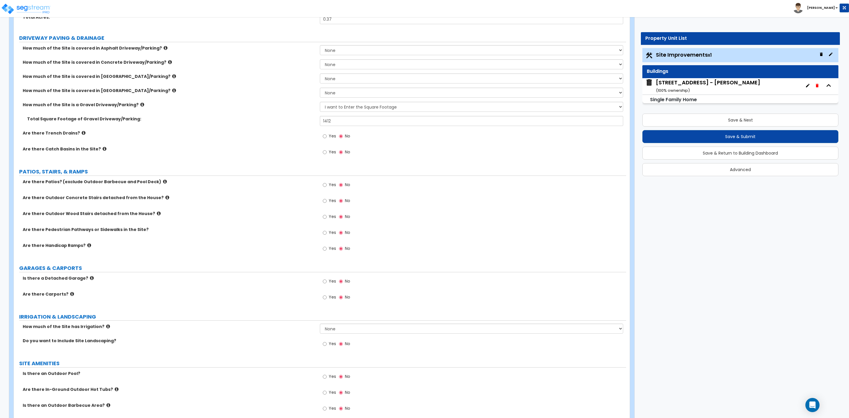
scroll to position [0, 0]
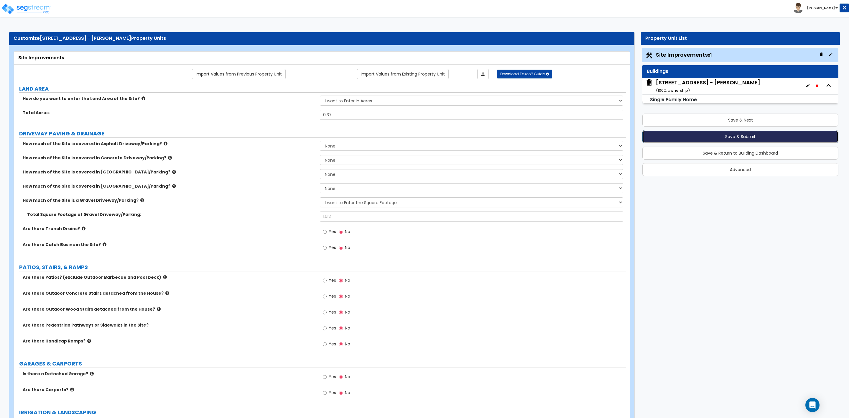
click at [731, 136] on button "Save & Submit" at bounding box center [740, 136] width 196 height 13
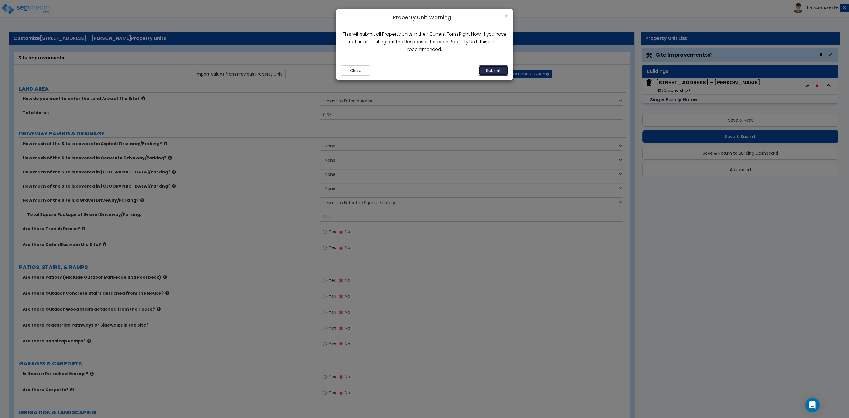
click at [487, 75] on button "Submit" at bounding box center [493, 70] width 29 height 10
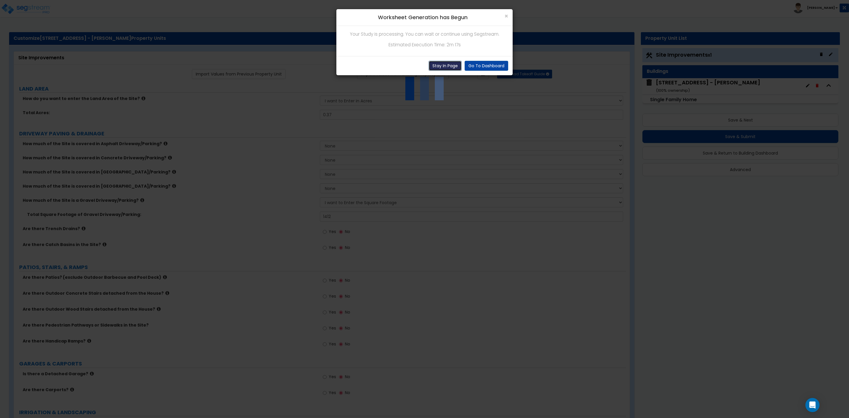
click at [442, 67] on button "Stay In Page" at bounding box center [444, 66] width 33 height 10
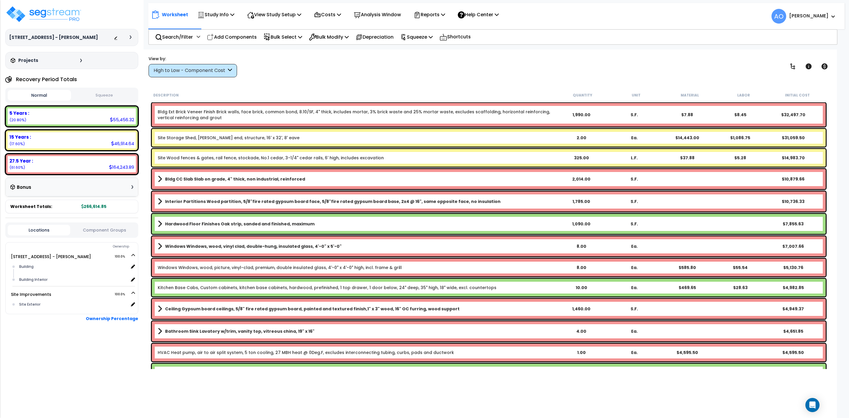
click at [294, 136] on b "Site Storage Shed, [PERSON_NAME] end, structure, 16' x 32', 8' eave" at bounding box center [356, 138] width 397 height 6
click at [297, 140] on b "Site Storage Shed, [PERSON_NAME] end, structure, 16' x 32', 8' eave" at bounding box center [356, 138] width 397 height 6
click at [297, 158] on link "Site Wood fences & gates, rail fence, stockade, No.1 cedar, 3-1/4" cedar rails,…" at bounding box center [271, 158] width 226 height 6
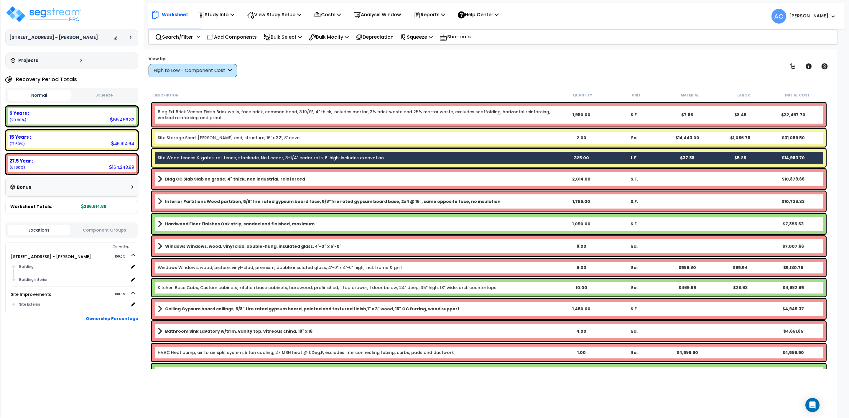
click at [296, 140] on b "Site Storage Shed, [PERSON_NAME] end, structure, 16' x 32', 8' eave" at bounding box center [356, 138] width 397 height 6
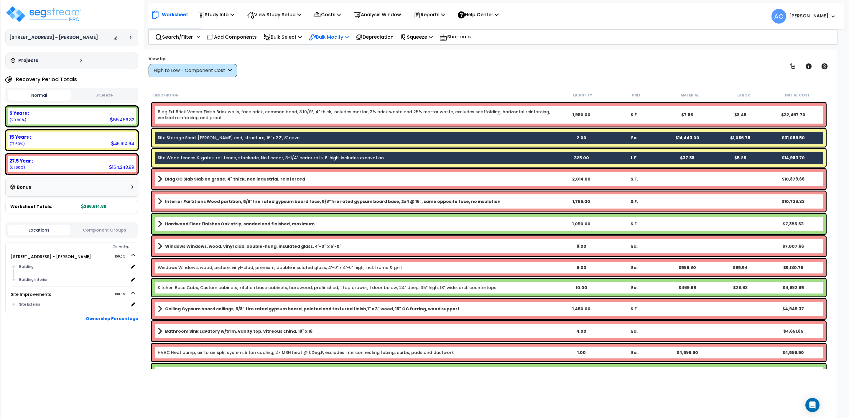
drag, startPoint x: 326, startPoint y: 34, endPoint x: 327, endPoint y: 37, distance: 3.1
click at [327, 36] on p "Bulk Modify" at bounding box center [329, 37] width 40 height 8
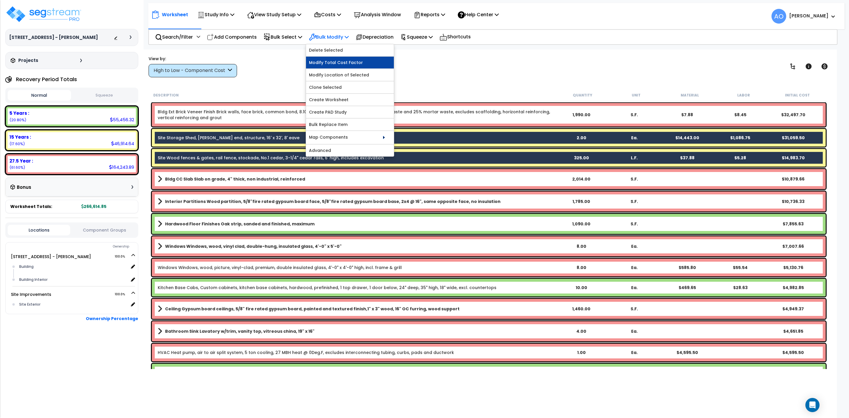
click at [339, 60] on link "Modify Total Cost Factor" at bounding box center [350, 63] width 88 height 12
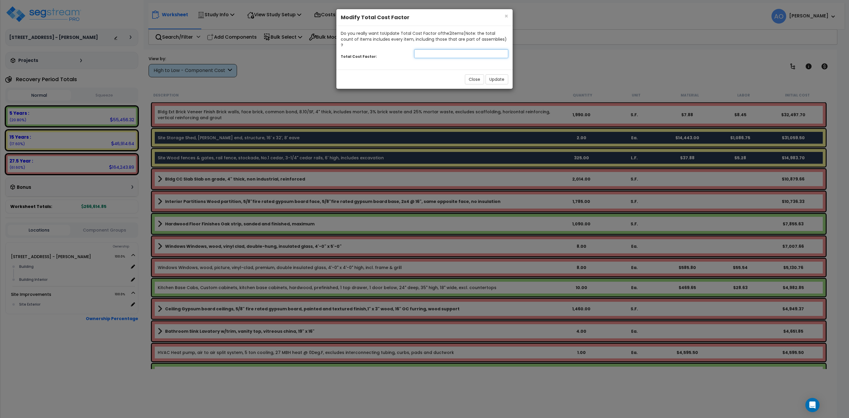
click at [455, 49] on input "number" at bounding box center [461, 53] width 94 height 9
type input ".4"
click at [499, 74] on button "Update" at bounding box center [496, 79] width 23 height 10
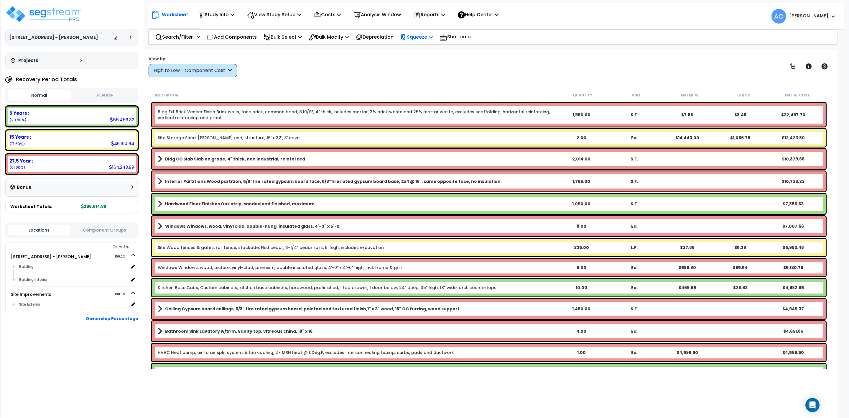
click at [423, 36] on p "Squeeze" at bounding box center [416, 37] width 32 height 8
click at [426, 50] on link "Squeeze" at bounding box center [426, 50] width 58 height 12
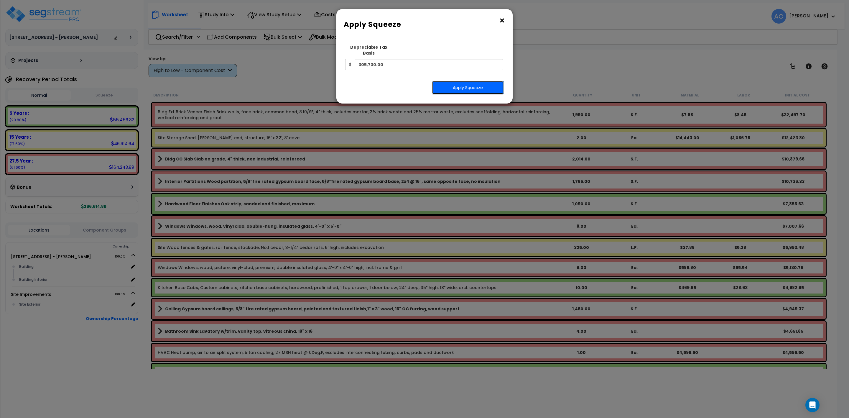
click at [459, 81] on button "Apply Squeeze" at bounding box center [468, 88] width 72 height 14
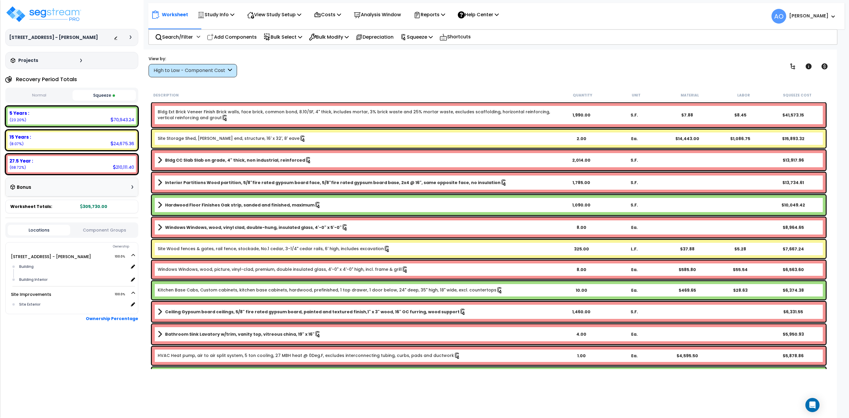
click at [300, 136] on b "Site Storage Shed, [PERSON_NAME] end, structure, 16' x 32', 8' eave" at bounding box center [356, 138] width 397 height 6
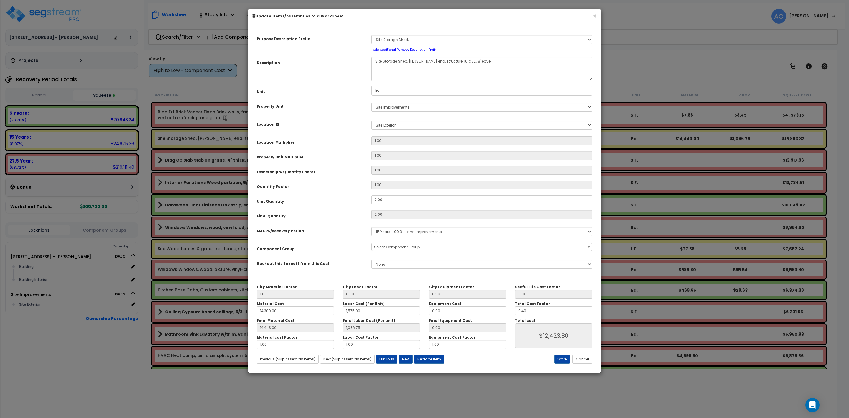
select select "46237"
drag, startPoint x: 541, startPoint y: 309, endPoint x: 510, endPoint y: 311, distance: 31.1
click at [512, 311] on div "Total Cost Factor 0.40" at bounding box center [553, 308] width 86 height 14
type input "14,443.00"
type input "1,086.75"
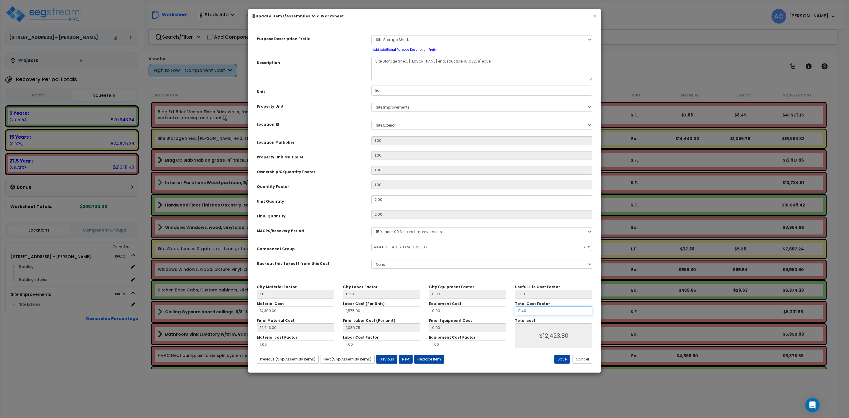
type input "."
type input "$12,423.80"
type input "14,443.00"
type input "1,086.75"
type input "$0.00"
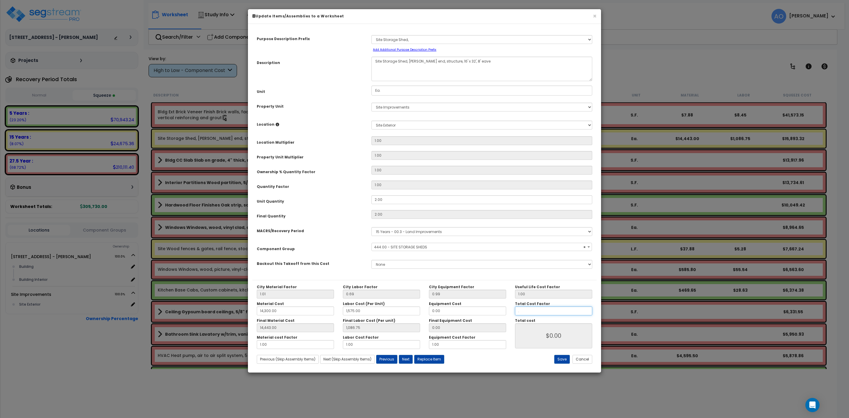
type input "14,443.00"
type input "1,086.75"
type input ".2"
type input "14,443.00"
type input "1,086.75"
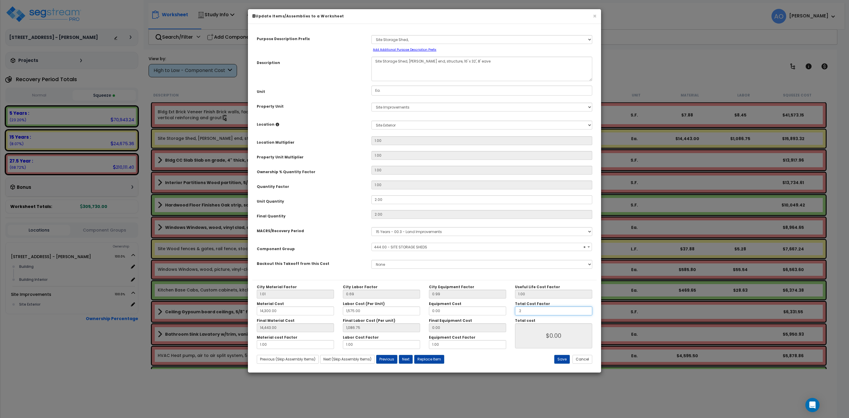
type input "$6,211.90"
type input "14,443.00"
type input "1,086.75"
type input ".25"
type input "$6,211.90"
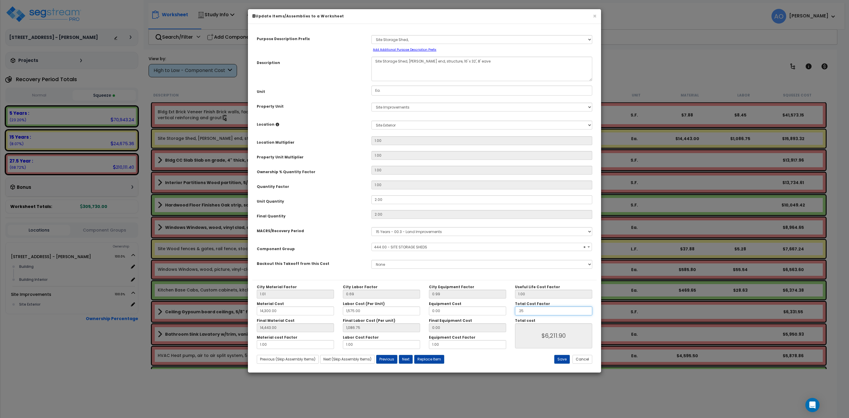
type input "14,443.00"
type input "1,086.75"
type input "$7,764.88"
type input ".25"
type input "14,443.00"
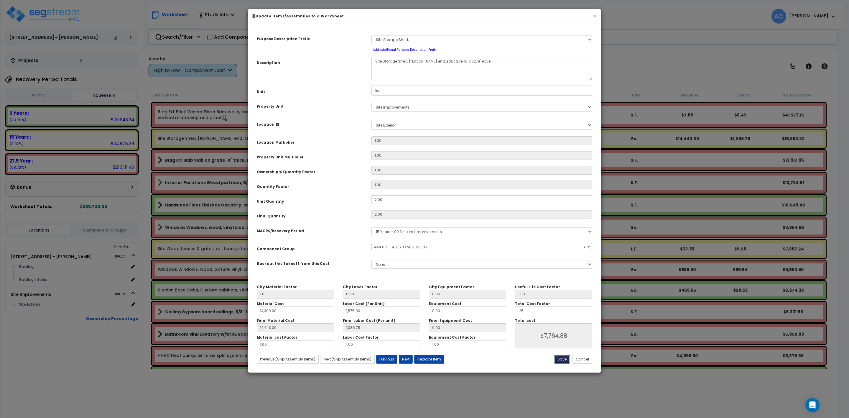
type input "1,086.75"
type input "$7,764.88"
click at [563, 361] on button "Save" at bounding box center [562, 359] width 16 height 9
type input "14300.00"
type input "1575.00"
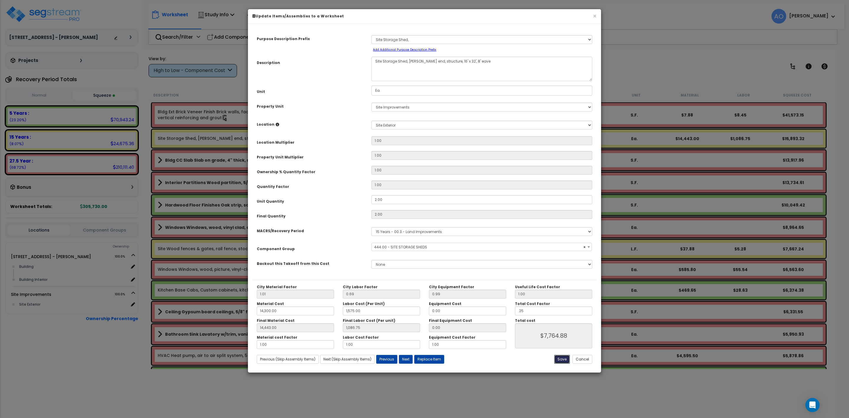
type input "14443.00"
type input "1086.75"
type input "0.25"
type input "7764.88"
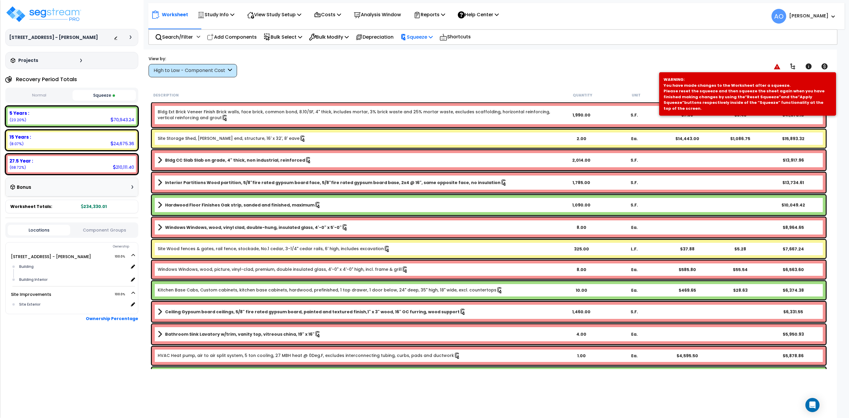
click at [426, 35] on p "Squeeze" at bounding box center [416, 37] width 32 height 8
click at [427, 49] on link "Re-squeeze" at bounding box center [426, 51] width 58 height 14
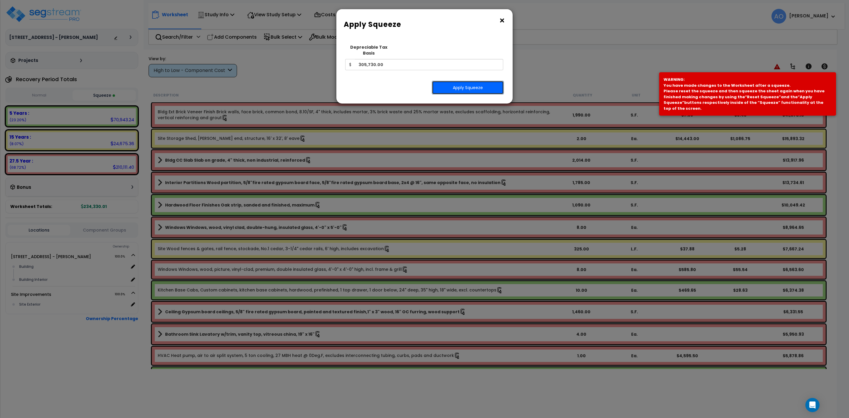
click at [452, 81] on button "Apply Squeeze" at bounding box center [468, 88] width 72 height 14
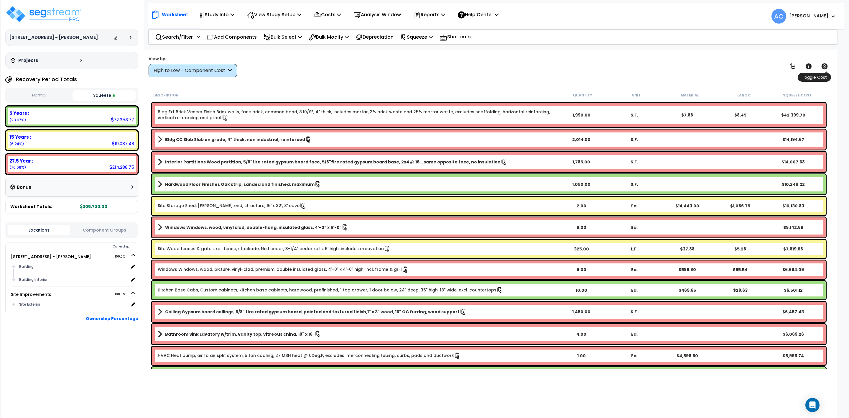
click at [825, 66] on icon at bounding box center [824, 66] width 6 height 6
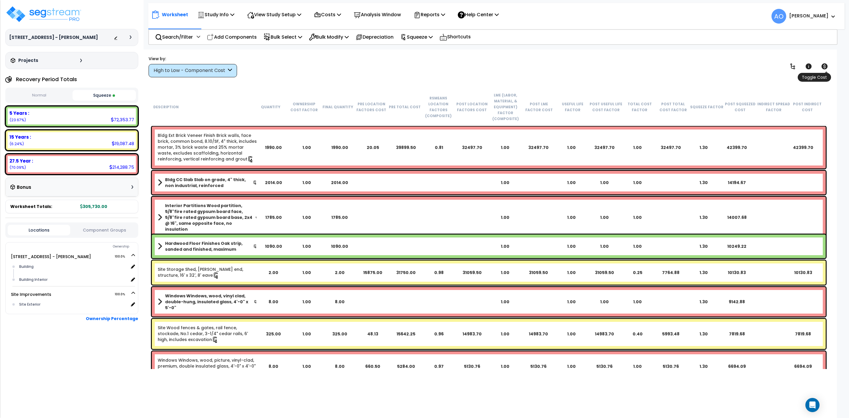
click at [824, 65] on icon at bounding box center [824, 66] width 7 height 7
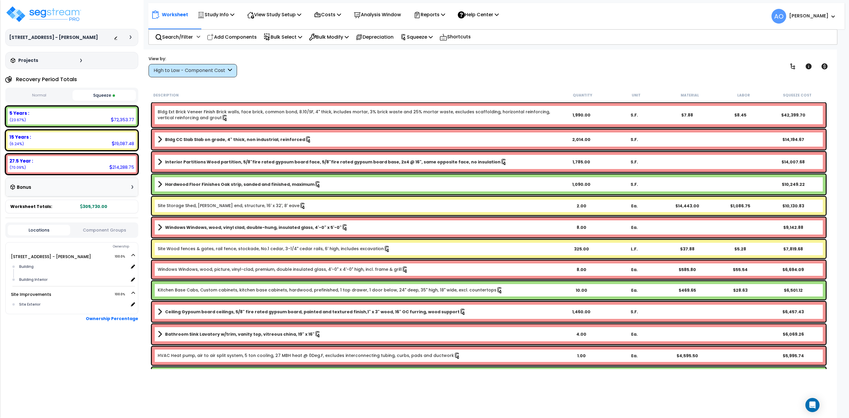
scroll to position [88, 0]
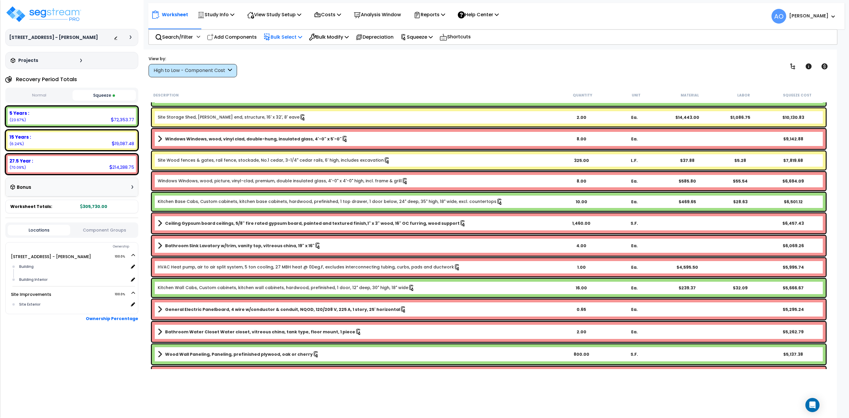
click at [284, 36] on p "Bulk Select" at bounding box center [282, 37] width 39 height 8
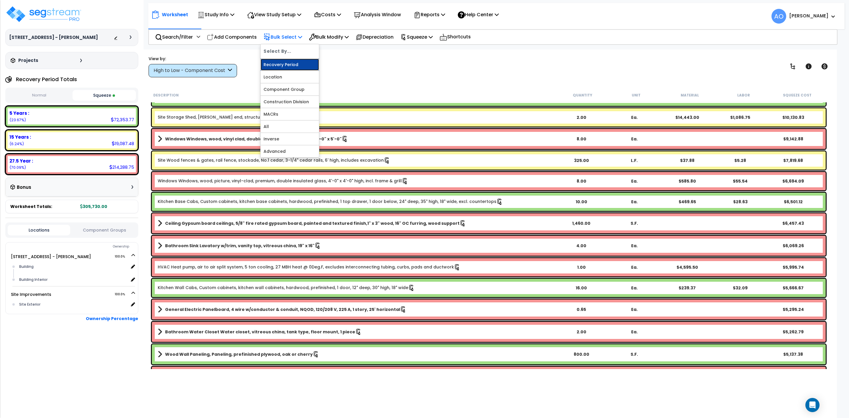
click at [287, 65] on link "Recovery Period" at bounding box center [290, 65] width 58 height 12
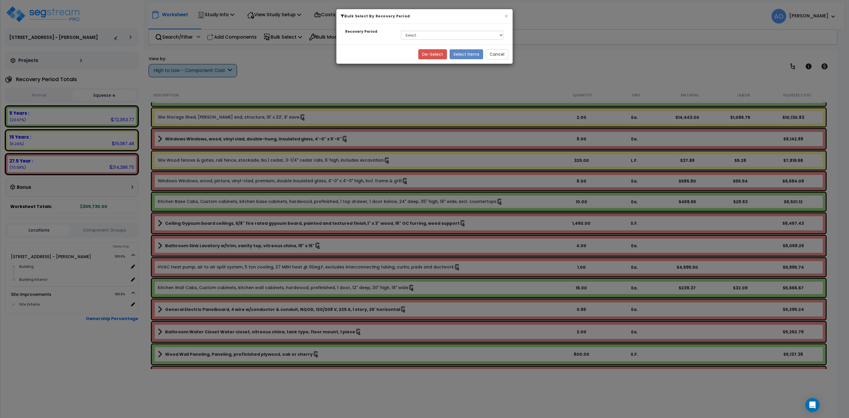
click at [426, 30] on div "Select 5 Years 15 Years 27.5 Year" at bounding box center [452, 35] width 112 height 14
click at [425, 35] on select "Select 5 Years 15 Years 27.5 Year" at bounding box center [452, 35] width 103 height 9
select select "275Y"
click at [401, 31] on select "Select 5 Years 15 Years 27.5 Year" at bounding box center [452, 35] width 103 height 9
click at [464, 54] on button "Select Items" at bounding box center [467, 54] width 34 height 10
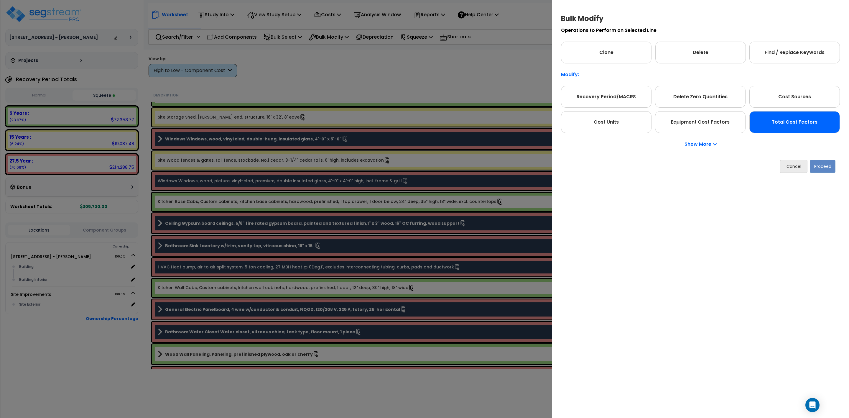
click at [785, 124] on div "Total Cost Factors" at bounding box center [794, 122] width 90 height 22
click at [822, 164] on button "Proceed" at bounding box center [823, 166] width 26 height 13
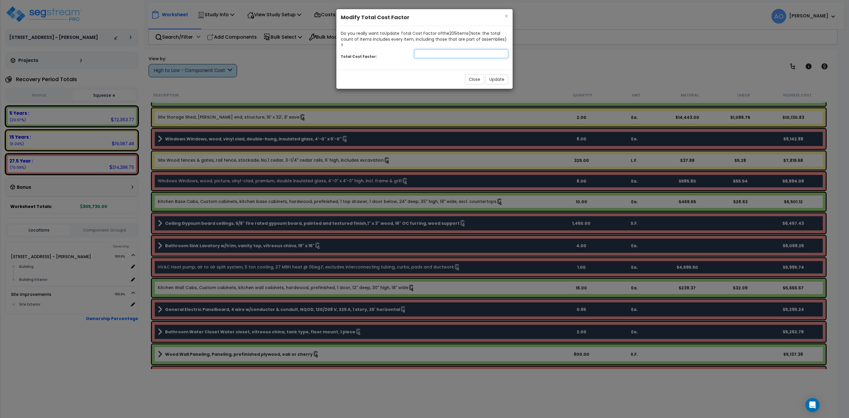
drag, startPoint x: 423, startPoint y: 48, endPoint x: 426, endPoint y: 49, distance: 3.1
click at [424, 49] on input "number" at bounding box center [461, 53] width 94 height 9
type input "1.2"
click at [492, 74] on button "Update" at bounding box center [496, 79] width 23 height 10
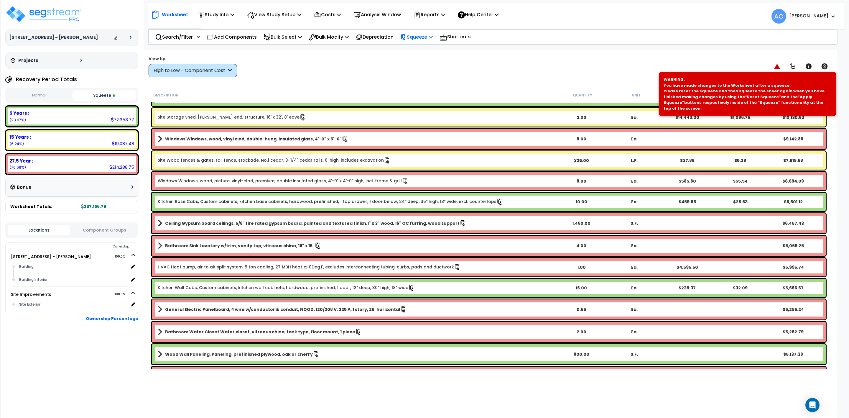
click at [423, 38] on p "Squeeze" at bounding box center [416, 37] width 32 height 8
click at [418, 51] on link "Re-squeeze" at bounding box center [426, 51] width 58 height 14
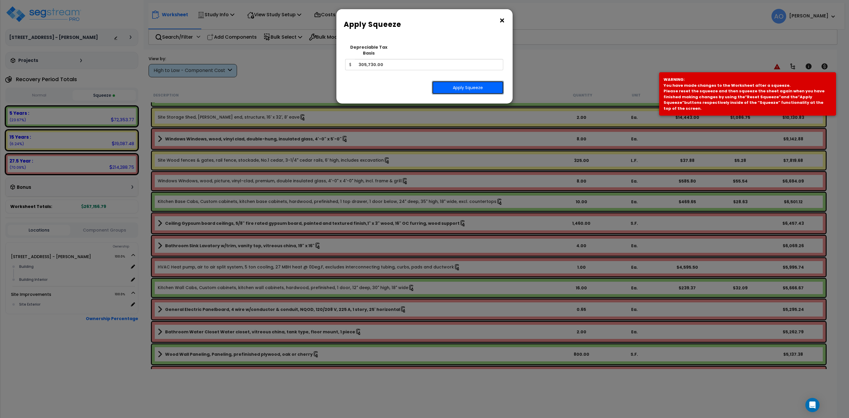
click at [461, 82] on button "Apply Squeeze" at bounding box center [468, 88] width 72 height 14
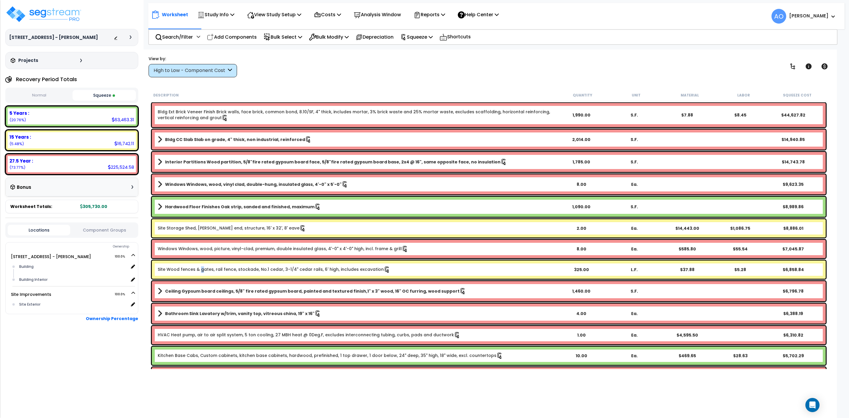
click at [200, 266] on link "Site Wood fences & gates, rail fence, stockade, No.1 cedar, 3-1/4" cedar rails,…" at bounding box center [274, 269] width 233 height 6
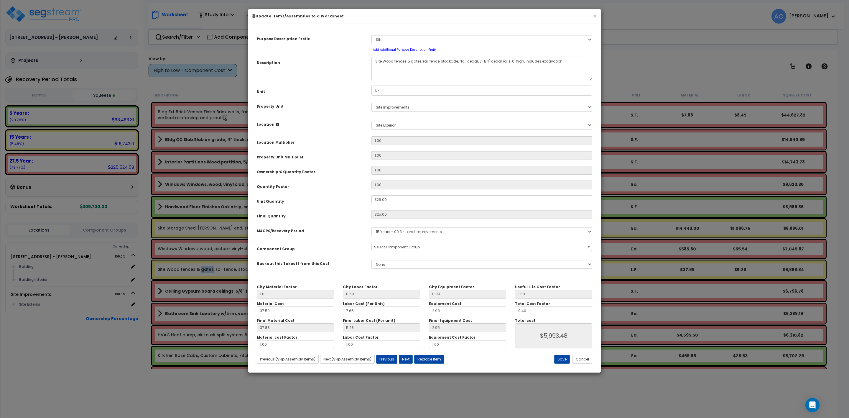
select select "46178"
drag, startPoint x: 513, startPoint y: 307, endPoint x: 502, endPoint y: 307, distance: 10.6
click at [504, 307] on div "City Material Factor 1.01 City Labor Factor 0.69 City Equipment Factor 0.99 Mat…" at bounding box center [424, 316] width 344 height 64
type input "0"
type input "$5,994.30"
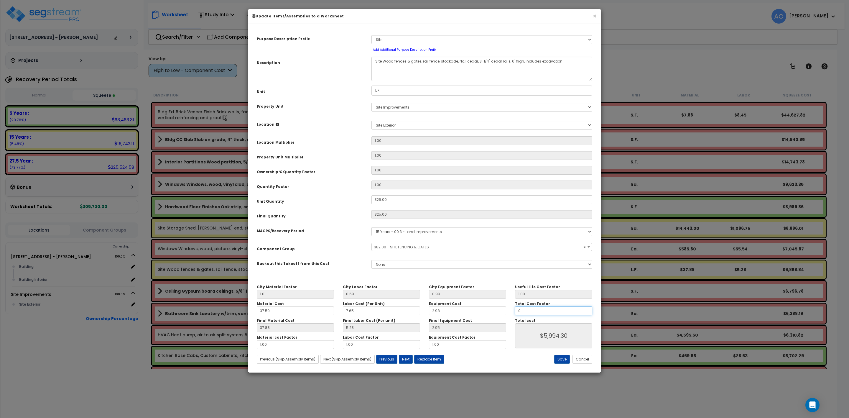
type input "0."
type input "$0.00"
type input "0.6"
type input "$8,991.45"
type input "0.6"
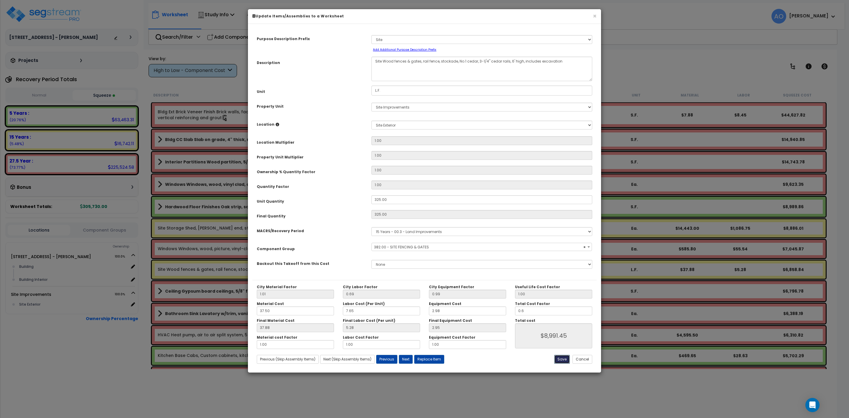
type input "$8,991.45"
click at [562, 357] on button "Save" at bounding box center [562, 359] width 16 height 9
type input "0.60"
type input "8991.45"
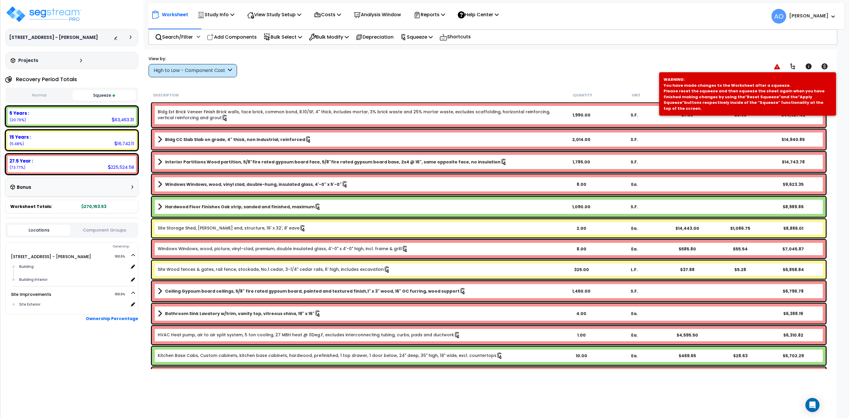
click at [208, 227] on link "Site Storage Shed, [PERSON_NAME] end, structure, 16' x 32', 8' eave" at bounding box center [232, 228] width 148 height 6
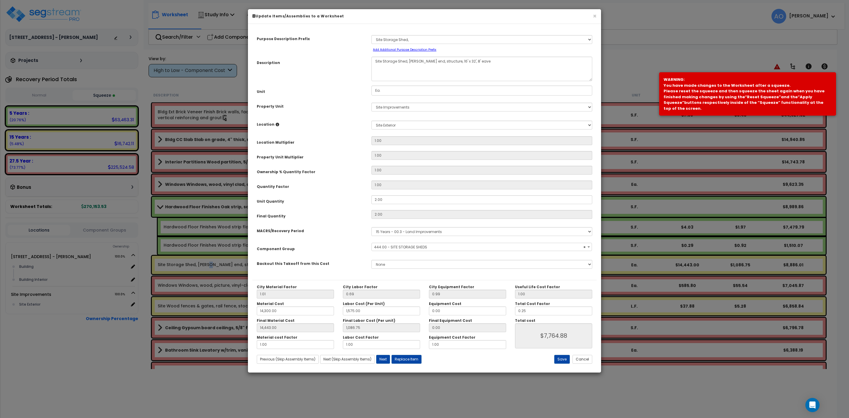
select select "46237"
drag, startPoint x: 515, startPoint y: 309, endPoint x: 481, endPoint y: 284, distance: 42.8
click at [492, 311] on div "City Material Factor 1.01 City Labor Factor 0.69 City Equipment Factor 0.99 Mat…" at bounding box center [424, 316] width 344 height 64
type input "14,443.00"
type input "1,086.75"
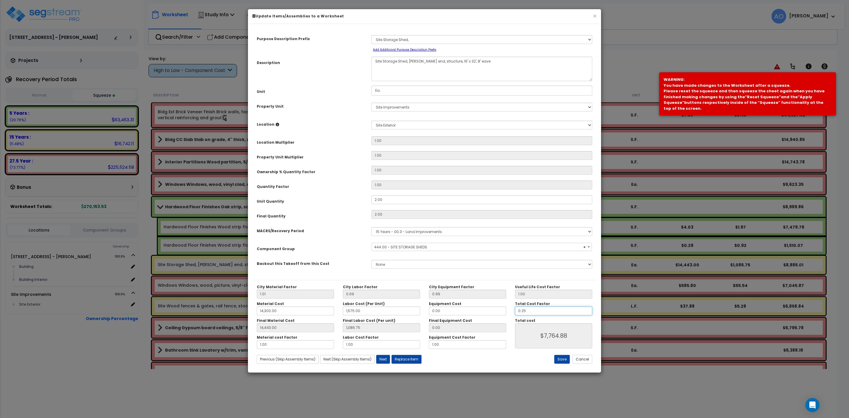
type input "0"
type input "$7,764.88"
type input "14,443.00"
type input "1,086.75"
type input "0."
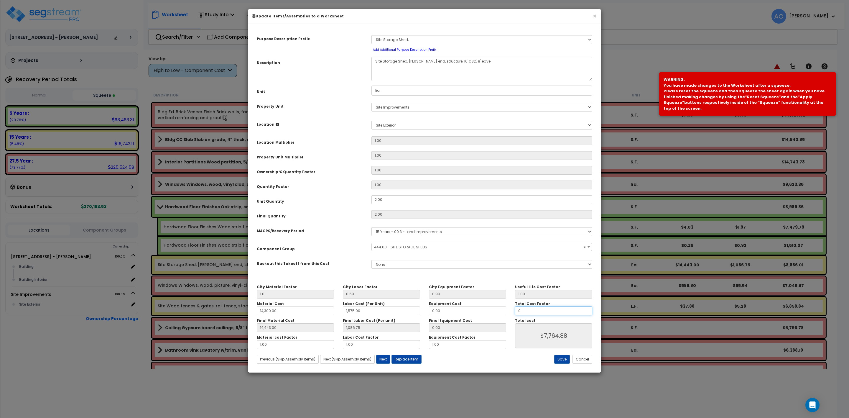
type input "$0.00"
type input "14,443.00"
type input "1,086.75"
type input "14,443.00"
type input "1,086.75"
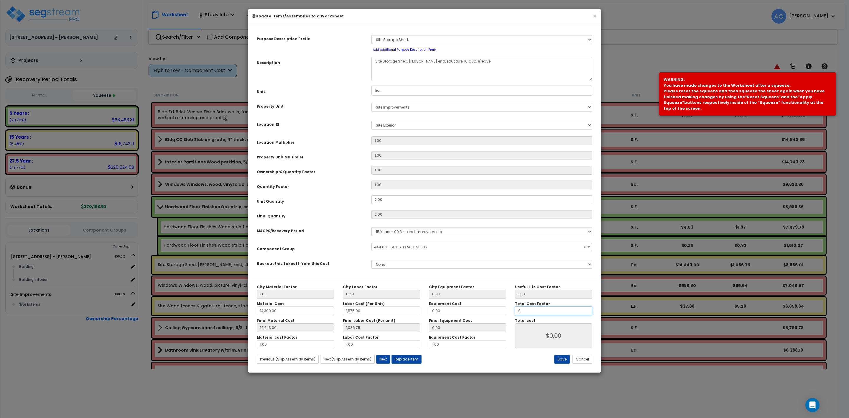
type input "14,443.00"
type input "1,086.75"
type input "0.6"
type input "14,443.00"
type input "1,086.75"
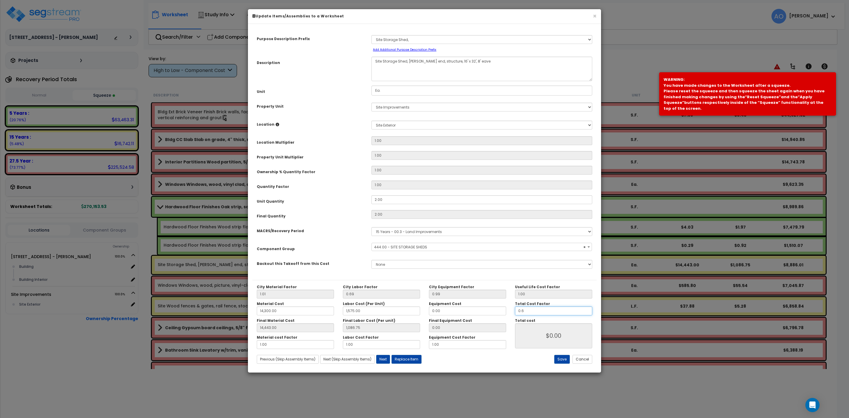
type input "$18,635.70"
type input "0.6"
type input "14,443.00"
type input "1,086.75"
type input "$18,635.70"
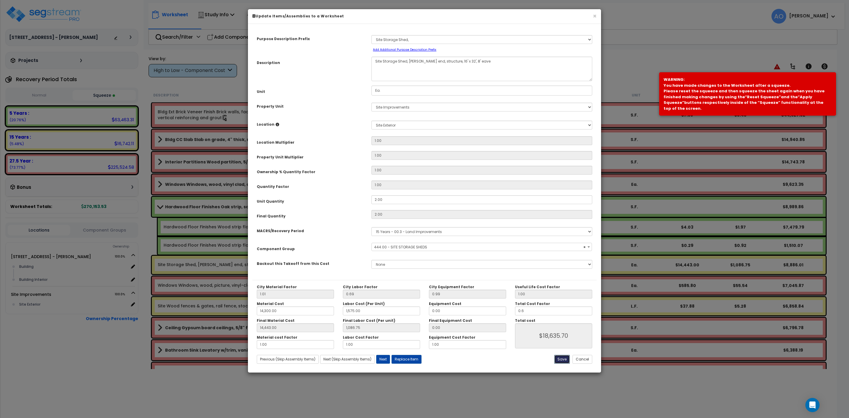
click at [560, 357] on button "Save" at bounding box center [562, 359] width 16 height 9
type input "14300.00"
type input "1575.00"
type input "14443.00"
type input "1086.75"
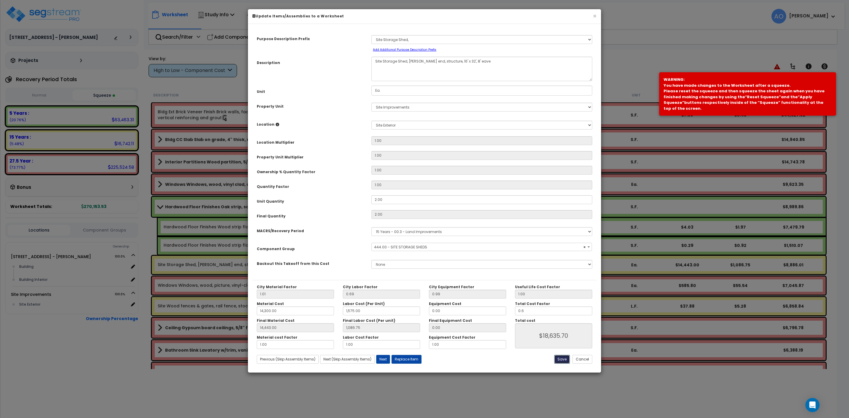
type input "0.60"
type input "18635.70"
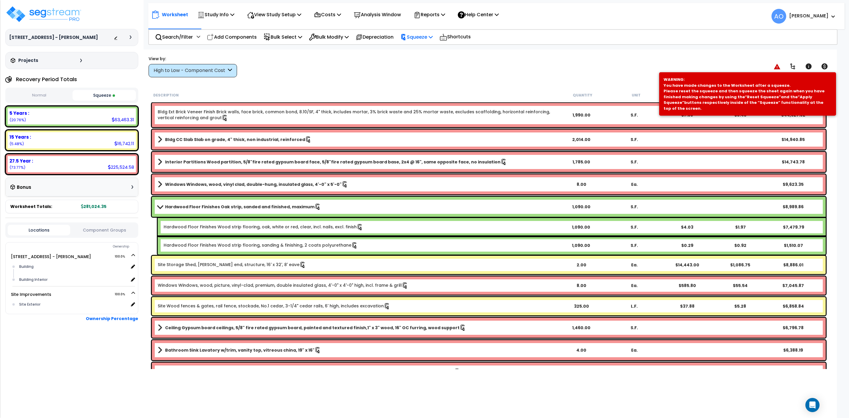
click at [422, 36] on p "Squeeze" at bounding box center [416, 37] width 32 height 8
click at [426, 52] on link "Re-squeeze" at bounding box center [426, 51] width 58 height 14
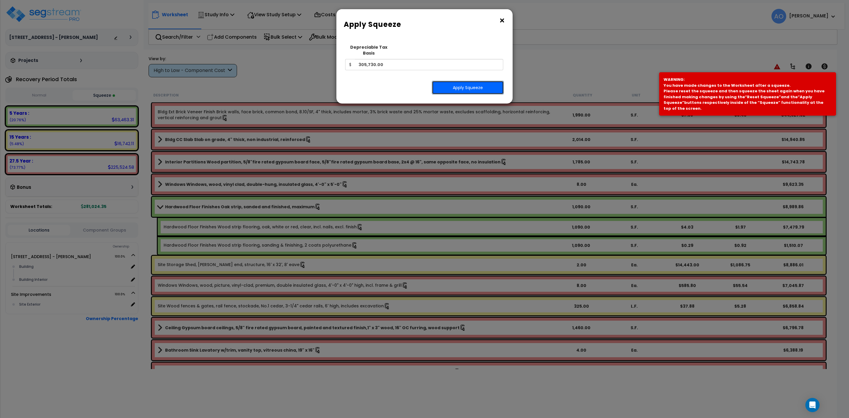
click at [462, 81] on button "Apply Squeeze" at bounding box center [468, 88] width 72 height 14
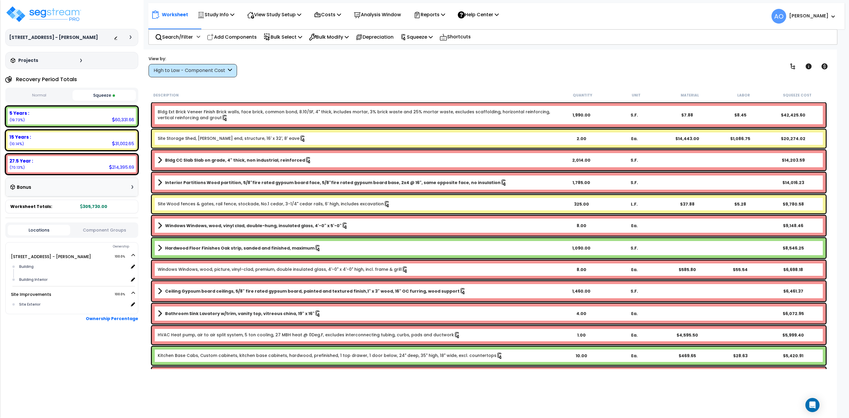
click at [304, 136] on b "Site Storage Shed, [PERSON_NAME] end, structure, 16' x 32', 8' eave" at bounding box center [356, 138] width 397 height 6
click at [305, 137] on b "Site Storage Shed, [PERSON_NAME] end, structure, 16' x 32', 8' eave" at bounding box center [356, 138] width 397 height 6
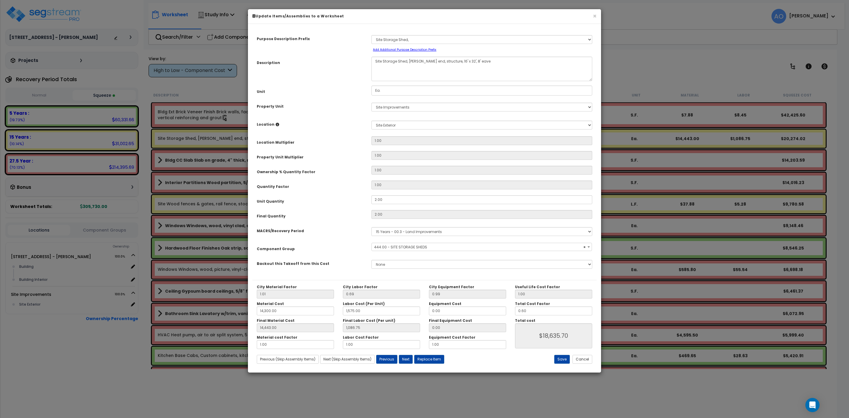
select select "46237"
drag, startPoint x: 537, startPoint y: 309, endPoint x: 502, endPoint y: 312, distance: 35.2
click at [503, 312] on div "City Material Factor 1.01 City Labor Factor 0.69 City Equipment Factor 0.99 Mat…" at bounding box center [424, 316] width 344 height 64
type input "14,443.00"
type input "1,086.75"
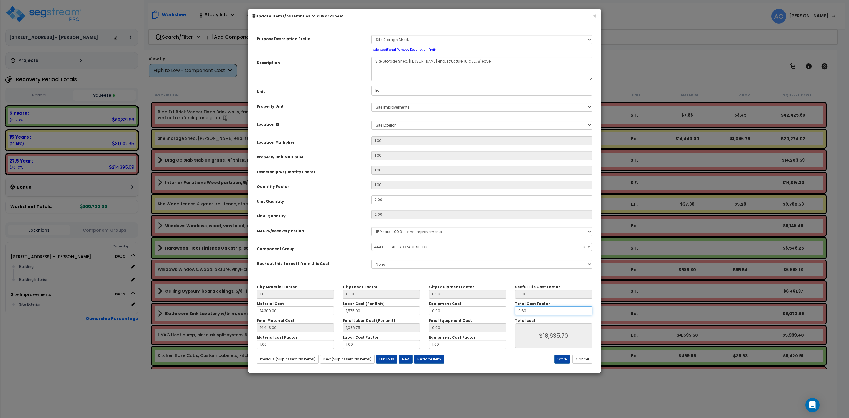
type input "."
type input "$18,635.70"
type input "14,443.00"
type input "1,086.75"
type input "$0.00"
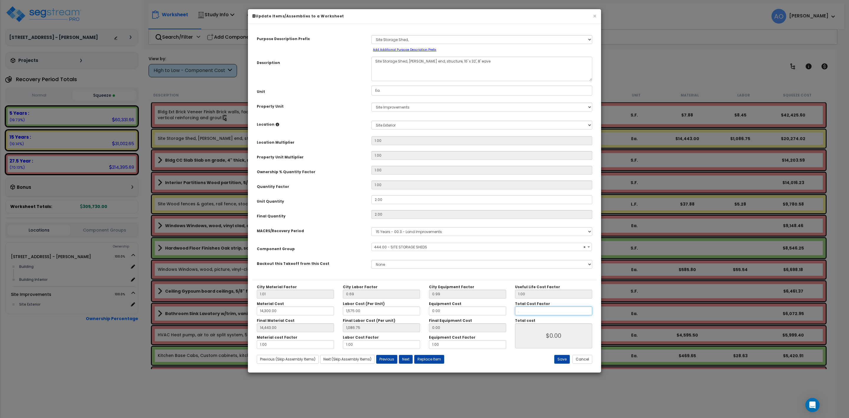
type input "14,443.00"
type input "1,086.75"
type input ".4"
type input "14,443.00"
type input "1,086.75"
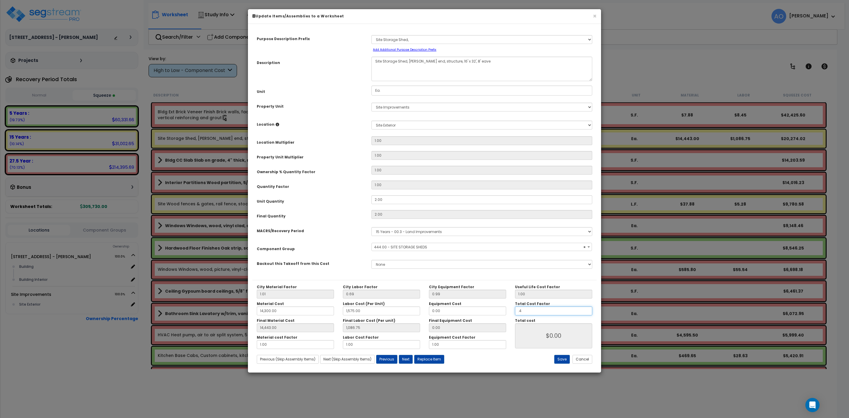
type input "$12,423.80"
type input ".4"
type input "14,443.00"
type input "1,086.75"
type input "$12,423.80"
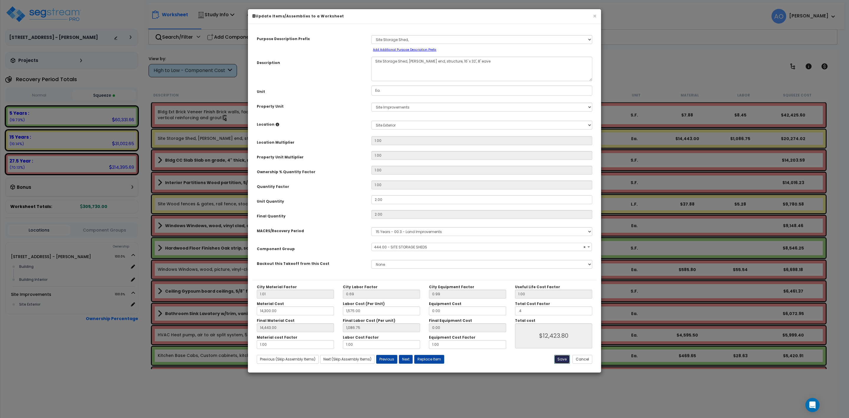
click at [558, 358] on button "Save" at bounding box center [562, 359] width 16 height 9
type input "14300.00"
type input "1575.00"
type input "14443.00"
type input "1086.75"
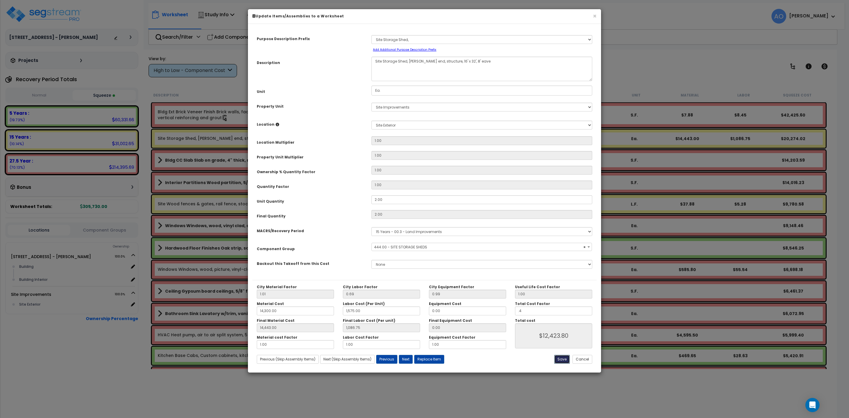
type input "0.40"
type input "12423.80"
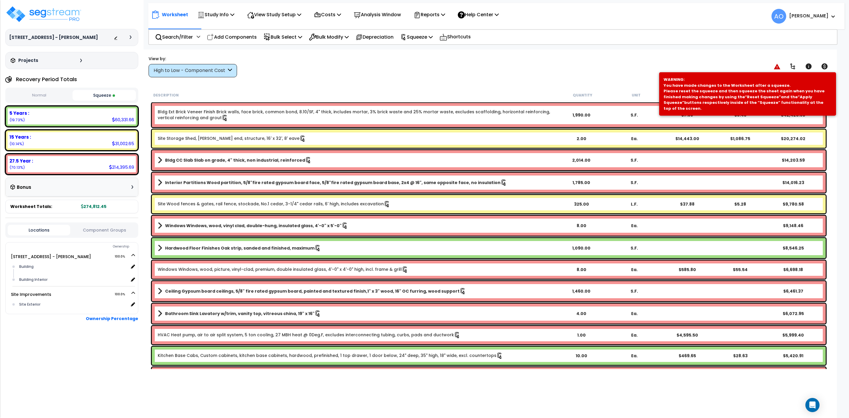
click at [411, 204] on b "Site Wood fences & gates, rail fence, stockade, No.1 cedar, 3-1/4" cedar rails,…" at bounding box center [356, 204] width 397 height 6
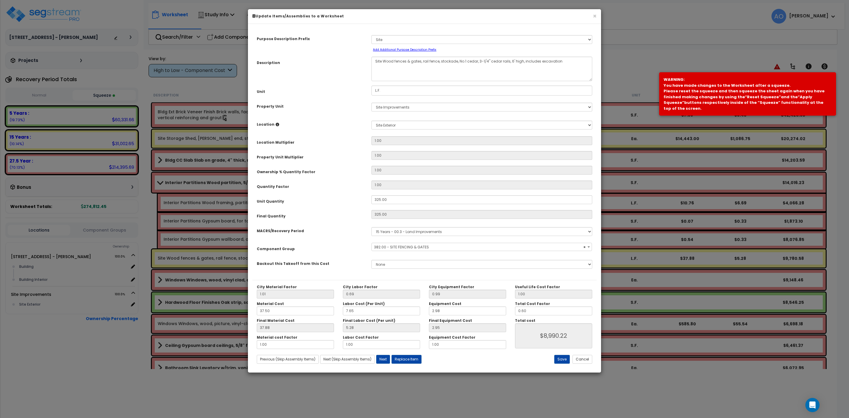
select select "46178"
drag, startPoint x: 531, startPoint y: 311, endPoint x: 502, endPoint y: 311, distance: 28.3
click at [505, 311] on div "City Material Factor 1.01 City Labor Factor 0.69 City Equipment Factor 0.99 Mat…" at bounding box center [424, 316] width 344 height 64
type input "0"
type input "$0.00"
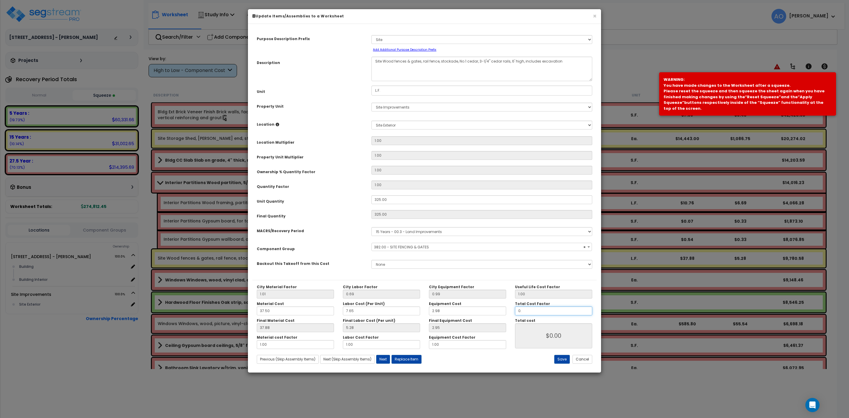
type input "0.4"
type input "$5,994.30"
type input "0.4"
type input "$5,994.30"
click at [559, 357] on button "Save" at bounding box center [562, 359] width 16 height 9
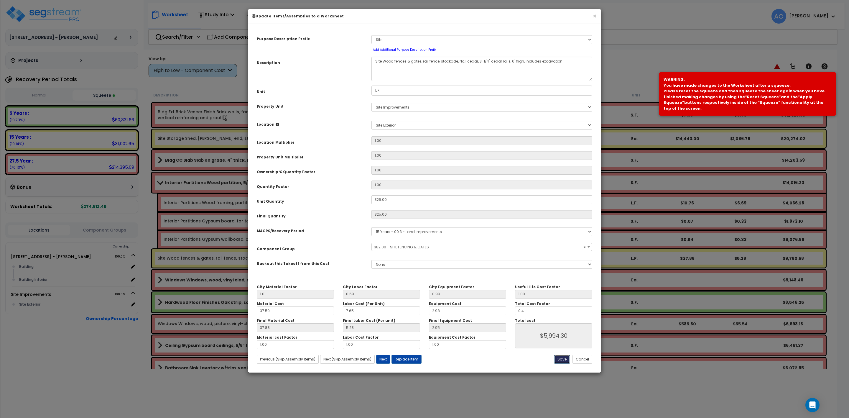
type input "0.40"
type input "5994.30"
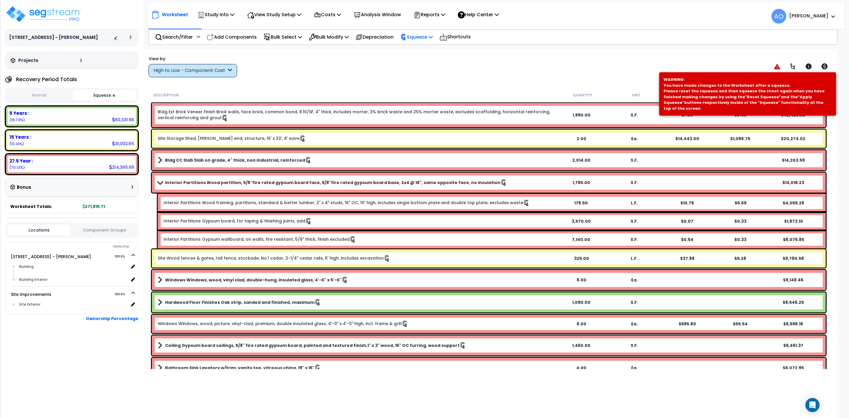
click at [421, 37] on p "Squeeze" at bounding box center [416, 37] width 32 height 8
click at [424, 51] on link "Re-squeeze" at bounding box center [426, 51] width 58 height 14
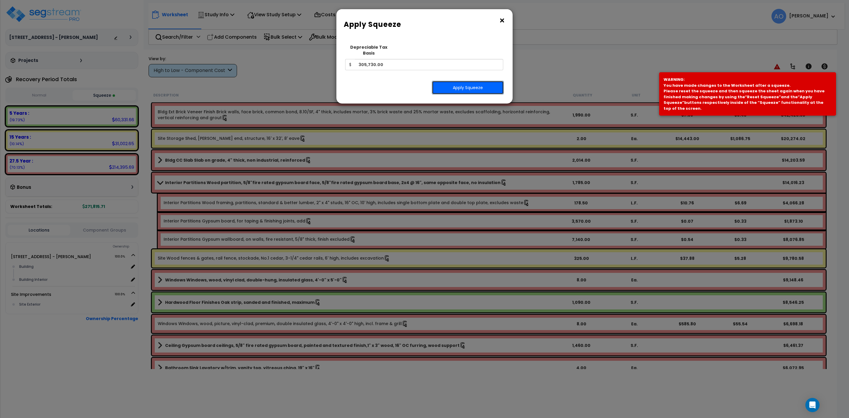
click at [451, 85] on button "Apply Squeeze" at bounding box center [468, 88] width 72 height 14
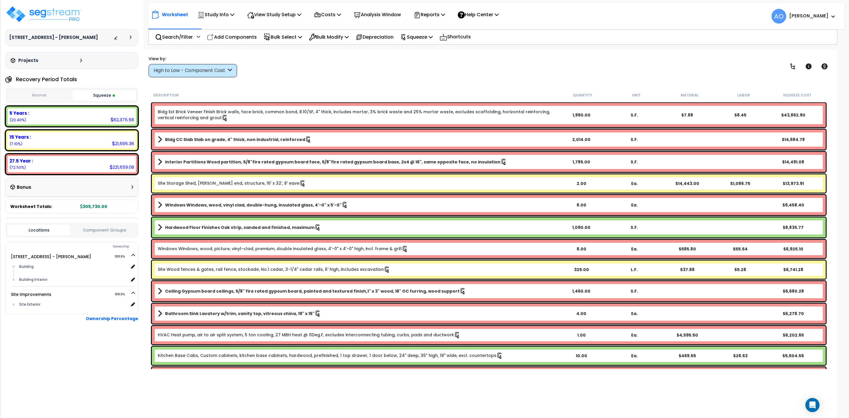
click at [389, 182] on b "Site Storage Shed, [PERSON_NAME] end, structure, 16' x 32', 8' eave" at bounding box center [356, 183] width 397 height 6
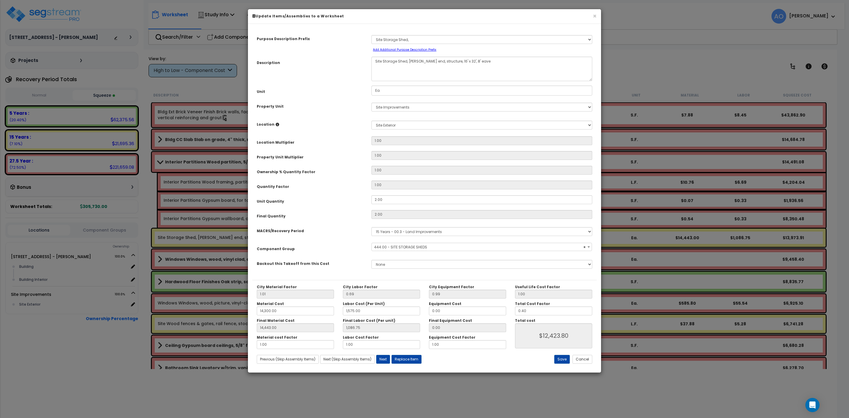
select select "46237"
click at [580, 360] on button "Cancel" at bounding box center [582, 359] width 20 height 9
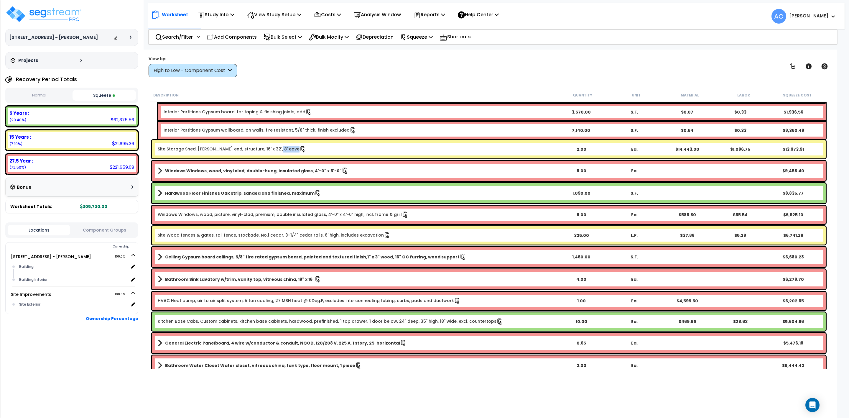
scroll to position [177, 0]
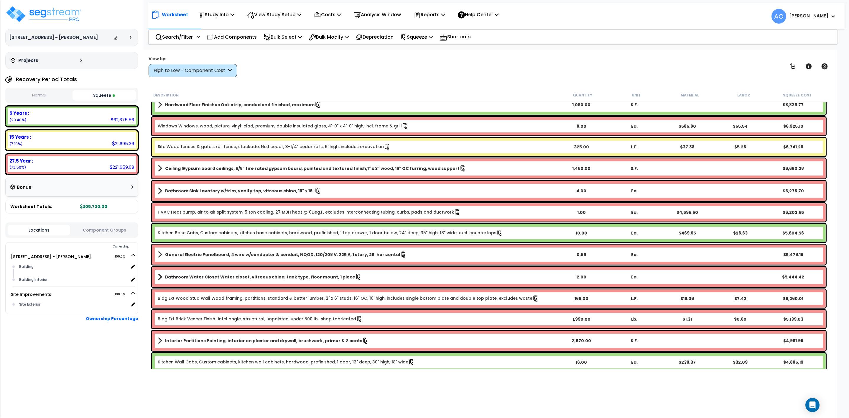
click at [296, 144] on link "Site Wood fences & gates, rail fence, stockade, No.1 cedar, 3-1/4" cedar rails,…" at bounding box center [274, 147] width 233 height 6
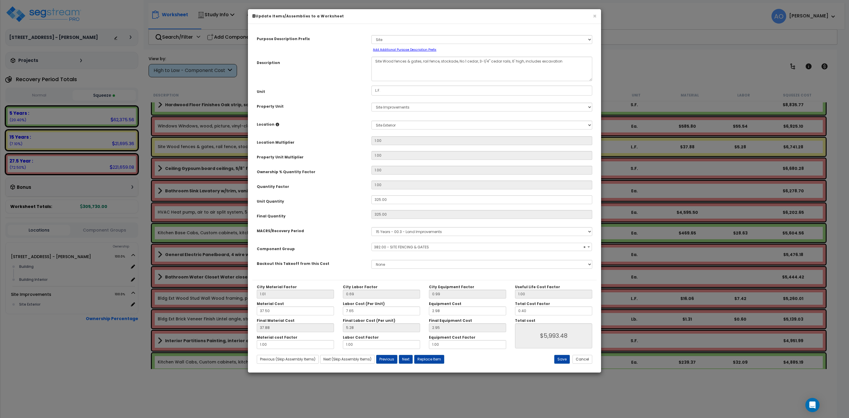
select select "46178"
click at [582, 357] on button "Cancel" at bounding box center [582, 359] width 20 height 9
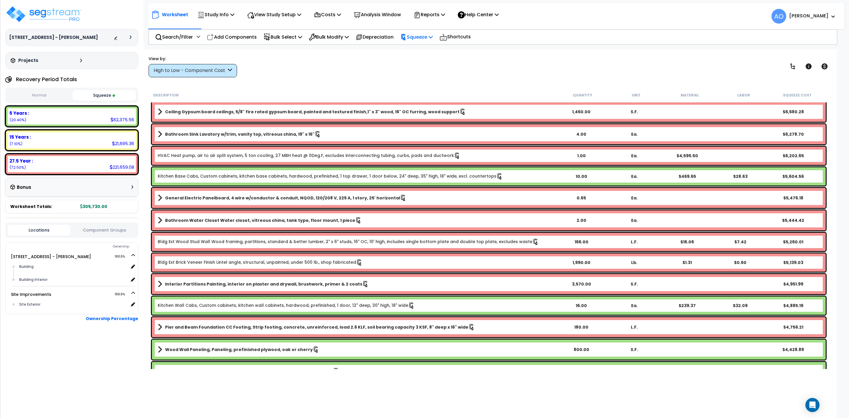
click at [420, 36] on p "Squeeze" at bounding box center [416, 37] width 32 height 8
click at [423, 50] on link "Re-squeeze" at bounding box center [426, 50] width 58 height 12
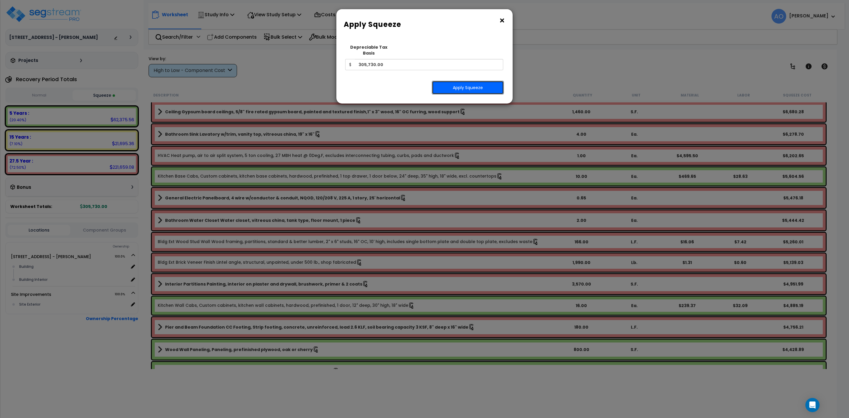
click at [449, 84] on button "Apply Squeeze" at bounding box center [468, 88] width 72 height 14
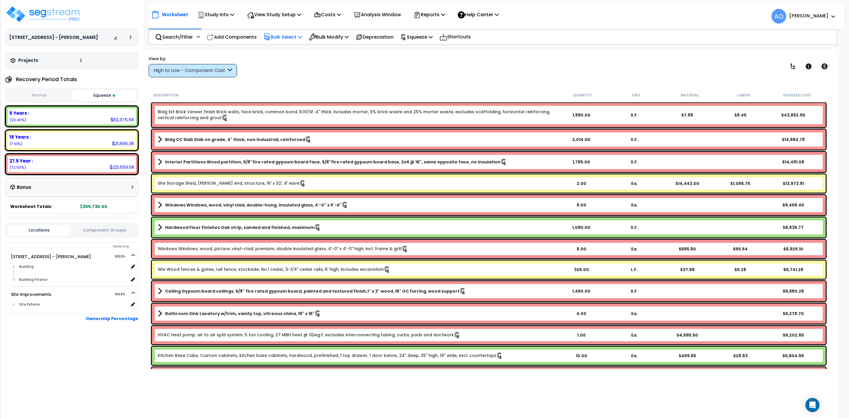
click at [277, 37] on p "Bulk Select" at bounding box center [282, 37] width 39 height 8
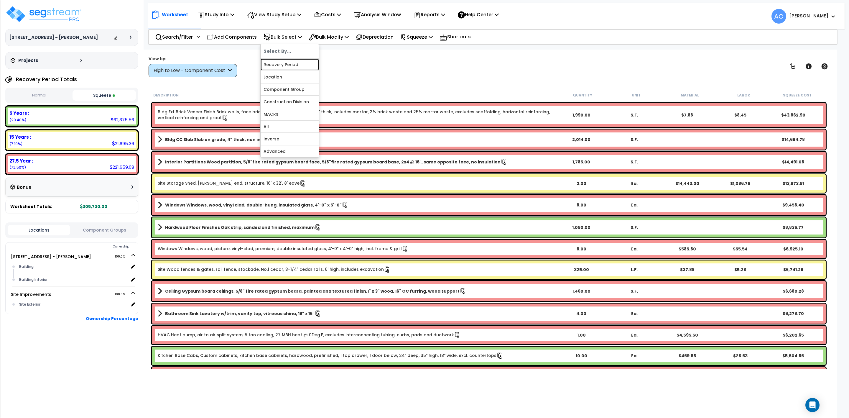
click at [282, 63] on link "Recovery Period" at bounding box center [290, 65] width 58 height 12
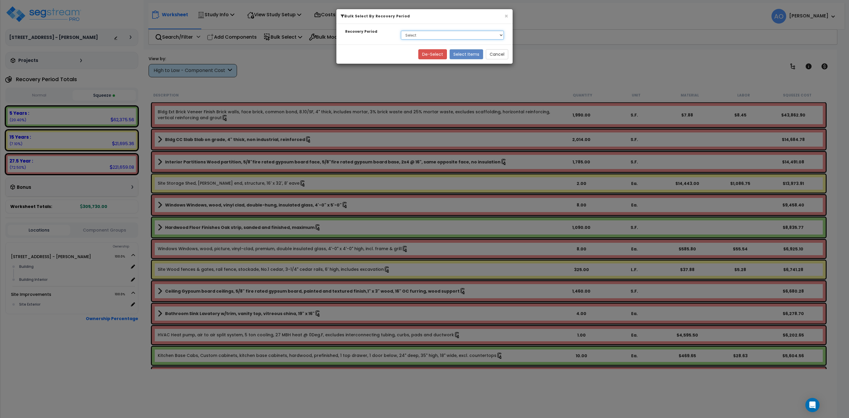
click at [434, 34] on select "Select 5 Years 15 Years 27.5 Year" at bounding box center [452, 35] width 103 height 9
select select "5Y"
click at [401, 31] on select "Select 5 Years 15 Years 27.5 Year" at bounding box center [452, 35] width 103 height 9
click at [464, 53] on button "Select Items" at bounding box center [466, 54] width 34 height 10
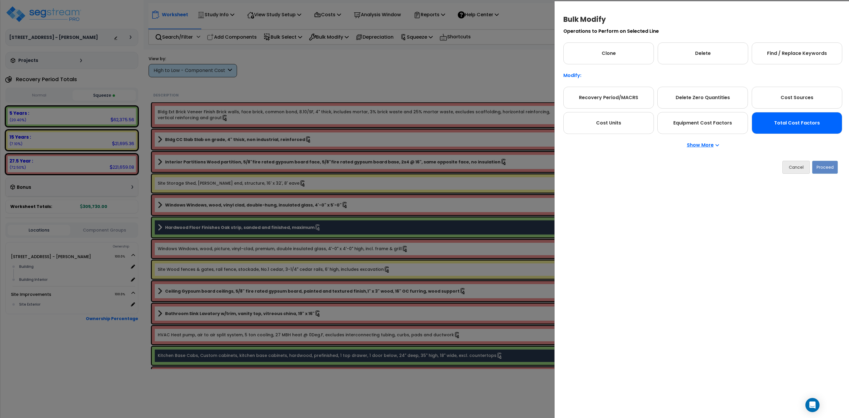
click at [773, 121] on div "Total Cost Factors" at bounding box center [796, 123] width 90 height 22
click at [830, 169] on button "Proceed" at bounding box center [826, 167] width 26 height 13
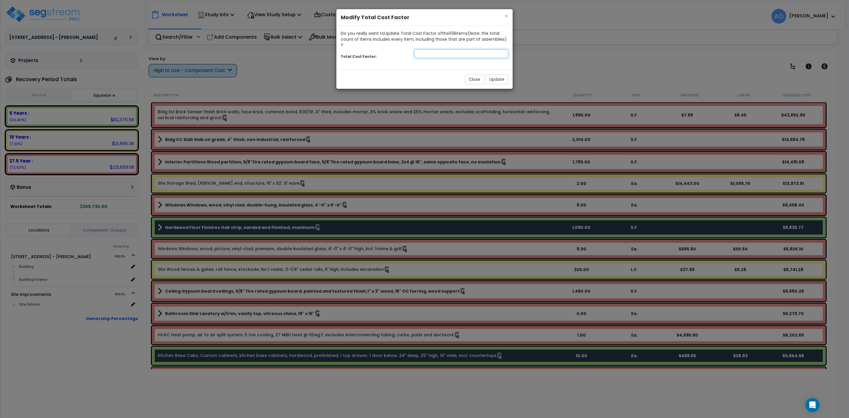
click at [447, 49] on input "number" at bounding box center [461, 53] width 94 height 9
type input "0.8"
click at [498, 75] on button "Update" at bounding box center [496, 79] width 23 height 10
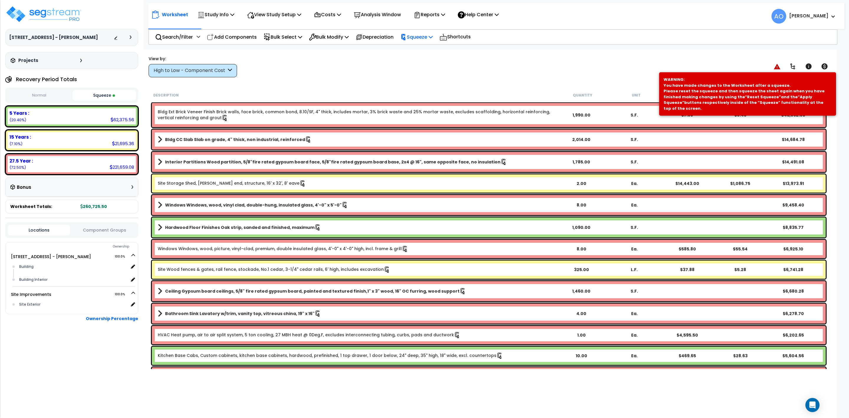
click at [421, 33] on p "Squeeze" at bounding box center [416, 37] width 32 height 8
click at [421, 50] on link "Re-squeeze" at bounding box center [426, 51] width 58 height 14
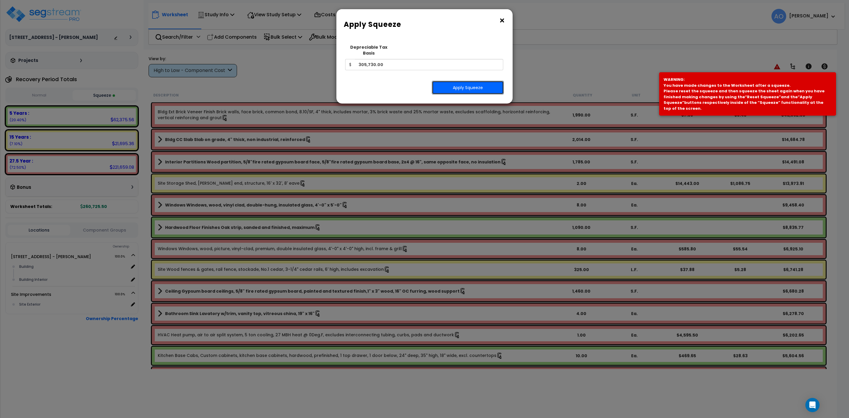
click at [460, 83] on button "Apply Squeeze" at bounding box center [468, 88] width 72 height 14
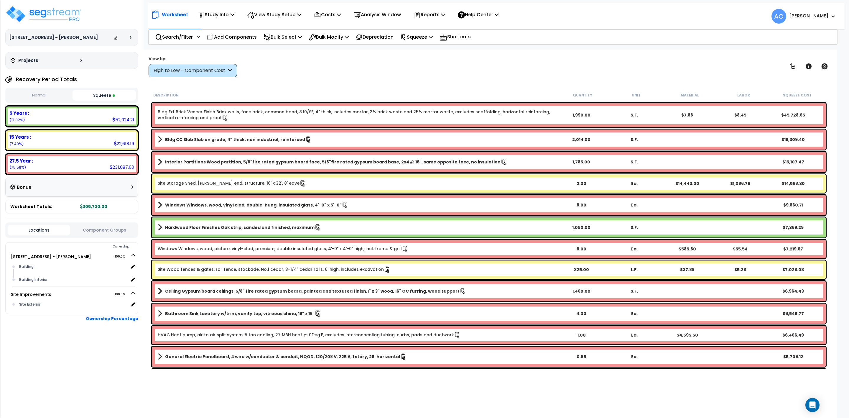
click at [317, 182] on b "Site Storage Shed, [PERSON_NAME] end, structure, 16' x 32', 8' eave" at bounding box center [356, 183] width 397 height 6
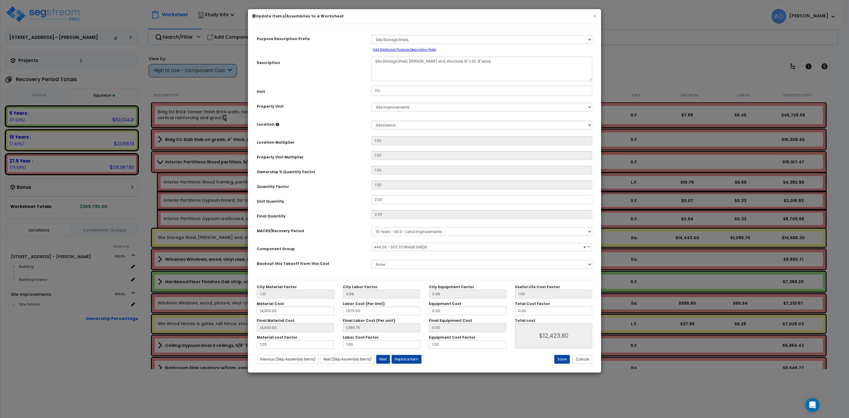
select select "46237"
drag, startPoint x: 530, startPoint y: 309, endPoint x: 504, endPoint y: 290, distance: 31.8
click at [522, 311] on input "0.40" at bounding box center [553, 310] width 77 height 9
type input "14,443.00"
type input "1,086.75"
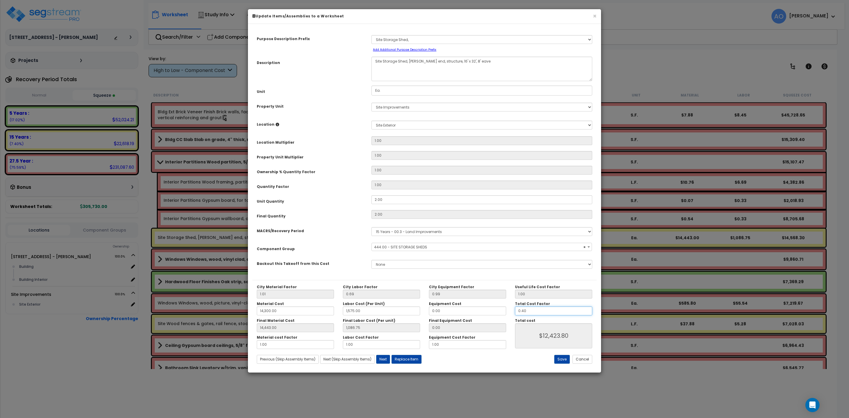
type input "0.3"
type input "$12,423.80"
type input "14,443.00"
type input "1,086.75"
type input "$9,317.85"
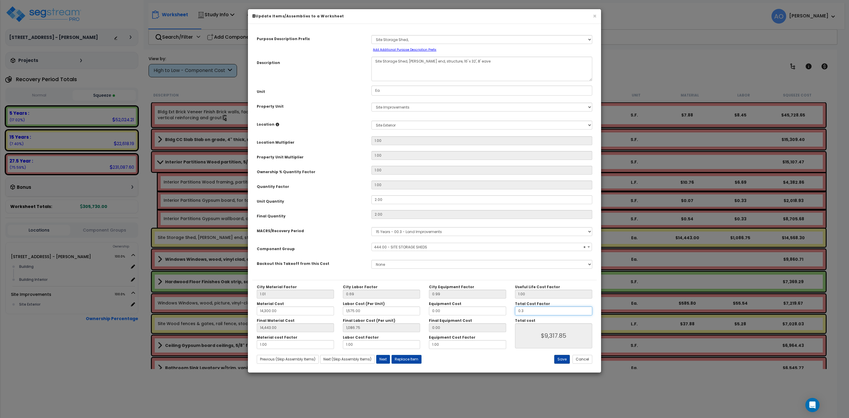
type input "0.3"
type input "14,443.00"
type input "1,086.75"
type input "$9,317.85"
click at [562, 359] on button "Save" at bounding box center [562, 359] width 16 height 9
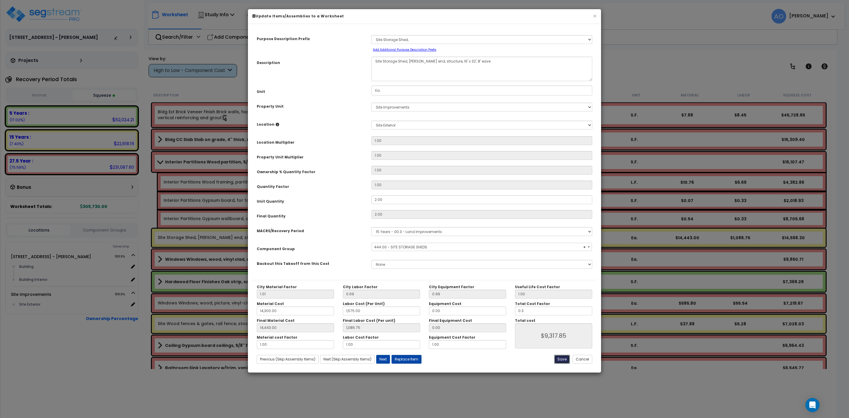
type input "14300.00"
type input "1575.00"
type input "14443.00"
type input "1086.75"
type input "0.30"
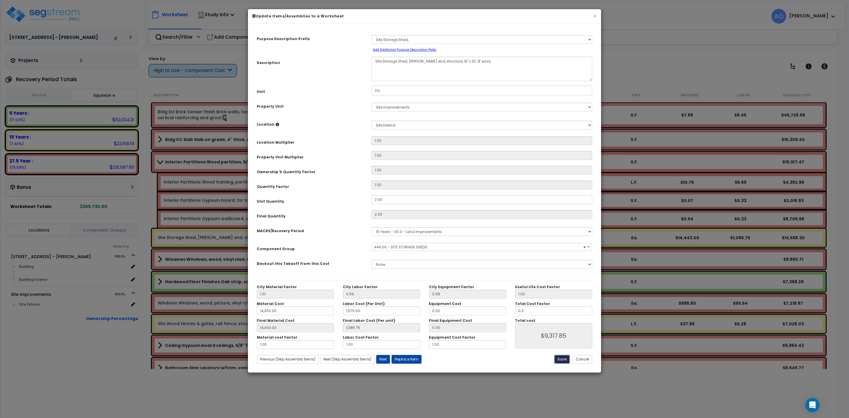
type input "9317.85"
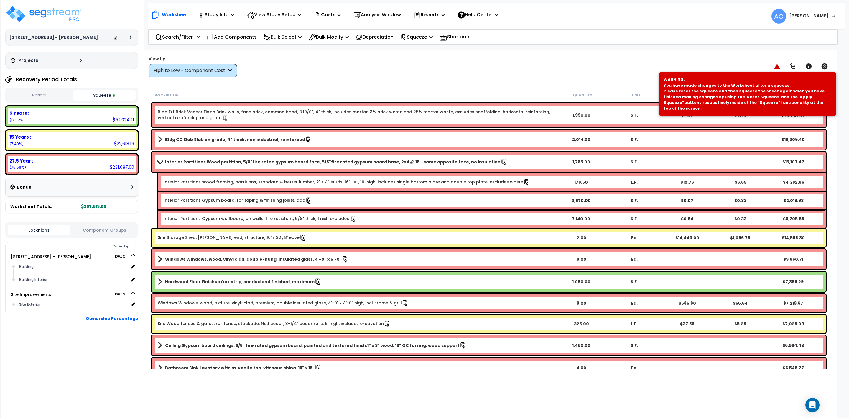
click at [237, 322] on link "Site Wood fences & gates, rail fence, stockade, No.1 cedar, 3-1/4" cedar rails,…" at bounding box center [274, 323] width 233 height 6
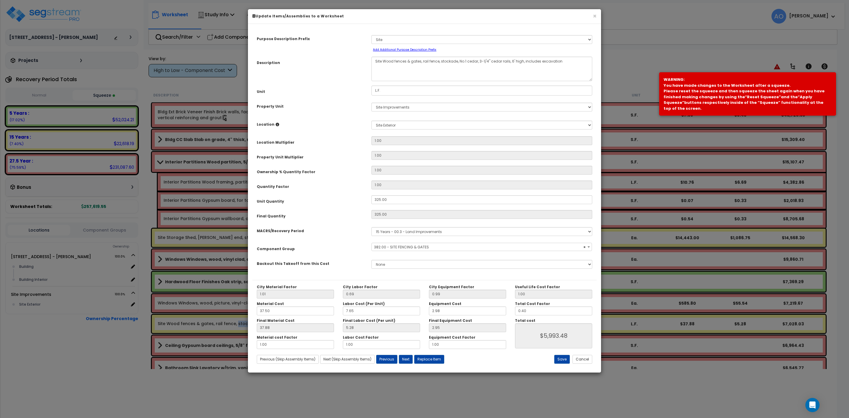
select select "46178"
drag, startPoint x: 530, startPoint y: 310, endPoint x: 522, endPoint y: 312, distance: 7.3
click at [522, 311] on input "0.40" at bounding box center [553, 310] width 77 height 9
type input "0.3"
type input "$4,495.73"
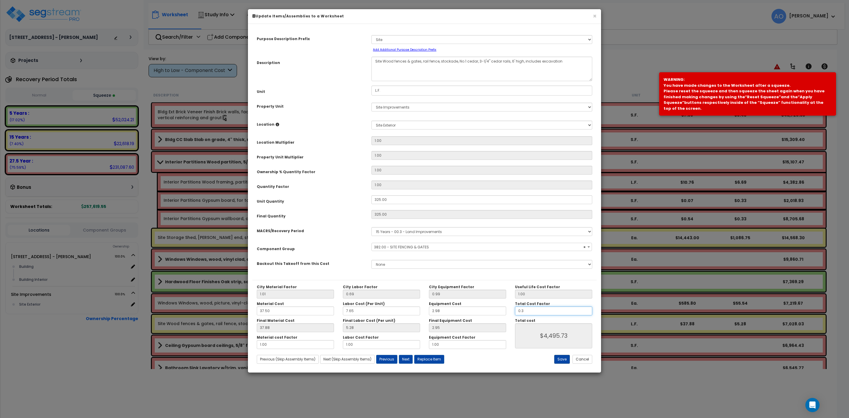
type input "0.3"
type input "$4,495.73"
click at [560, 359] on button "Save" at bounding box center [562, 359] width 16 height 9
type input "0.30"
type input "4495.73"
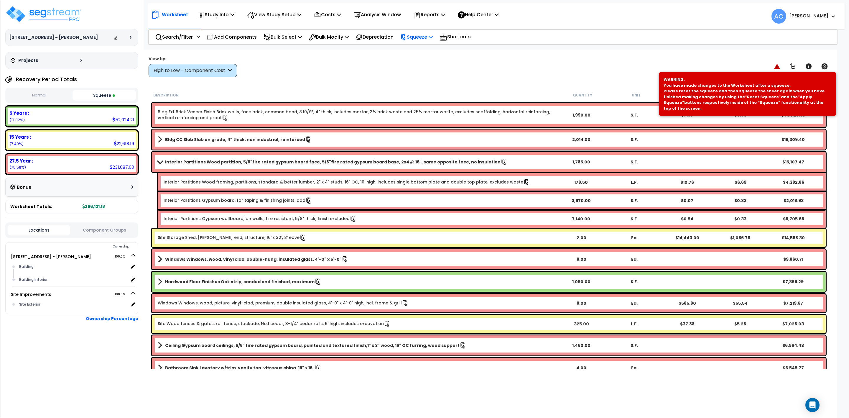
click at [421, 35] on p "Squeeze" at bounding box center [416, 37] width 32 height 8
click at [423, 51] on link "Re-squeeze" at bounding box center [426, 51] width 58 height 14
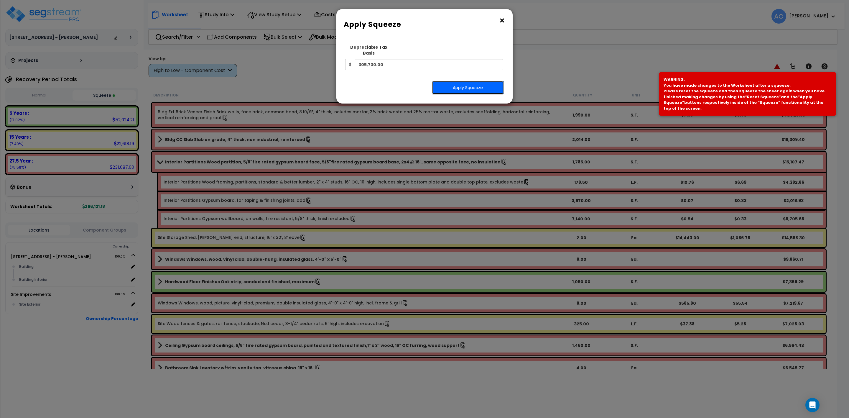
click at [444, 82] on button "Apply Squeeze" at bounding box center [468, 88] width 72 height 14
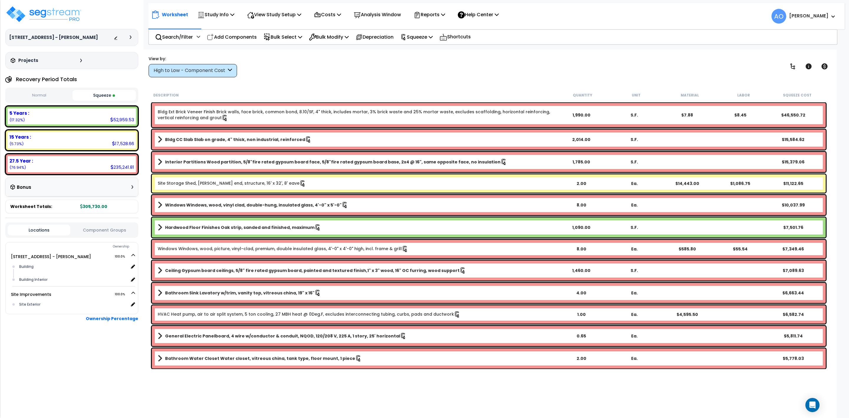
click at [410, 182] on b "Site Storage Shed, [PERSON_NAME] end, structure, 16' x 32', 8' eave" at bounding box center [356, 183] width 397 height 6
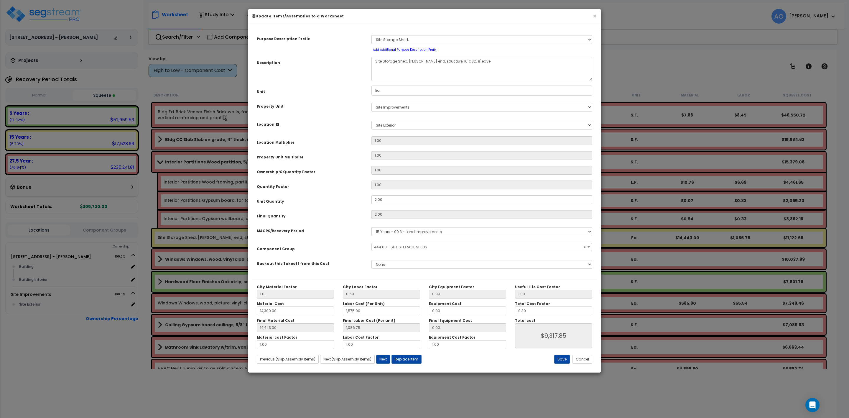
select select "46237"
click at [528, 311] on input "0.30" at bounding box center [553, 310] width 77 height 9
type input "14,443.00"
type input "1,086.75"
type input "0.3"
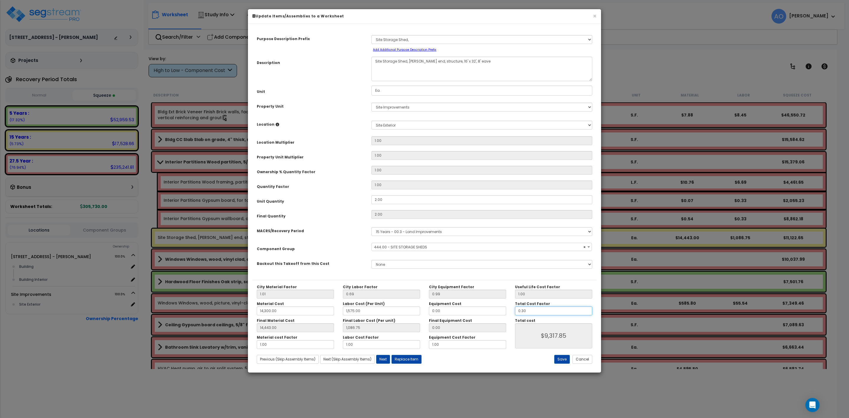
type input "$9,317.85"
type input "14,443.00"
type input "1,086.75"
type input "$9,317.85"
type input "14,443.00"
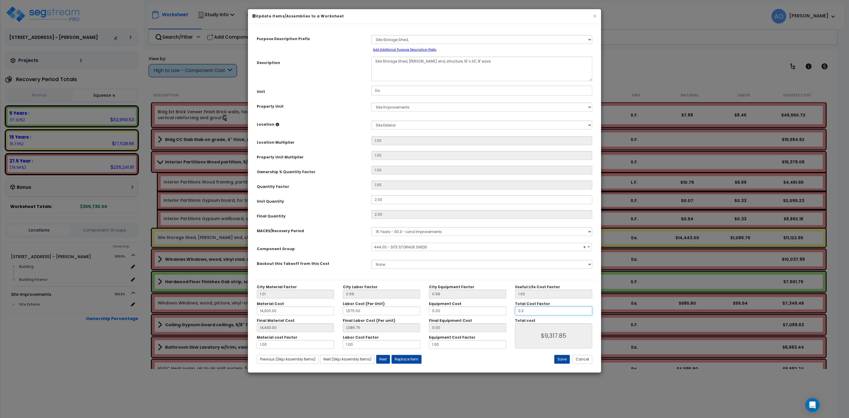
type input "1,086.75"
type input "0.35"
type input "$9,317.85"
type input "14,443.00"
type input "1,086.75"
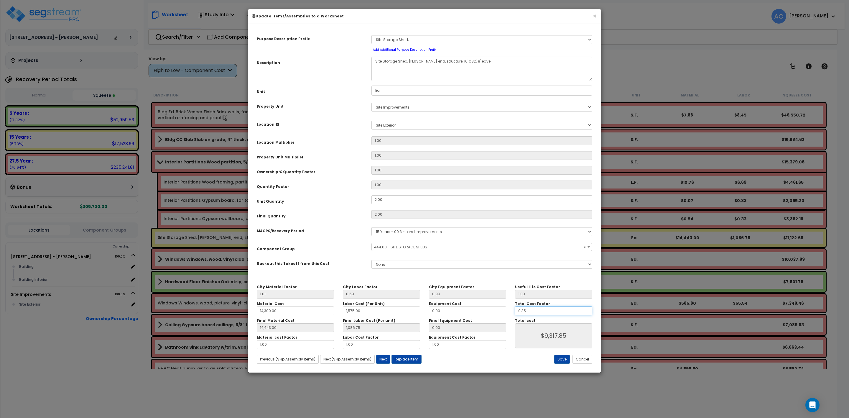
type input "$10,870.83"
type input "0.35"
type input "14,443.00"
type input "1,086.75"
type input "$10,870.83"
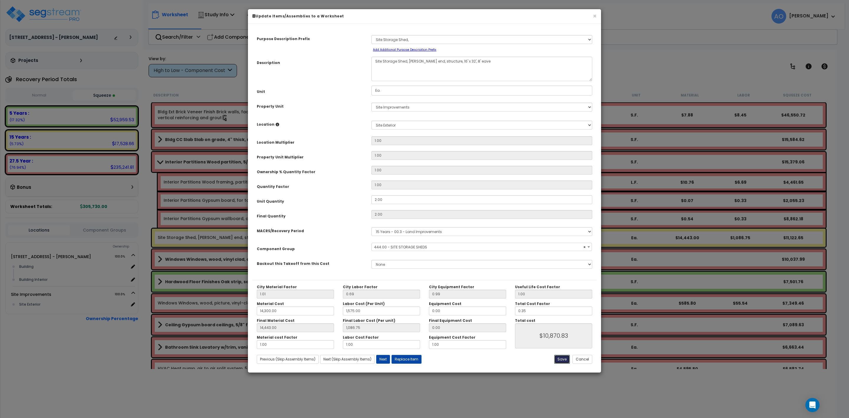
drag, startPoint x: 563, startPoint y: 361, endPoint x: 537, endPoint y: 356, distance: 26.5
click at [562, 361] on button "Save" at bounding box center [562, 359] width 16 height 9
type input "14300.00"
type input "1575.00"
type input "14443.00"
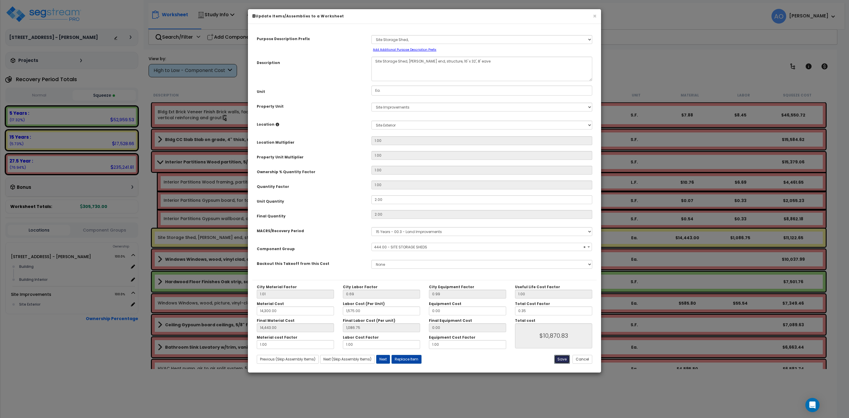
type input "1086.75"
type input "10870.83"
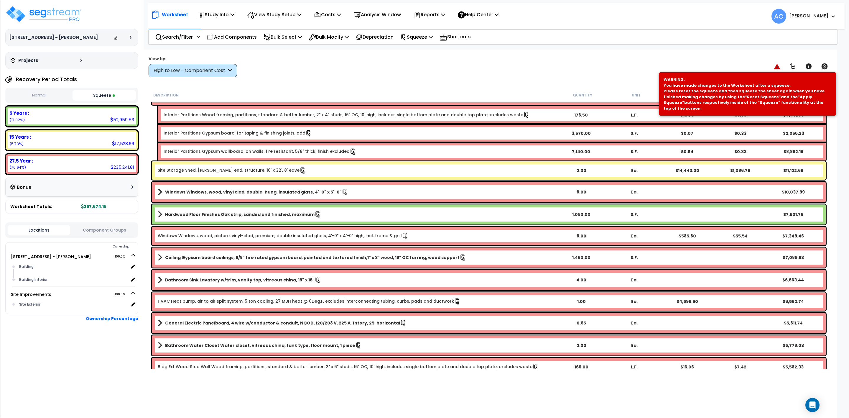
scroll to position [177, 0]
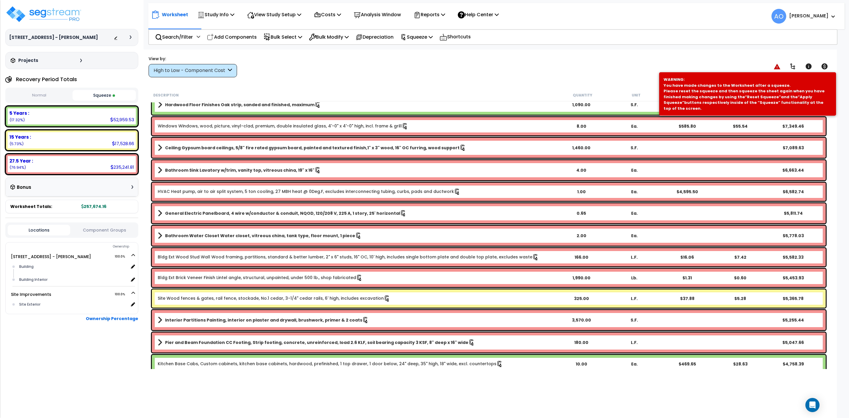
click at [293, 301] on link "Site Wood fences & gates, rail fence, stockade, No.1 cedar, 3-1/4" cedar rails,…" at bounding box center [274, 298] width 233 height 6
click at [294, 301] on link "Site Wood fences & gates, rail fence, stockade, No.1 cedar, 3-1/4" cedar rails,…" at bounding box center [274, 298] width 233 height 6
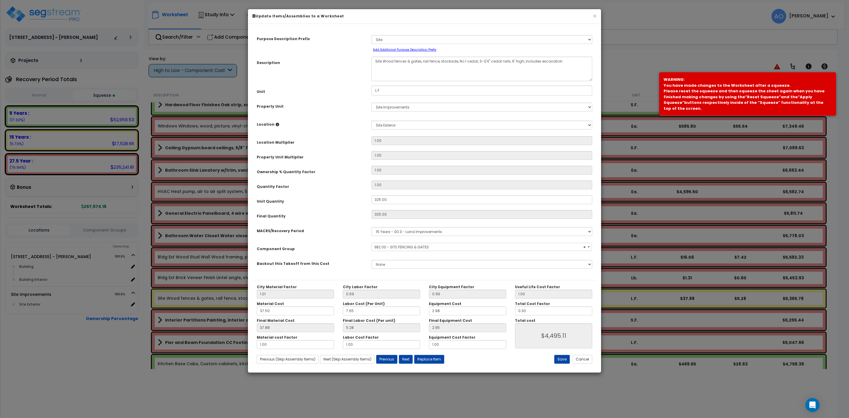
select select "46178"
drag, startPoint x: 536, startPoint y: 310, endPoint x: 521, endPoint y: 309, distance: 14.7
click at [521, 309] on input "0.30" at bounding box center [553, 310] width 77 height 9
type input "0.3"
type input "$4,495.73"
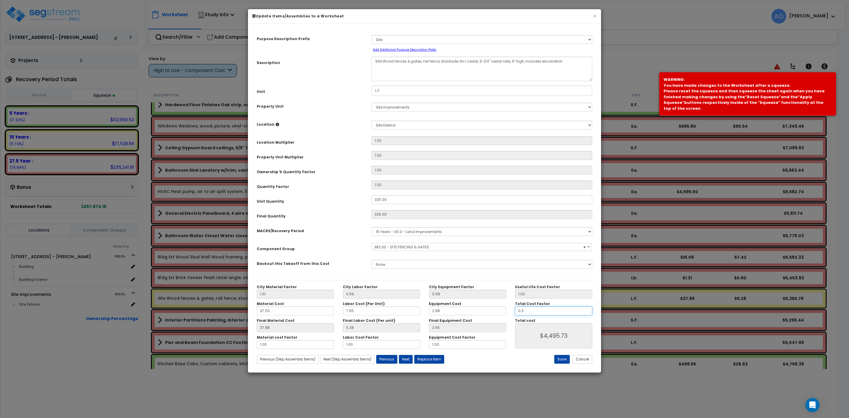
type input "0.35"
type input "$5,245.01"
type input "0.35"
click at [562, 359] on button "Save" at bounding box center [562, 359] width 16 height 9
type input "5245.01"
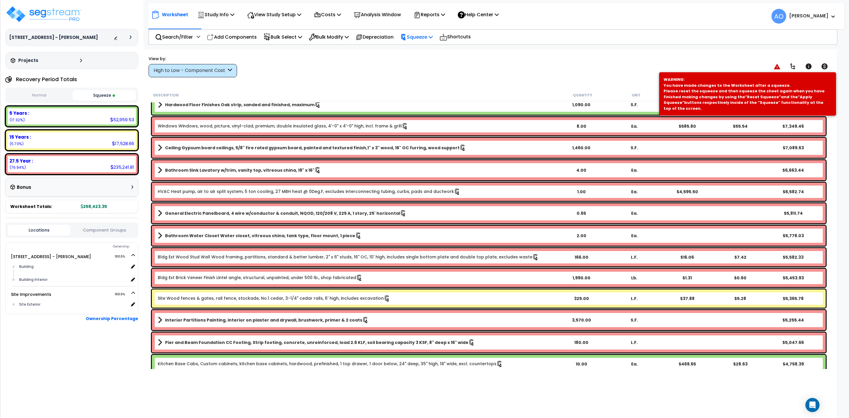
click at [428, 34] on p "Squeeze" at bounding box center [416, 37] width 32 height 8
click at [419, 50] on link "Re-squeeze" at bounding box center [426, 51] width 58 height 14
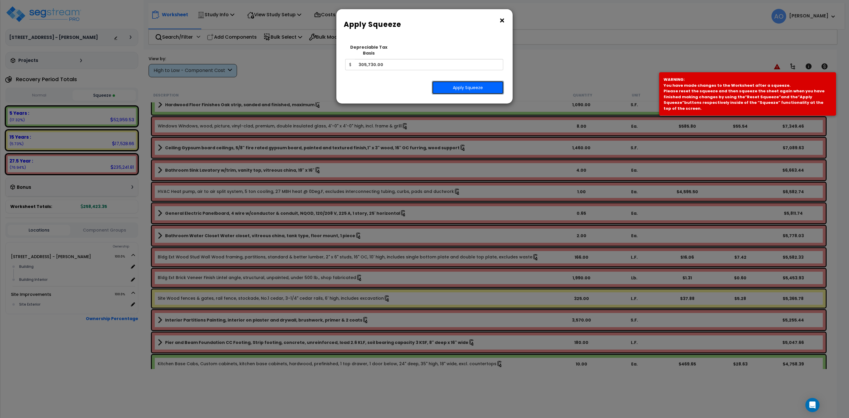
click at [449, 83] on button "Apply Squeeze" at bounding box center [468, 88] width 72 height 14
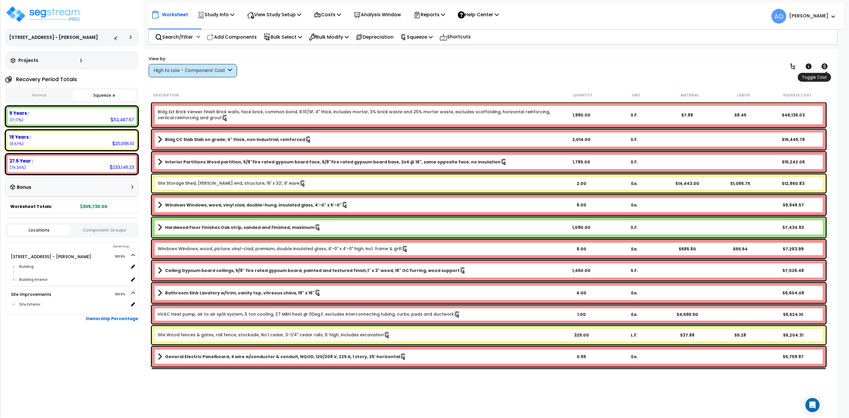
click at [821, 65] on icon at bounding box center [824, 66] width 7 height 7
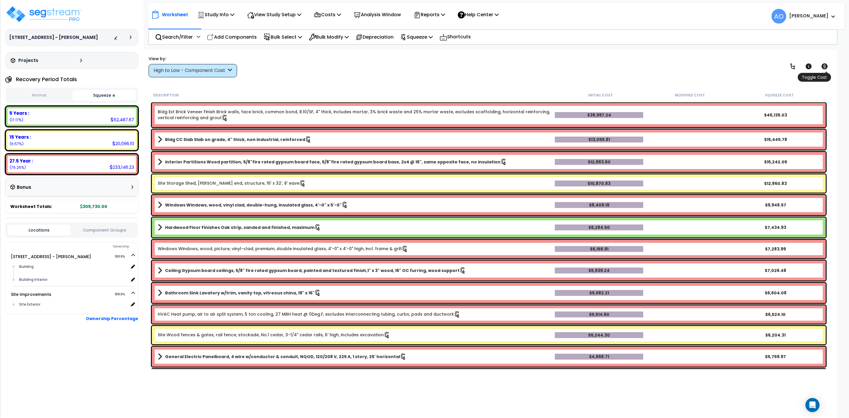
click at [821, 65] on icon at bounding box center [824, 66] width 7 height 7
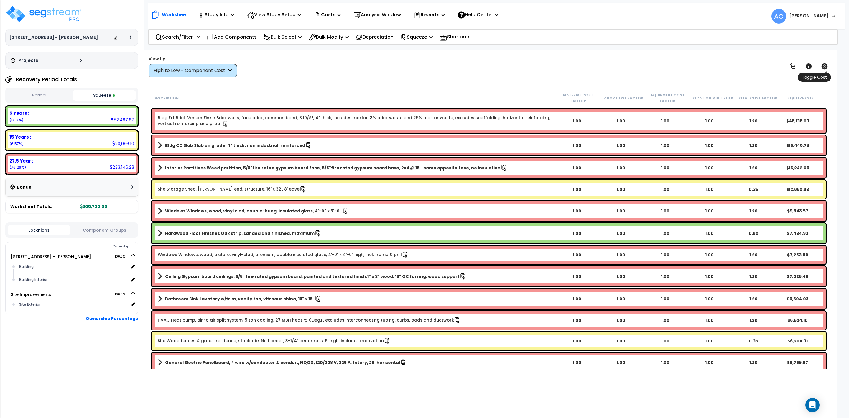
click at [824, 65] on icon at bounding box center [824, 66] width 7 height 7
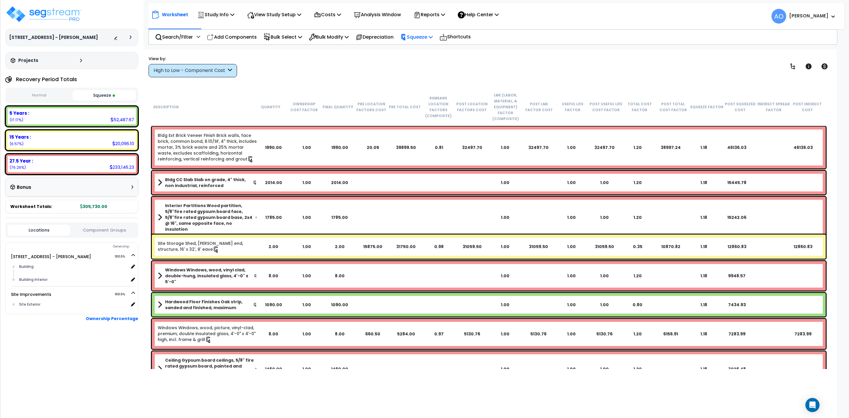
click at [420, 36] on p "Squeeze" at bounding box center [416, 37] width 32 height 8
click at [424, 49] on link "Re-squeeze" at bounding box center [426, 50] width 58 height 12
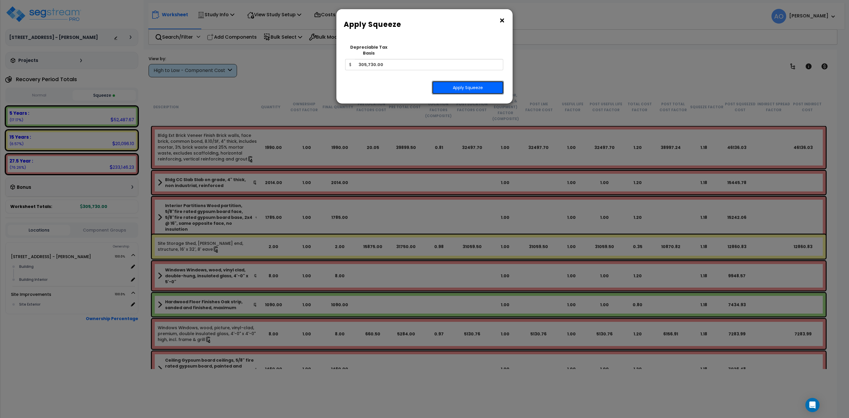
click at [447, 81] on button "Apply Squeeze" at bounding box center [468, 88] width 72 height 14
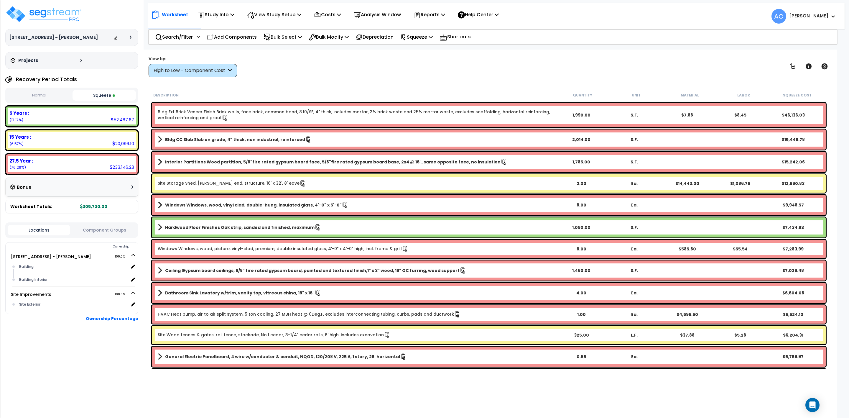
click at [418, 65] on div "View by: High to Low - Component Cost High to Low - Component Cost" at bounding box center [488, 66] width 684 height 22
click at [430, 14] on p "Reports" at bounding box center [429, 15] width 32 height 8
click at [434, 39] on link "Manage Report Images" at bounding box center [439, 40] width 58 height 12
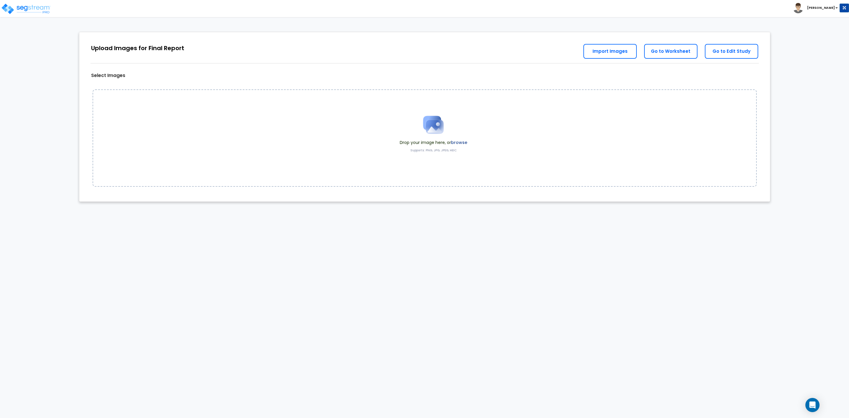
click at [429, 143] on span "Drop your image here, or browse" at bounding box center [433, 142] width 67 height 6
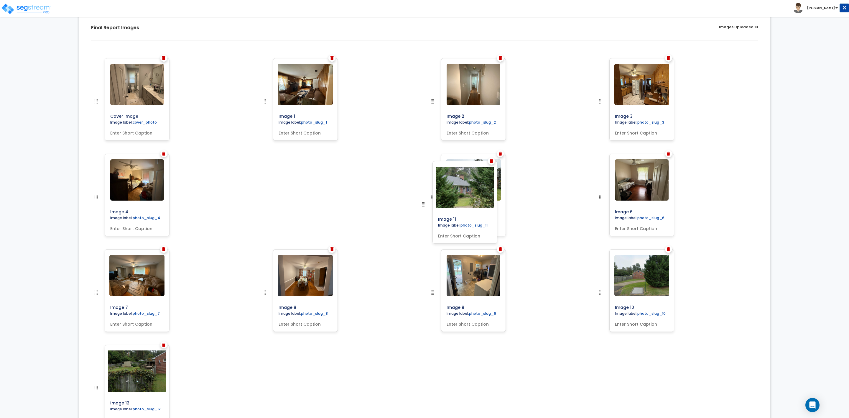
scroll to position [128, 0]
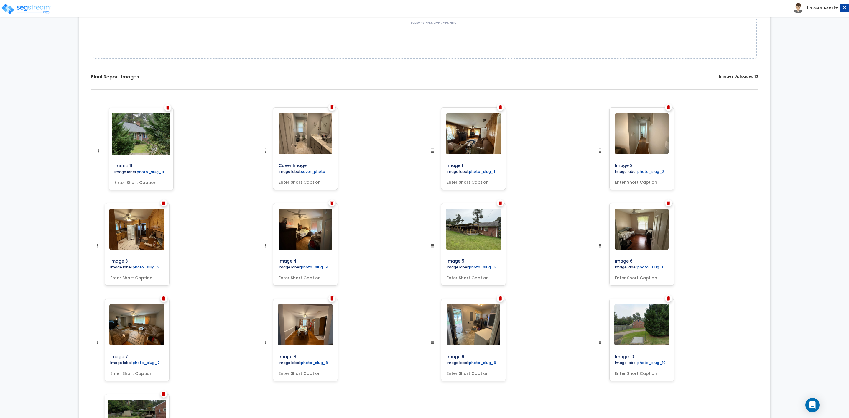
drag, startPoint x: 600, startPoint y: 293, endPoint x: 100, endPoint y: 134, distance: 525.1
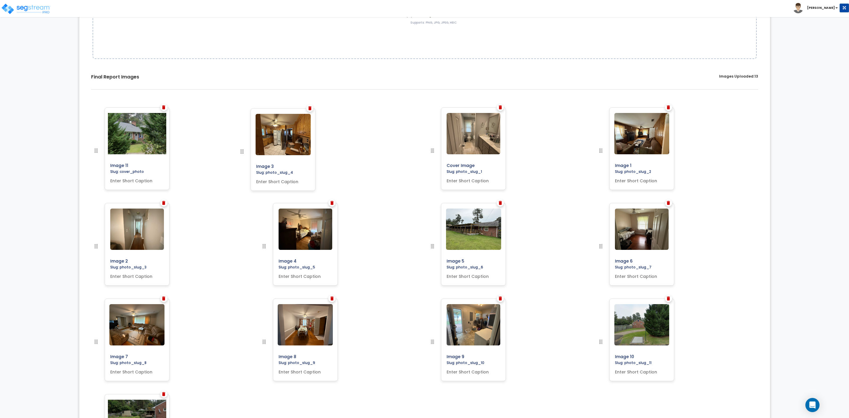
drag, startPoint x: 94, startPoint y: 247, endPoint x: 254, endPoint y: 151, distance: 186.3
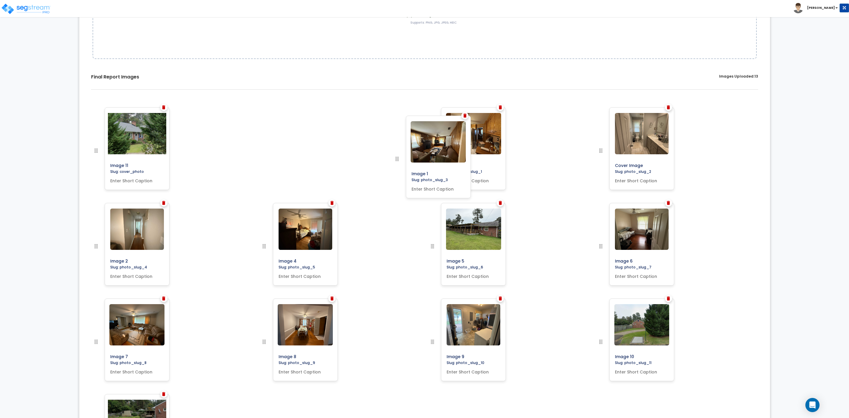
drag, startPoint x: 599, startPoint y: 150, endPoint x: 395, endPoint y: 158, distance: 203.5
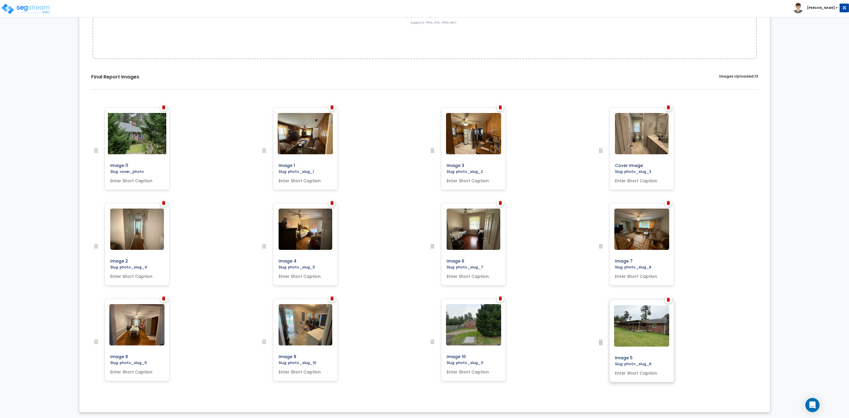
drag, startPoint x: 432, startPoint y: 246, endPoint x: 661, endPoint y: 342, distance: 248.4
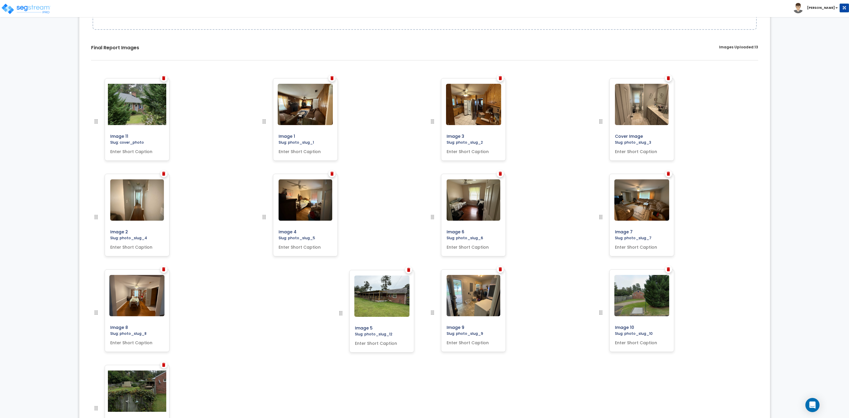
scroll to position [174, 0]
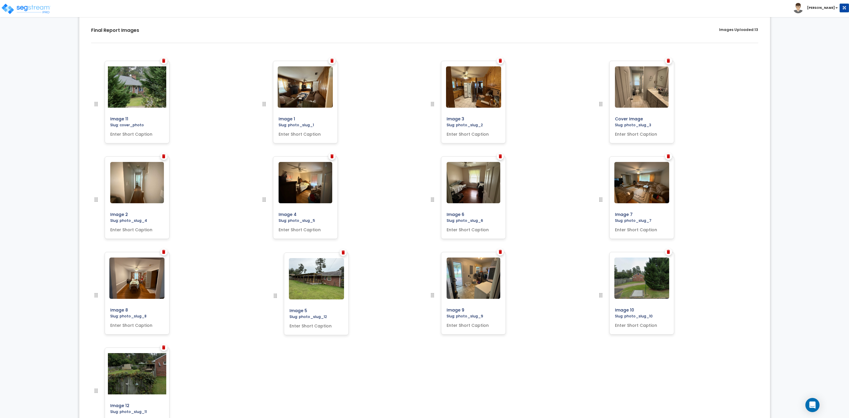
drag, startPoint x: 96, startPoint y: 347, endPoint x: 263, endPoint y: 378, distance: 170.4
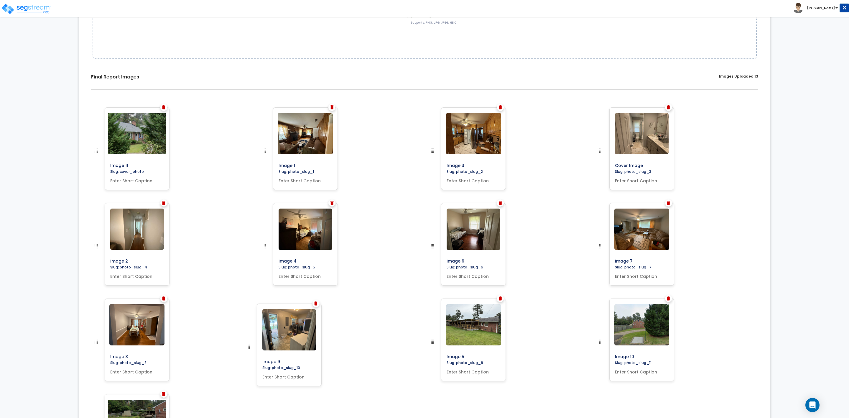
drag, startPoint x: 432, startPoint y: 295, endPoint x: 248, endPoint y: 347, distance: 191.2
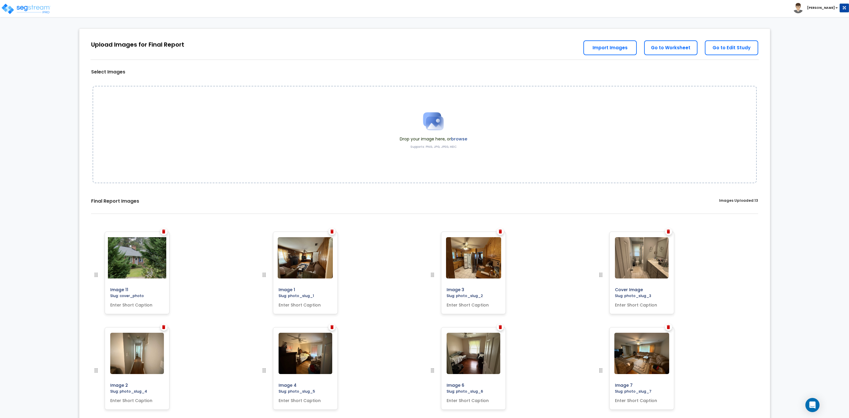
scroll to position [0, 0]
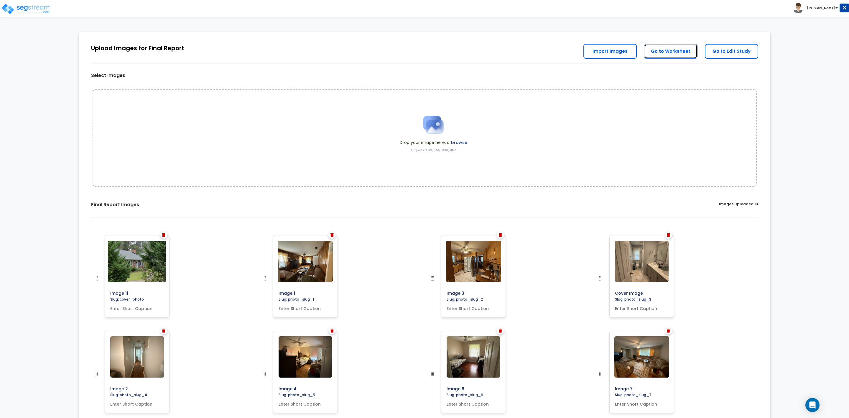
click at [666, 49] on link "Go to Worksheet" at bounding box center [670, 51] width 53 height 15
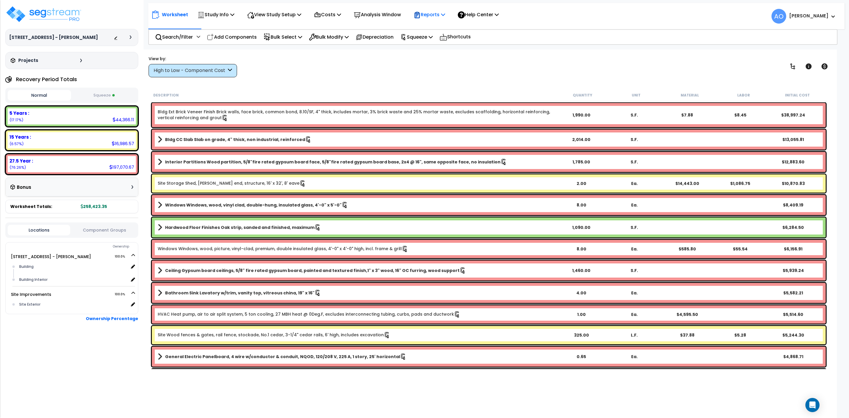
click at [438, 15] on p "Reports" at bounding box center [429, 15] width 32 height 8
click at [434, 27] on link "Get Report" at bounding box center [439, 28] width 58 height 12
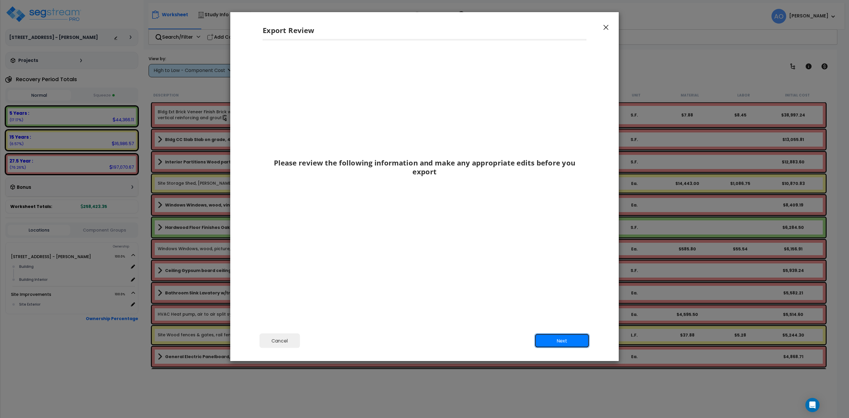
click at [553, 340] on button "Next" at bounding box center [561, 340] width 55 height 15
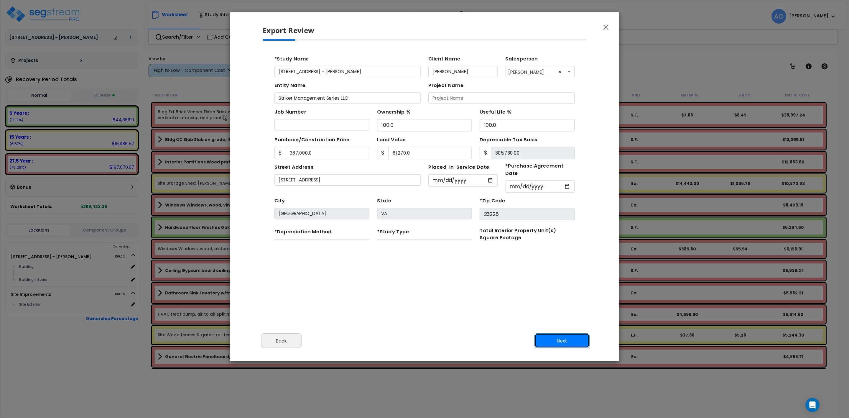
click at [563, 342] on button "Next" at bounding box center [561, 340] width 55 height 15
type input "387000"
type input "81270"
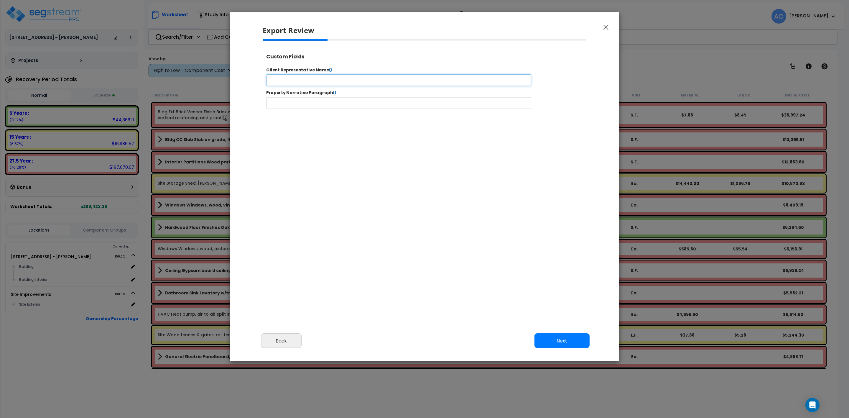
click at [320, 83] on input "text" at bounding box center [417, 84] width 301 height 13
select select "2025"
type input "7410 Three Chopt Rd - Nader EwaidaZack"
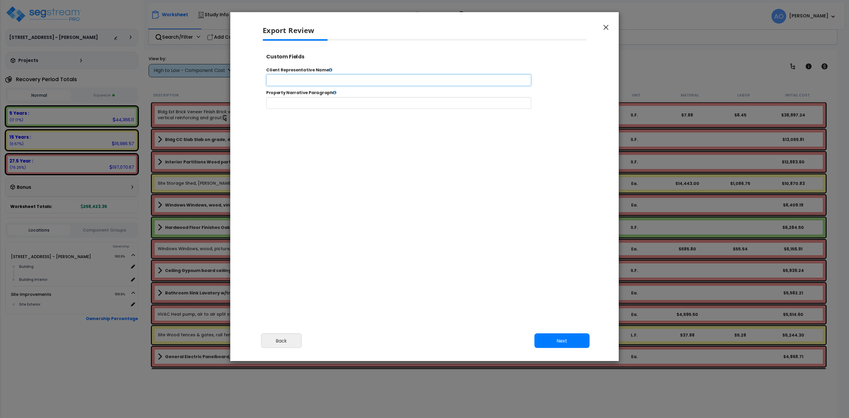
click at [275, 84] on input "text" at bounding box center [417, 84] width 301 height 13
click at [281, 86] on input "Zacl Driscoll" at bounding box center [417, 84] width 301 height 13
type input "[PERSON_NAME]"
click at [276, 110] on input "text" at bounding box center [417, 109] width 301 height 13
paste input "The subject property is a 1,624 square foot home with 3 bedrooms and 2 bathroom…"
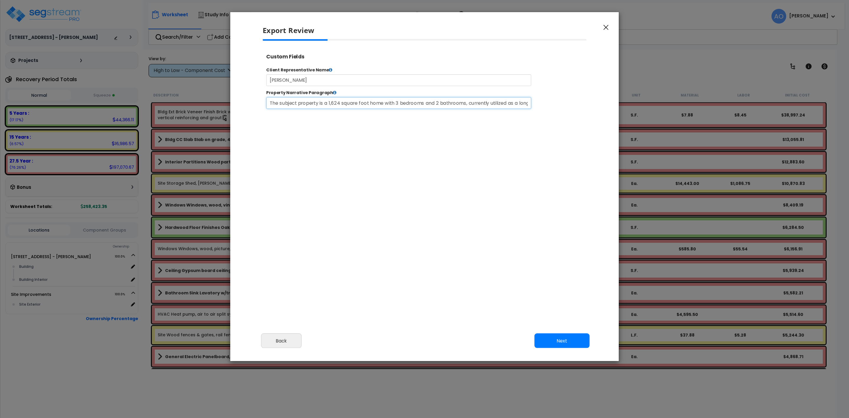
scroll to position [0, 206]
type input "The subject property is a 1,624 square foot home with 3 bedrooms and 2 bathroom…"
click at [556, 340] on button "Next" at bounding box center [561, 340] width 55 height 15
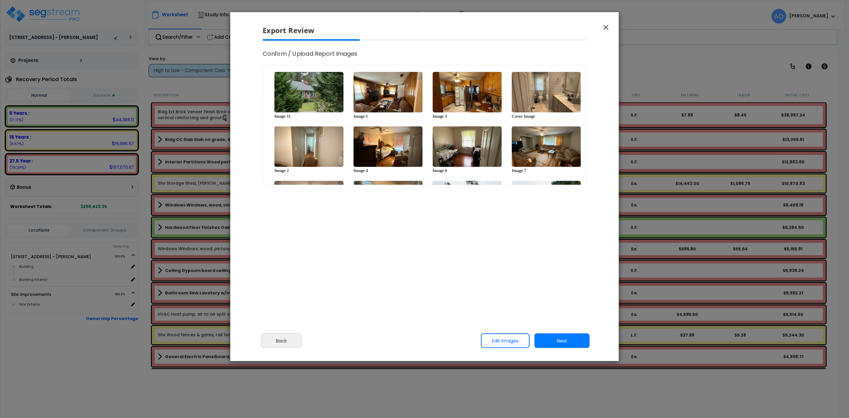
click at [497, 340] on link "Edit Images" at bounding box center [505, 340] width 49 height 15
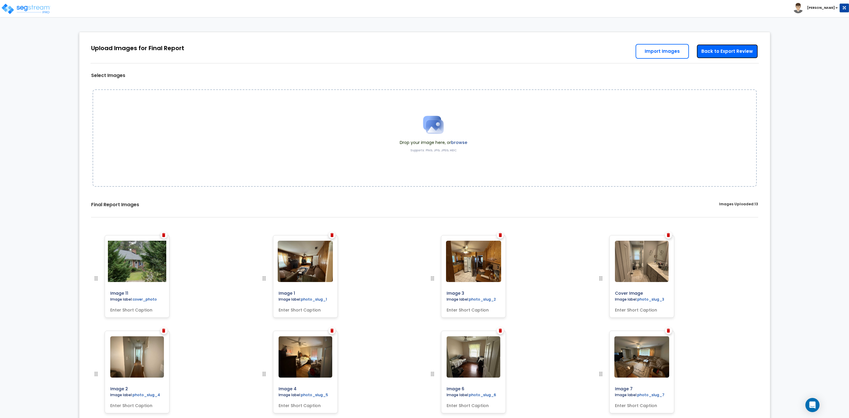
click at [720, 52] on link "Back to Export Review" at bounding box center [727, 51] width 62 height 15
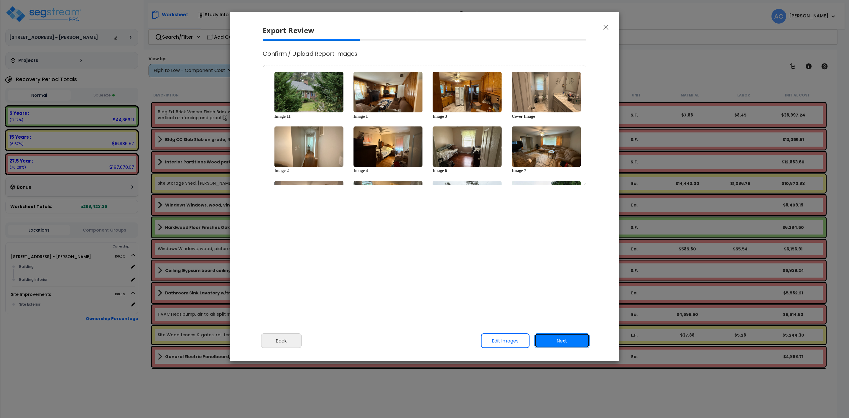
click at [561, 339] on button "Next" at bounding box center [561, 340] width 55 height 15
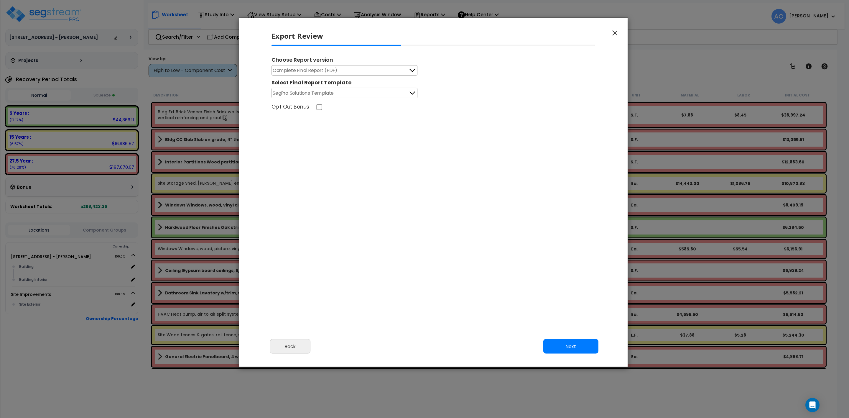
drag, startPoint x: 507, startPoint y: 346, endPoint x: 565, endPoint y: 364, distance: 60.3
click at [550, 366] on div "Cancel Back Next Export Edit Images" at bounding box center [433, 350] width 388 height 32
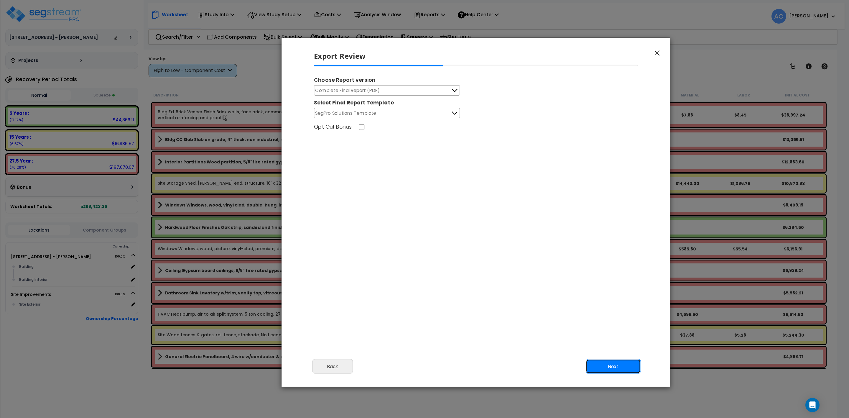
click at [601, 366] on button "Next" at bounding box center [613, 366] width 55 height 15
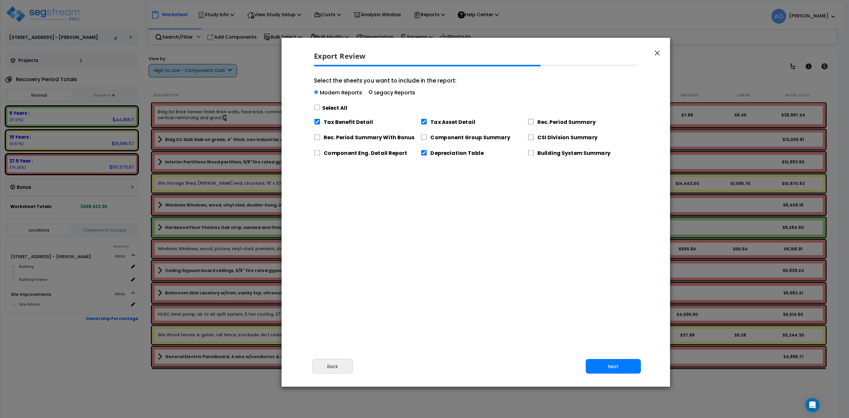
click at [371, 92] on input "Select the sheets you want to include in the report: Modern Reports Legacy Repo…" at bounding box center [370, 92] width 4 height 4
radio input "true"
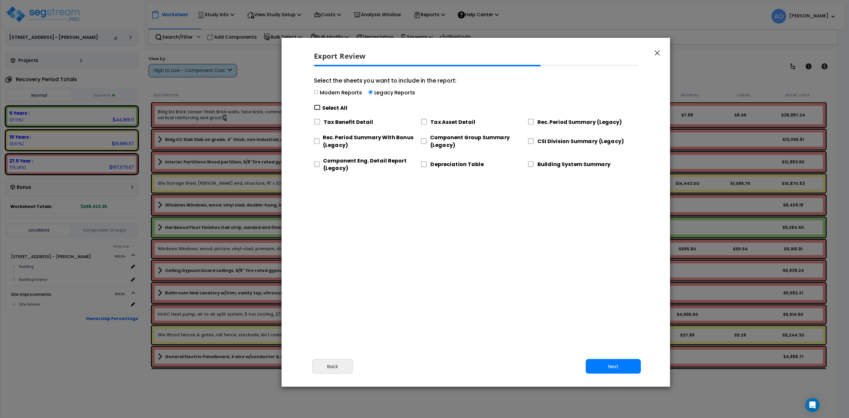
click at [317, 109] on input "Select the sheets you want to include in the report: Modern Reports Legacy Repo…" at bounding box center [317, 108] width 6 height 6
checkbox input "true"
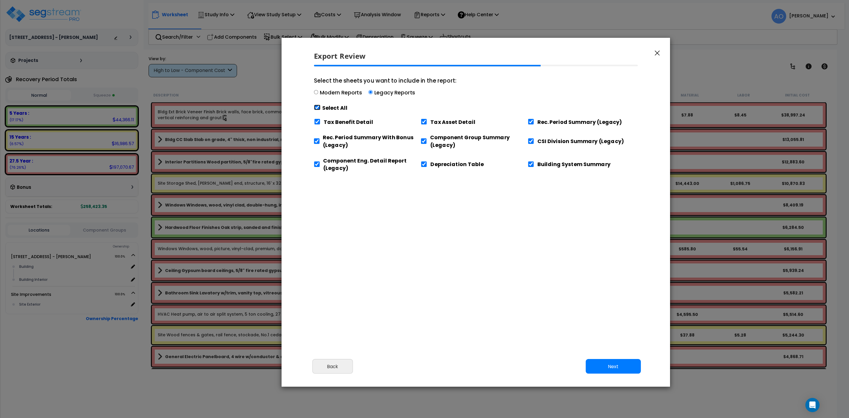
checkbox input "true"
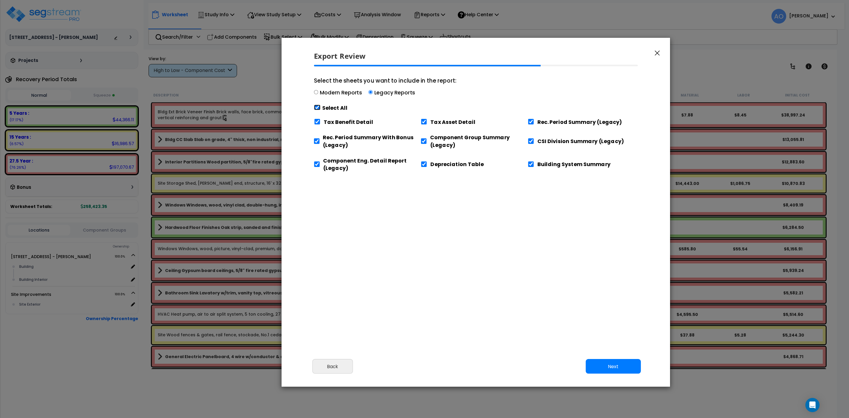
checkbox input "true"
click at [316, 124] on input "Tax Benefit Detail" at bounding box center [317, 122] width 6 height 6
checkbox input "false"
click at [314, 164] on input "Component Eng. Detail Report (Legacy)" at bounding box center [317, 164] width 6 height 6
checkbox input "false"
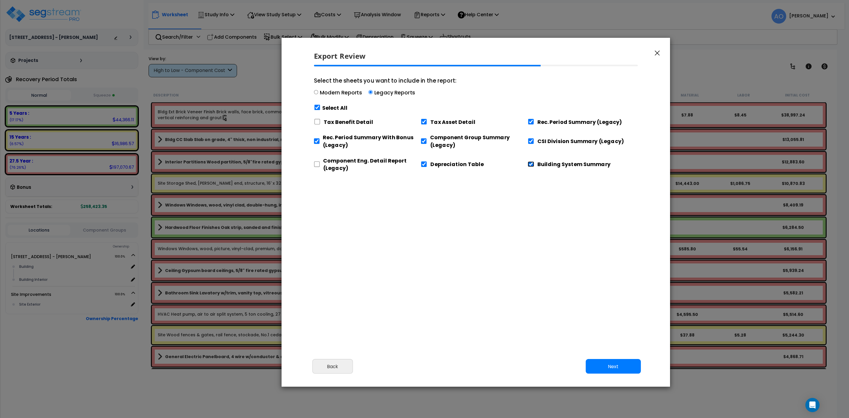
click at [530, 166] on input "Building System Summary" at bounding box center [530, 164] width 6 height 6
checkbox input "false"
click at [608, 367] on button "Next" at bounding box center [613, 366] width 55 height 15
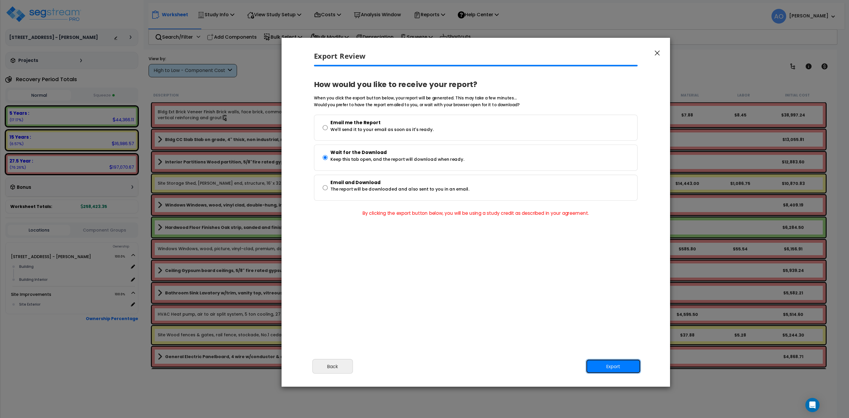
click at [603, 365] on button "Export" at bounding box center [613, 366] width 55 height 15
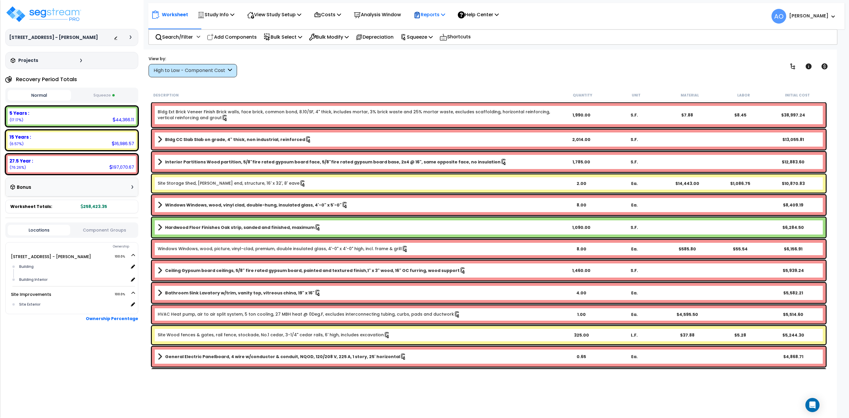
click at [436, 14] on p "Reports" at bounding box center [429, 15] width 32 height 8
click at [432, 42] on link "Manage Report Images" at bounding box center [439, 40] width 58 height 12
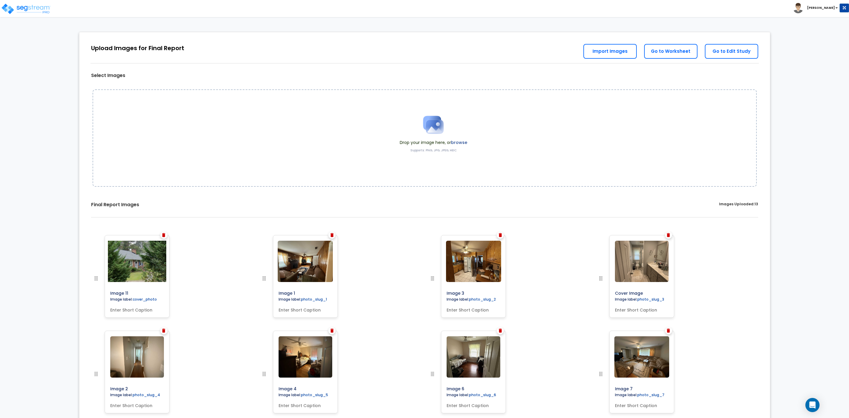
click at [164, 235] on img at bounding box center [163, 235] width 3 height 4
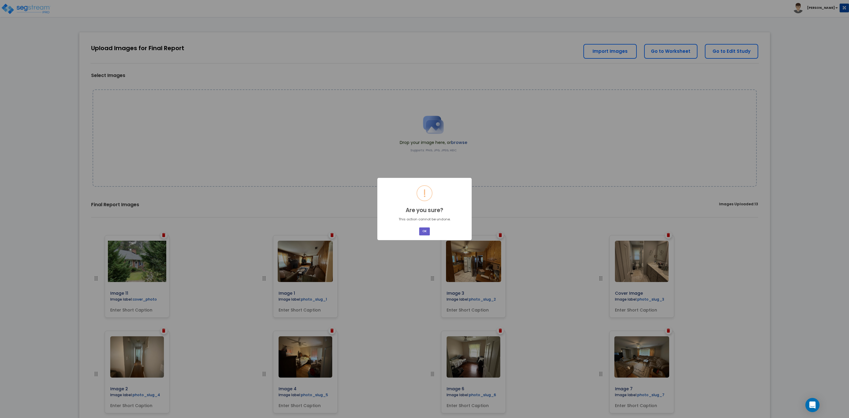
click at [425, 231] on button "OK" at bounding box center [424, 231] width 11 height 8
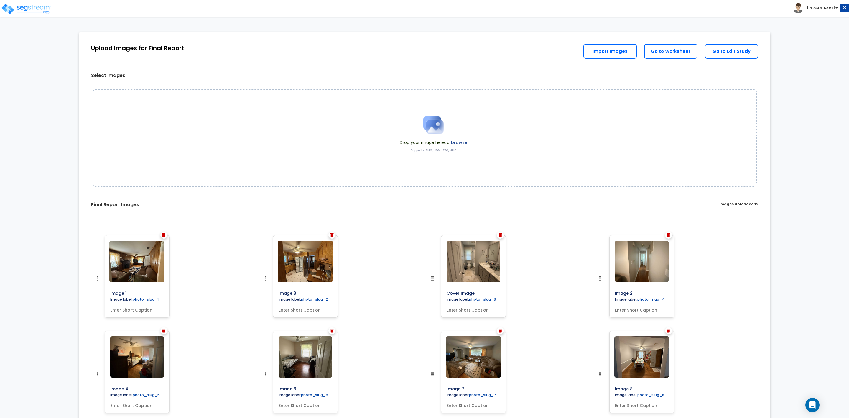
click at [435, 133] on img at bounding box center [432, 124] width 29 height 29
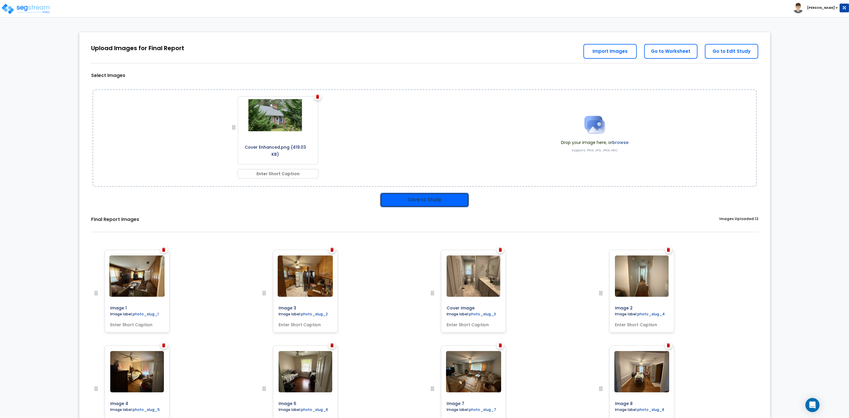
click at [434, 199] on button "Save to Study" at bounding box center [424, 199] width 89 height 15
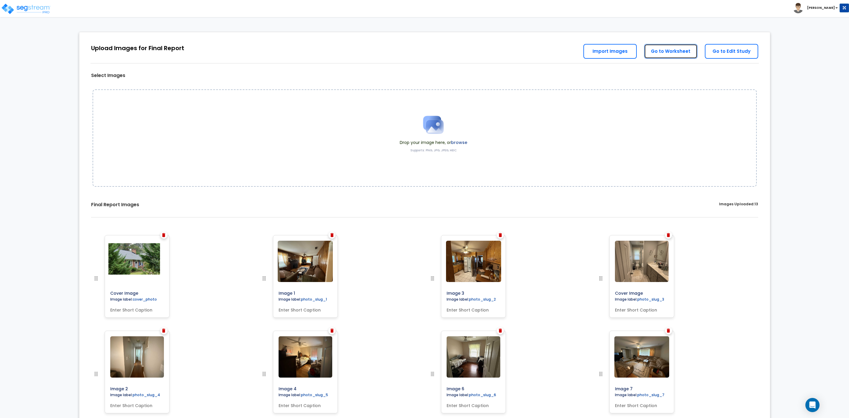
click at [665, 53] on link "Go to Worksheet" at bounding box center [670, 51] width 53 height 15
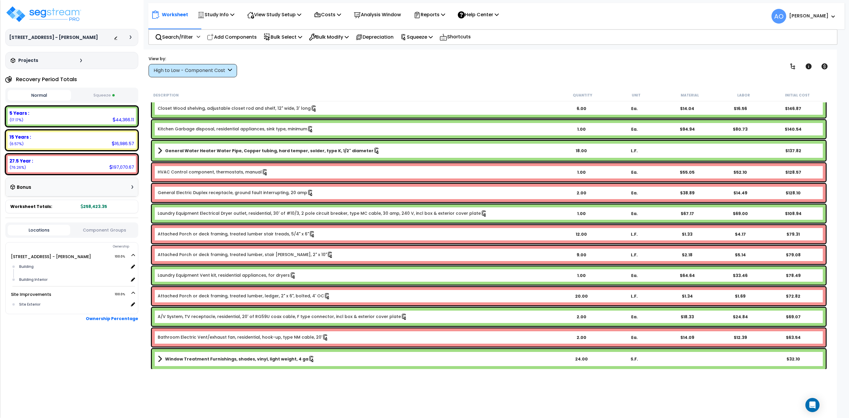
scroll to position [26, 0]
click at [208, 314] on link "A/V System, TV receptacle, residential, 20' of RG59U coax cable, F type connect…" at bounding box center [283, 316] width 250 height 6
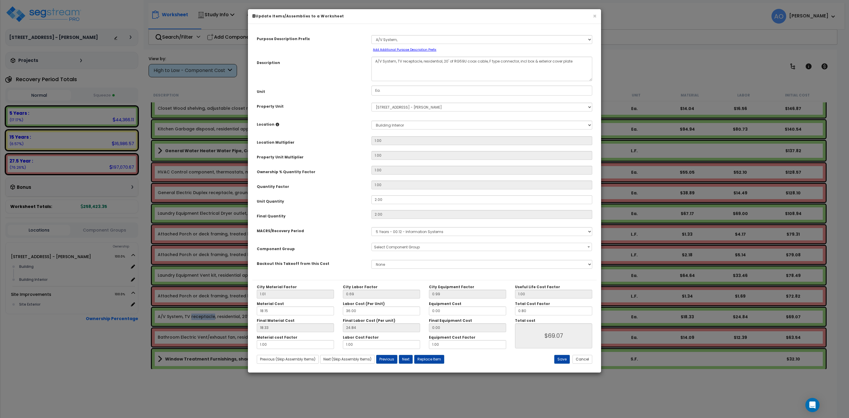
select select "45993"
click at [390, 232] on select "Select MACRS/Recovery Period 5 Years - 57.0 - Distributive Trades & Services 5 …" at bounding box center [481, 231] width 221 height 9
select select "3667"
click at [371, 227] on select "Select MACRS/Recovery Period 5 Years - 57.0 - Distributive Trades & Services 5 …" at bounding box center [481, 231] width 221 height 9
click at [396, 247] on span "Select Component Group" at bounding box center [397, 246] width 46 height 5
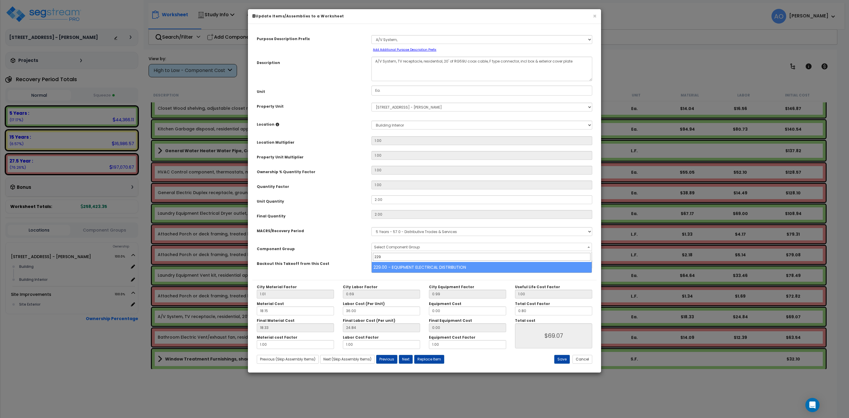
type input "229"
select select "46042"
click at [562, 357] on button "Save" at bounding box center [562, 359] width 16 height 9
type input "69.07"
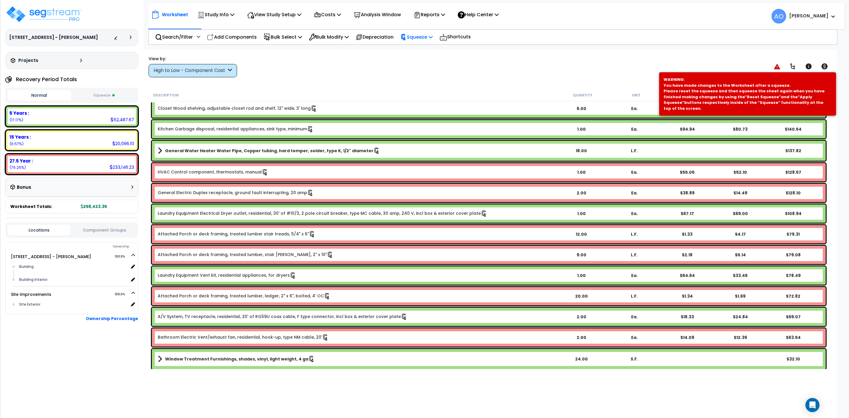
click at [425, 37] on p "Squeeze" at bounding box center [416, 37] width 32 height 8
click at [428, 50] on link "Re-squeeze" at bounding box center [426, 51] width 58 height 14
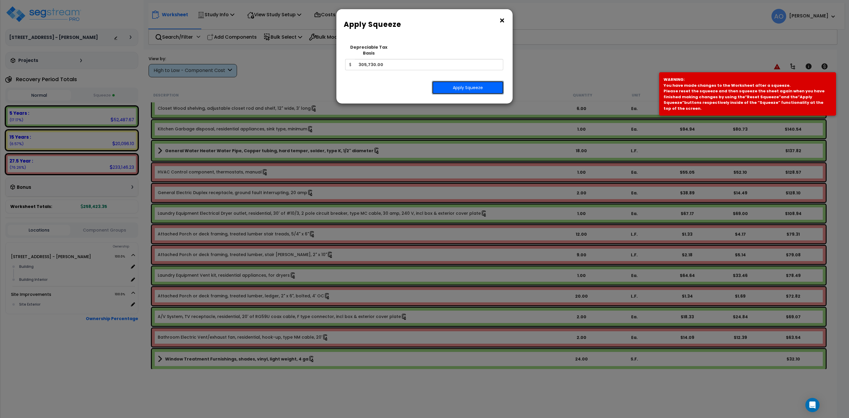
click at [461, 81] on button "Apply Squeeze" at bounding box center [468, 88] width 72 height 14
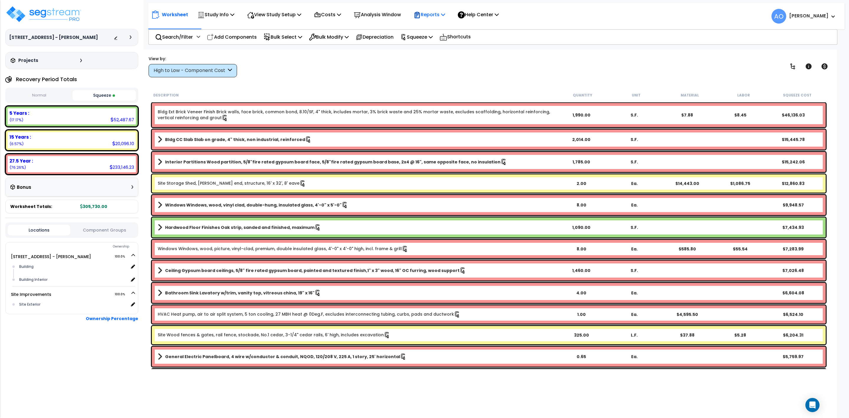
click at [433, 12] on p "Reports" at bounding box center [429, 15] width 32 height 8
click at [435, 27] on link "Get Report" at bounding box center [439, 28] width 58 height 12
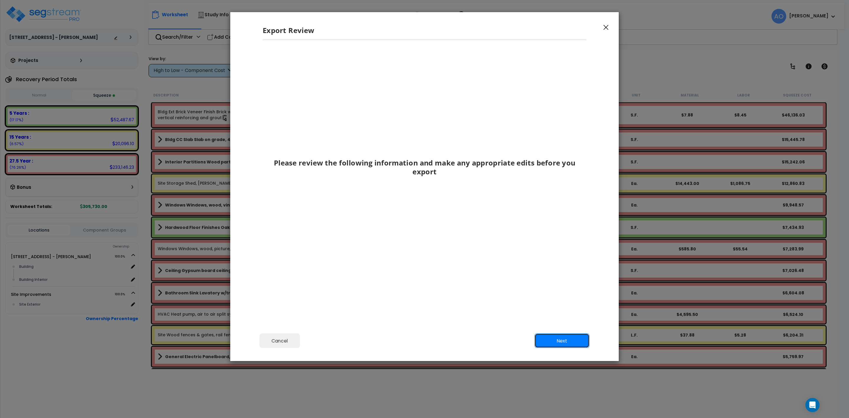
click at [555, 336] on button "Next" at bounding box center [561, 340] width 55 height 15
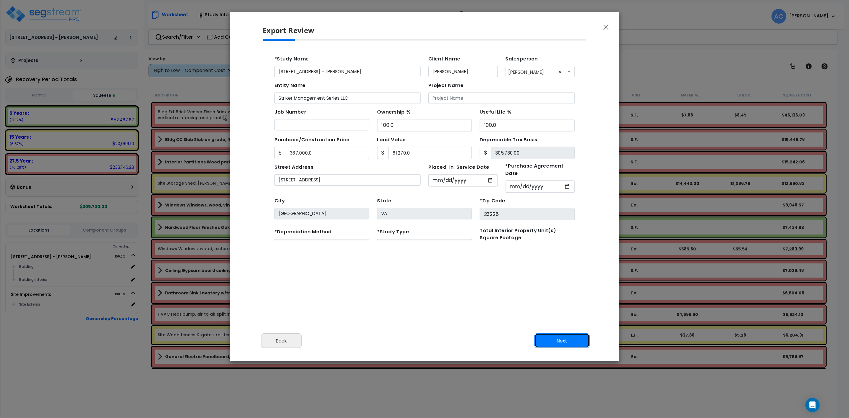
click at [556, 337] on button "Next" at bounding box center [561, 340] width 55 height 15
type input "387000"
type input "81270"
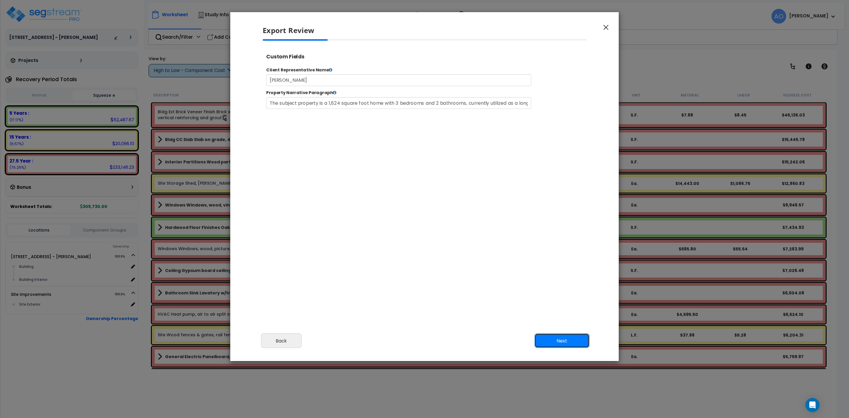
click at [555, 345] on button "Next" at bounding box center [561, 340] width 55 height 15
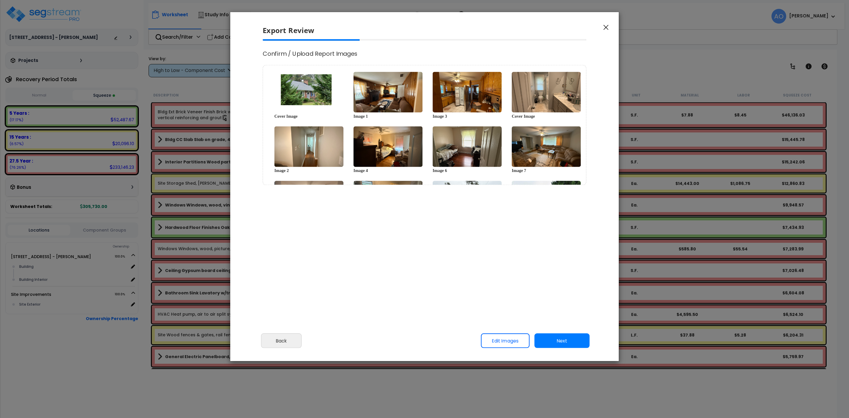
select select "2025"
click at [555, 342] on button "Next" at bounding box center [561, 340] width 55 height 15
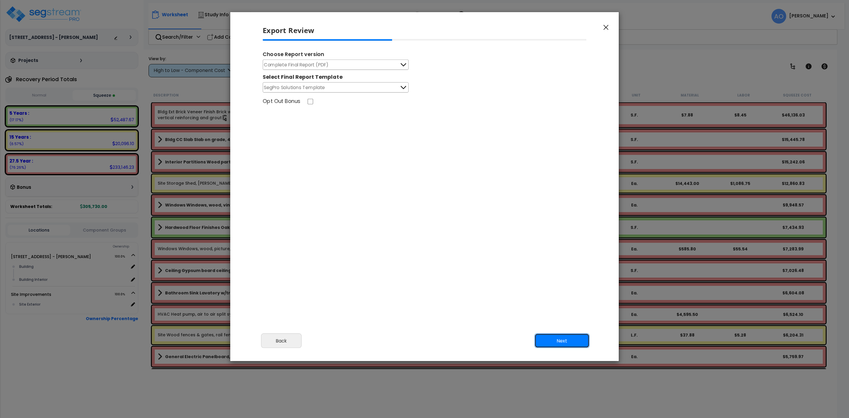
click at [555, 342] on button "Next" at bounding box center [561, 340] width 55 height 15
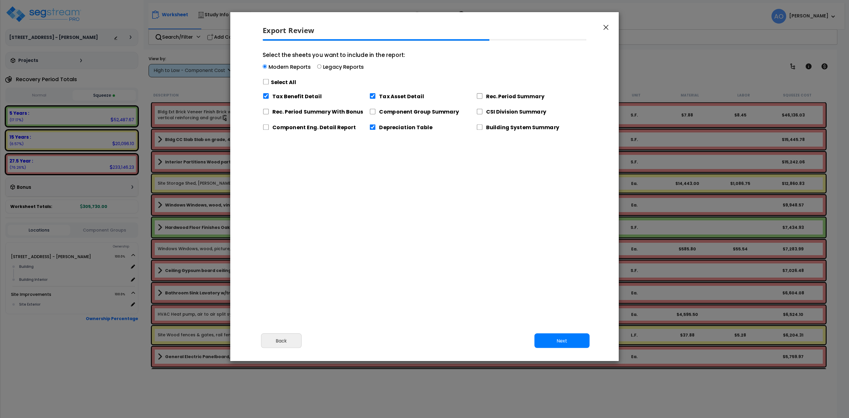
click at [323, 68] on label "Legacy Reports" at bounding box center [343, 66] width 41 height 7
click at [321, 68] on input "Select the sheets you want to include in the report: Modern Reports Legacy Repo…" at bounding box center [319, 67] width 4 height 4
radio input "true"
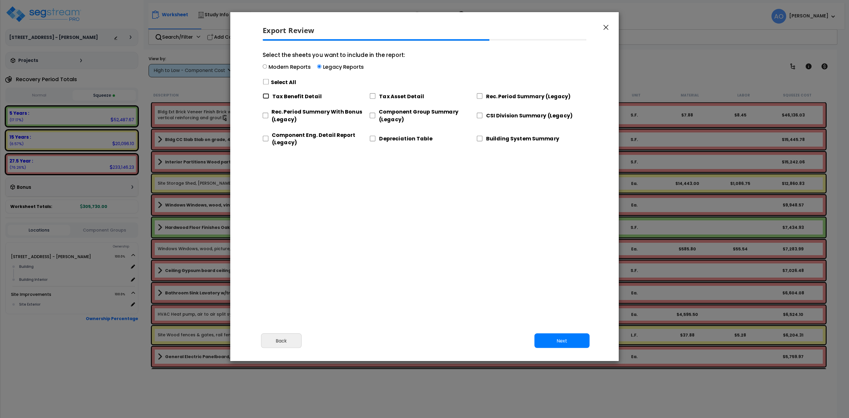
click at [268, 96] on input "Tax Benefit Detail" at bounding box center [266, 96] width 6 height 6
checkbox input "true"
click at [267, 86] on div "Select All" at bounding box center [334, 82] width 142 height 10
click at [267, 69] on input "Select the sheets you want to include in the report: Modern Reports Legacy Repo…" at bounding box center [265, 67] width 4 height 4
radio input "true"
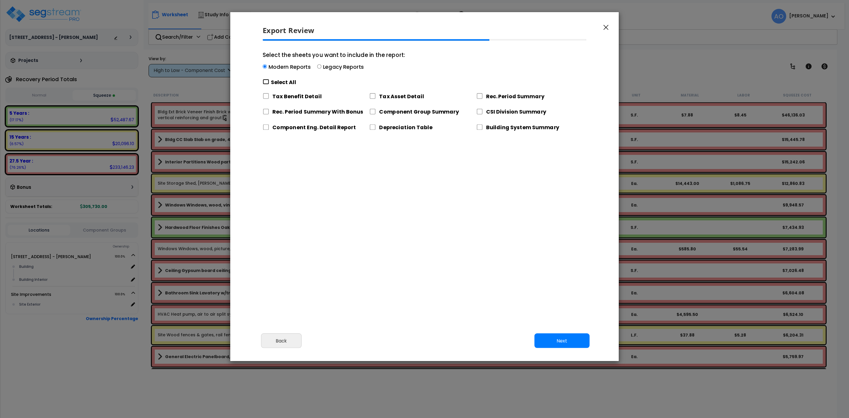
click at [267, 83] on input "Select the sheets you want to include in the report: Modern Reports Legacy Repo…" at bounding box center [266, 82] width 6 height 6
checkbox input "true"
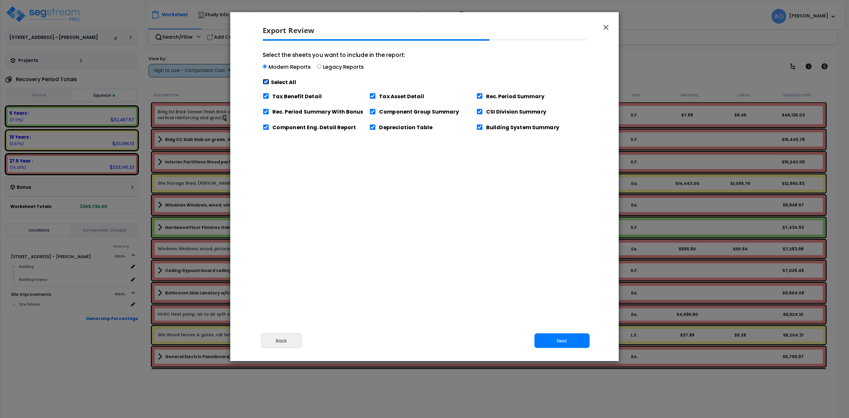
checkbox input "true"
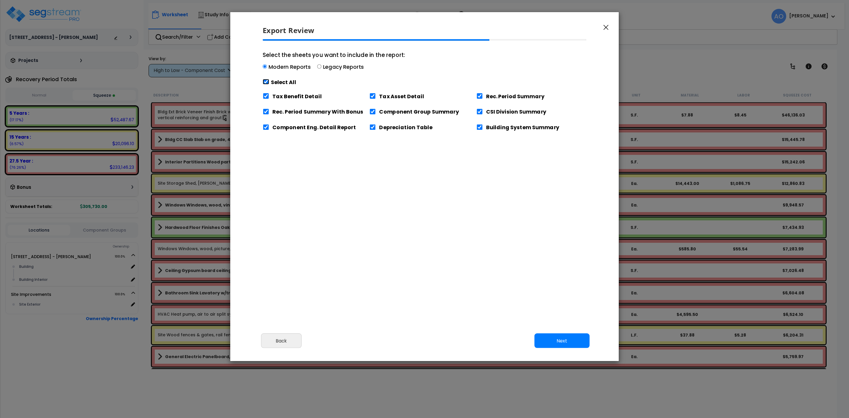
checkbox input "true"
click at [319, 67] on input "Select the sheets you want to include in the report: Modern Reports Legacy Repo…" at bounding box center [319, 67] width 4 height 4
radio input "true"
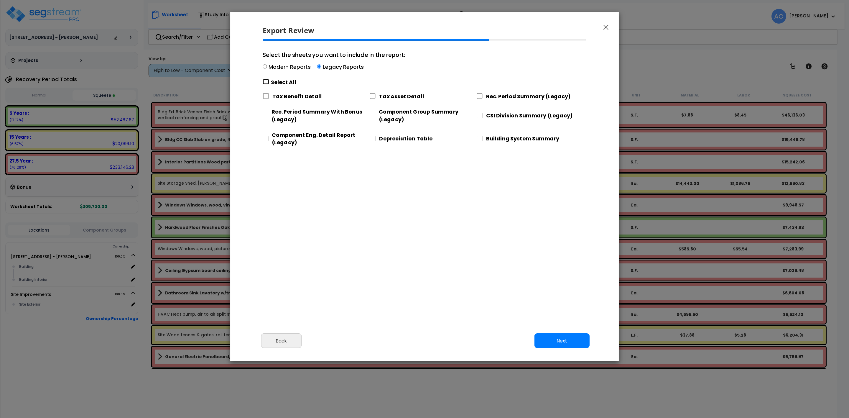
click at [268, 83] on input "Select the sheets you want to include in the report: Modern Reports Legacy Repo…" at bounding box center [266, 82] width 6 height 6
checkbox input "true"
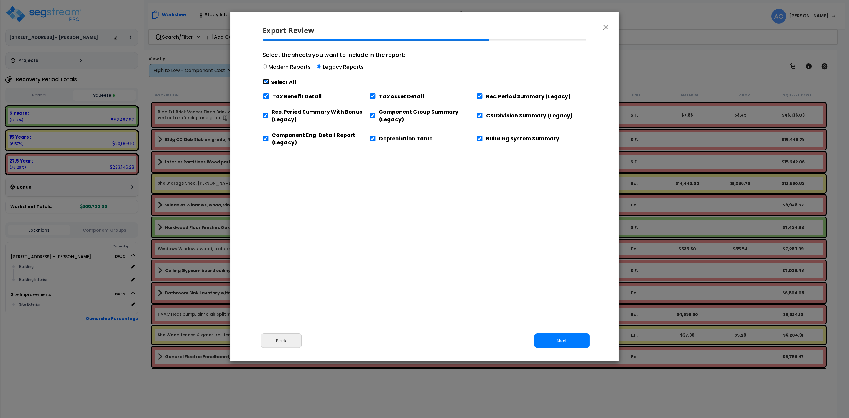
checkbox input "true"
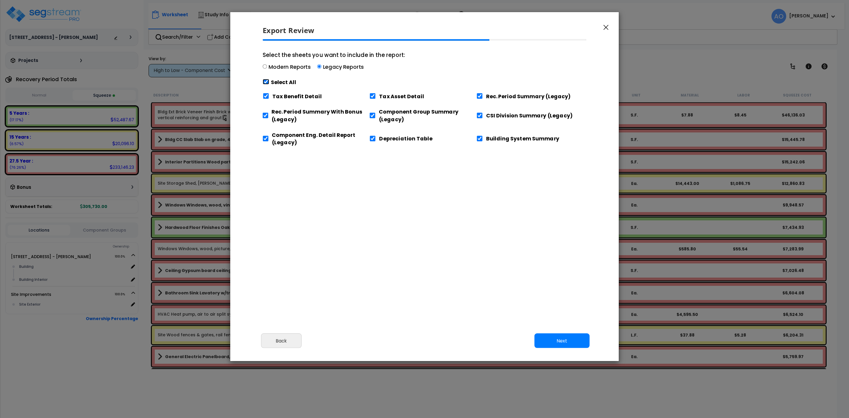
checkbox input "true"
click at [265, 98] on input "Tax Benefit Detail" at bounding box center [266, 96] width 6 height 6
checkbox input "false"
click at [266, 139] on input "Component Eng. Detail Report (Legacy)" at bounding box center [266, 139] width 6 height 6
checkbox input "false"
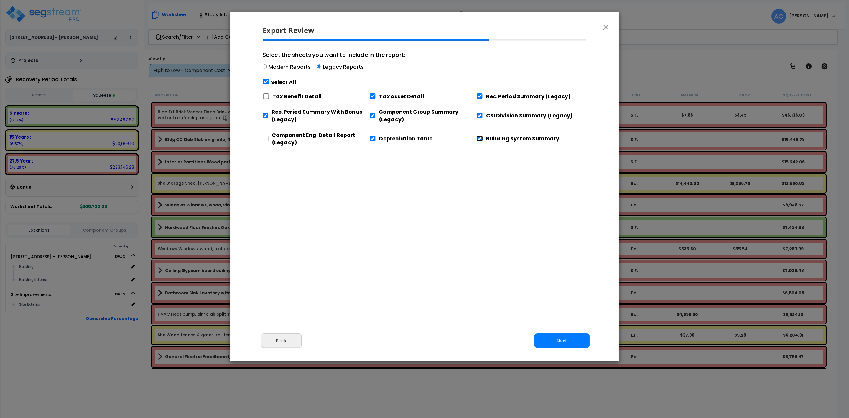
click at [479, 138] on input "Building System Summary" at bounding box center [479, 139] width 6 height 6
checkbox input "false"
click at [557, 341] on button "Next" at bounding box center [561, 340] width 55 height 15
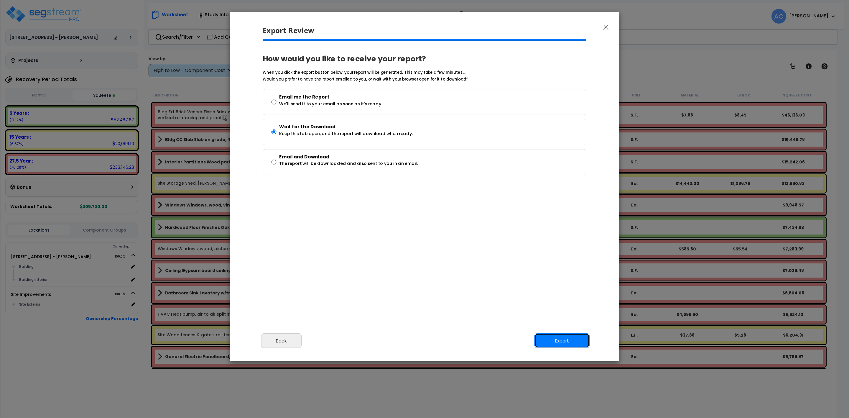
click at [557, 341] on button "Export" at bounding box center [561, 340] width 55 height 15
